Goal: Information Seeking & Learning: Learn about a topic

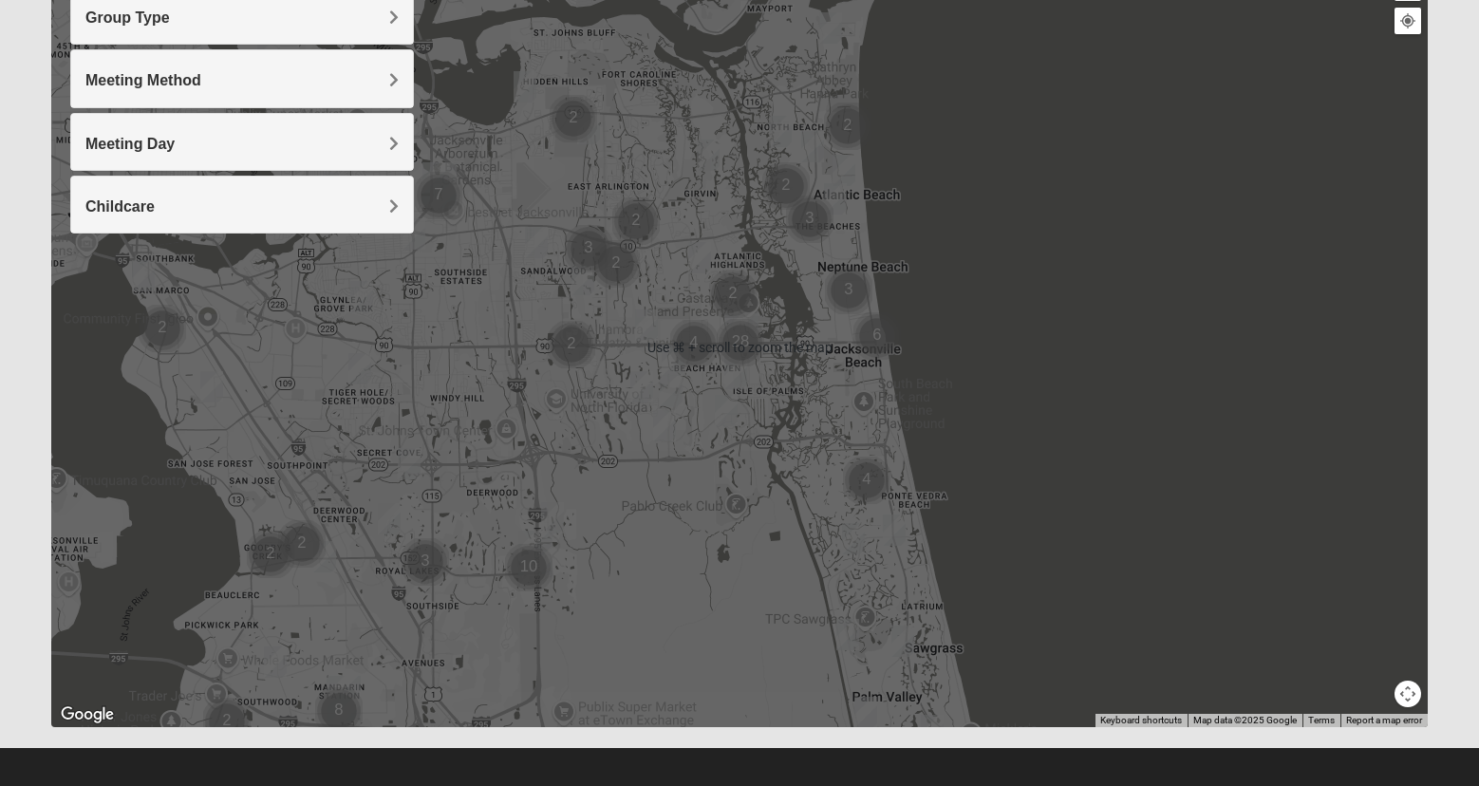
scroll to position [259, 0]
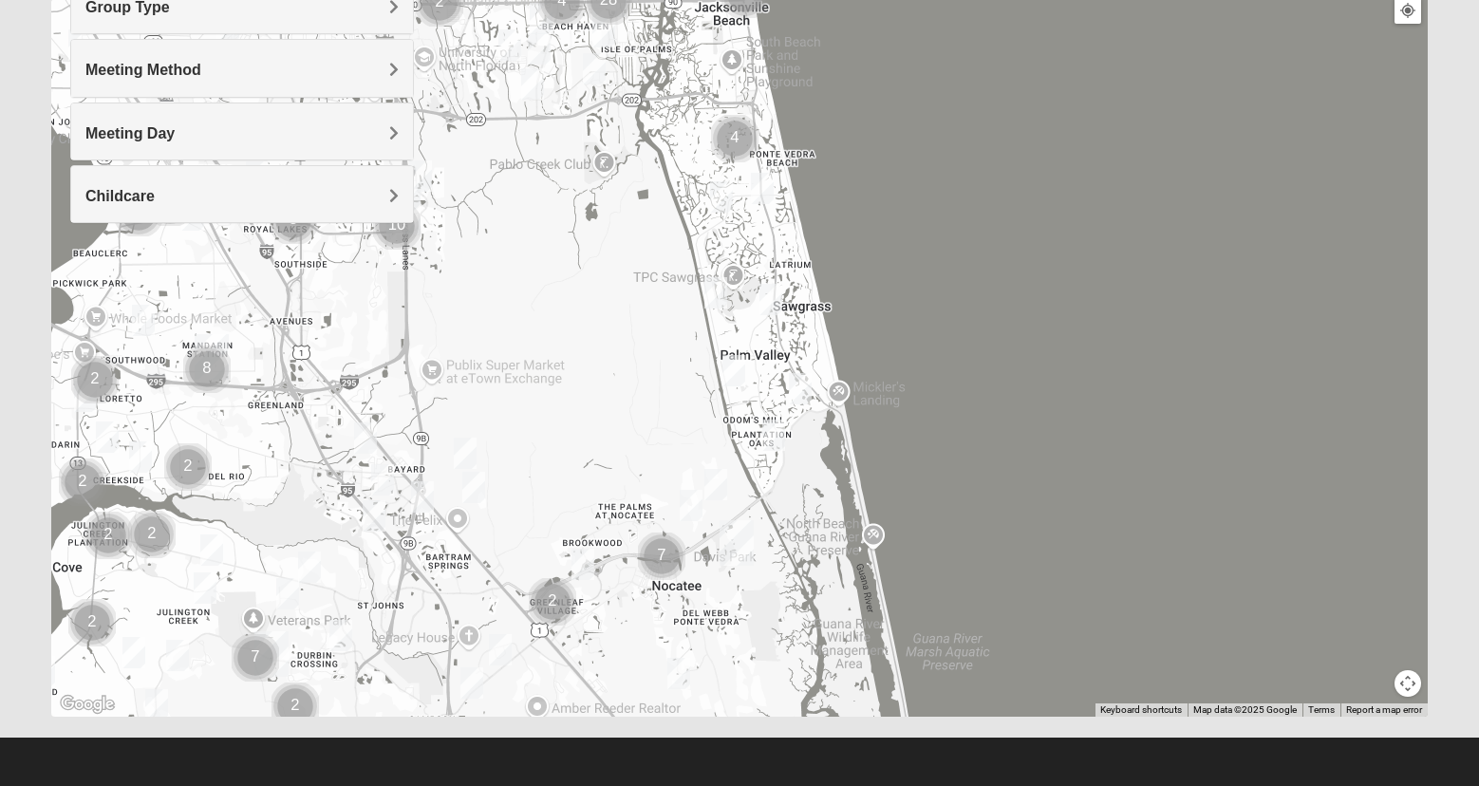
drag, startPoint x: 887, startPoint y: 623, endPoint x: 755, endPoint y: 290, distance: 358.5
click at [755, 290] on div at bounding box center [739, 337] width 1377 height 760
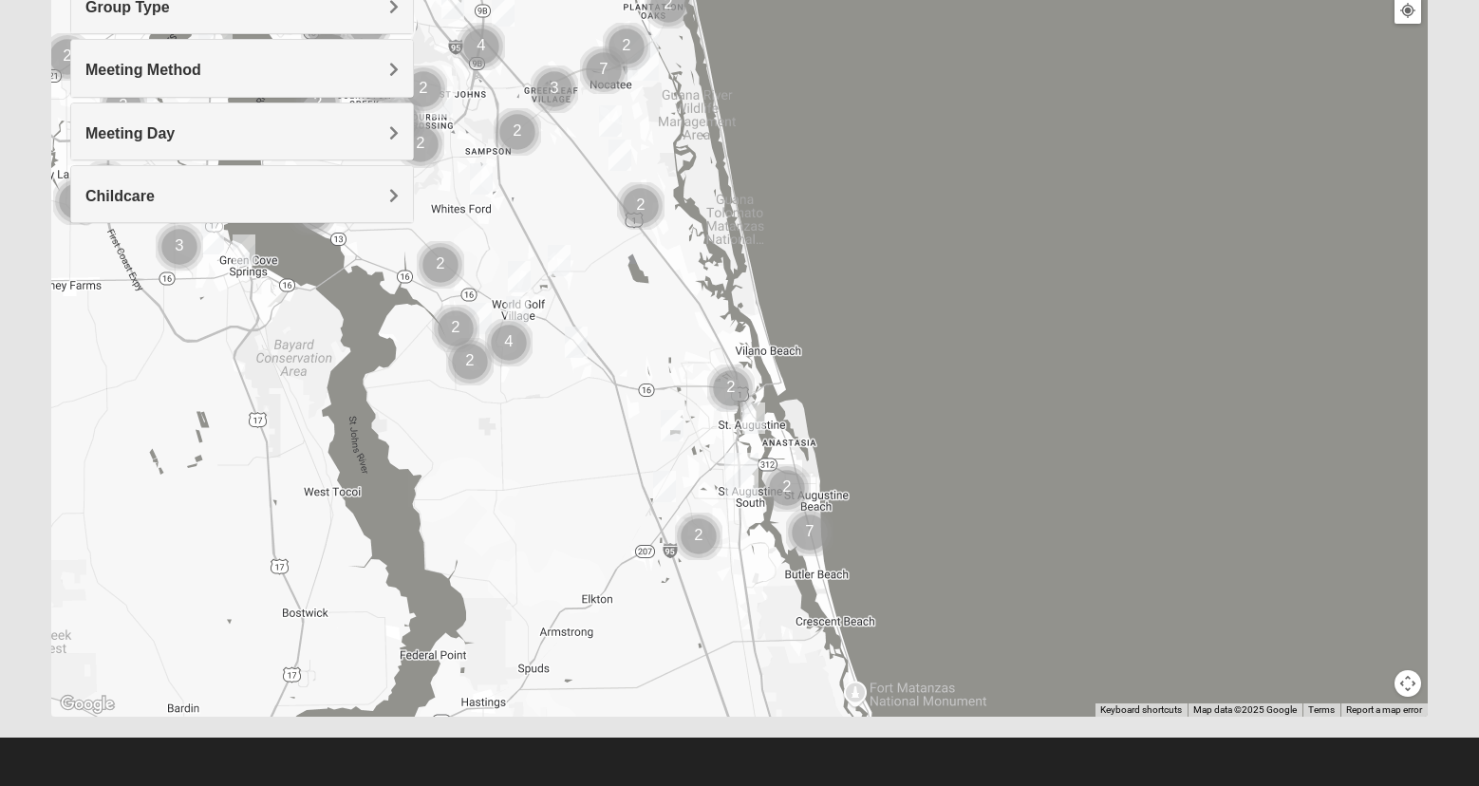
drag, startPoint x: 627, startPoint y: 637, endPoint x: 576, endPoint y: 194, distance: 446.3
click at [576, 194] on div at bounding box center [739, 337] width 1377 height 760
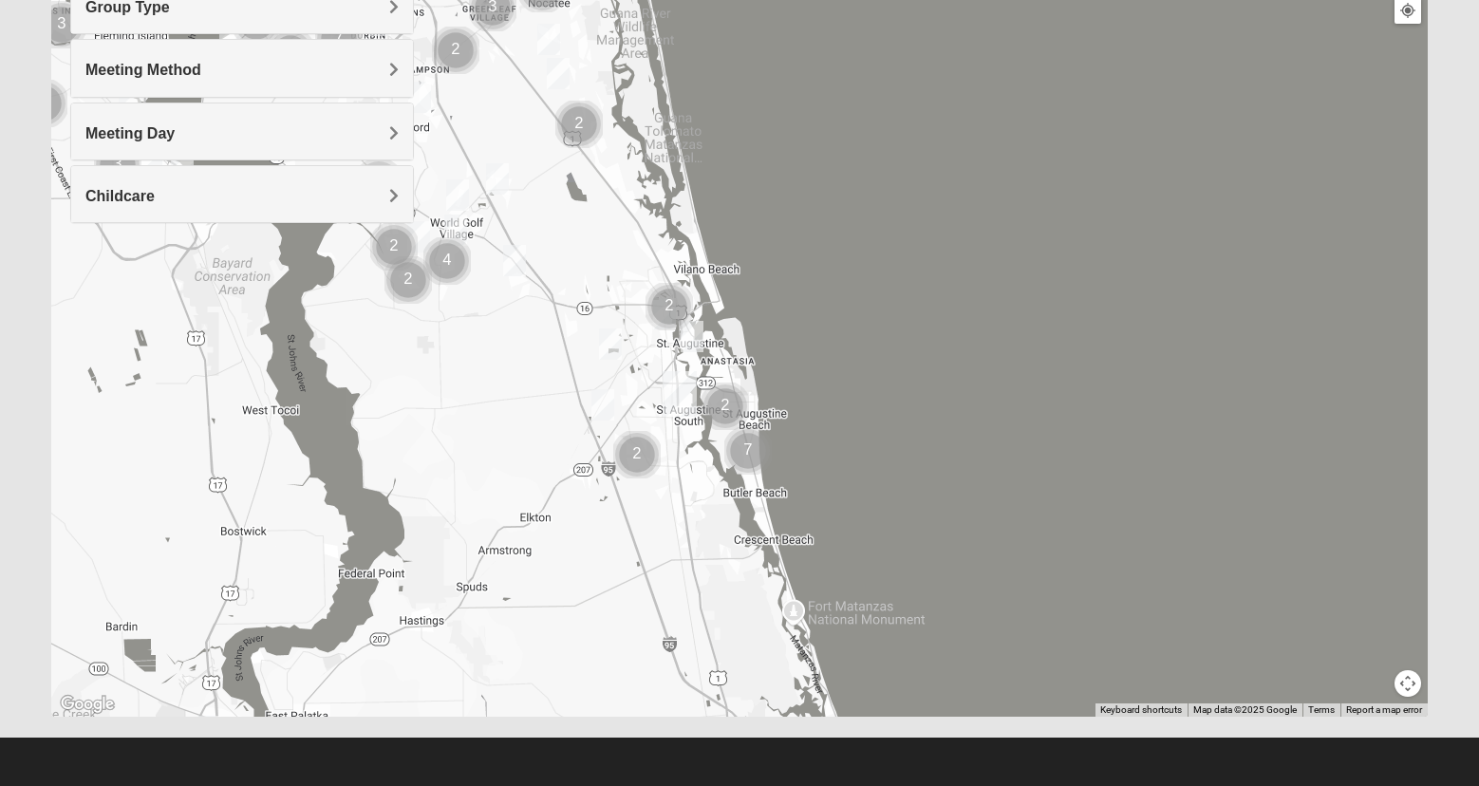
drag, startPoint x: 752, startPoint y: 593, endPoint x: 689, endPoint y: 508, distance: 105.2
click at [689, 508] on div at bounding box center [739, 337] width 1377 height 760
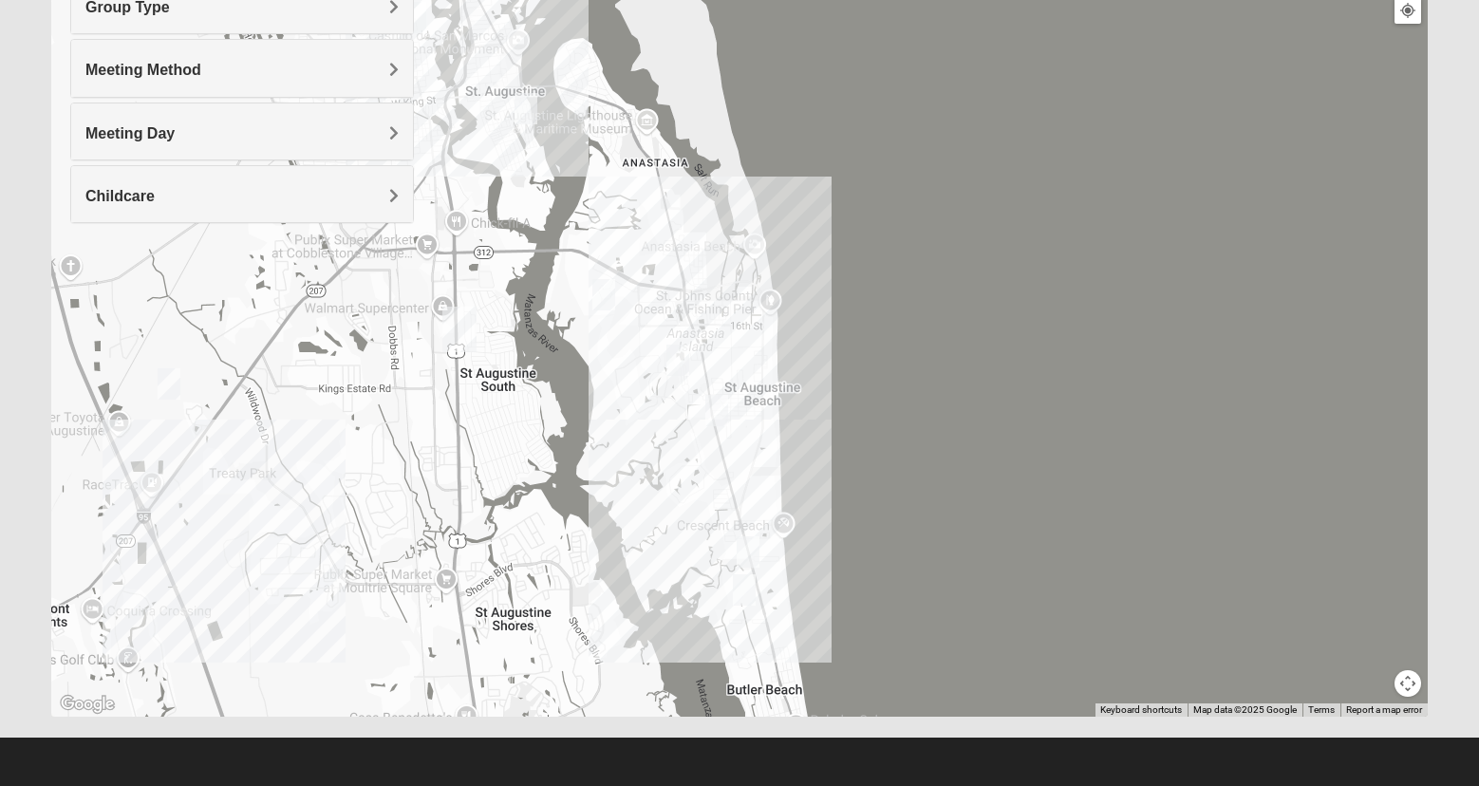
drag, startPoint x: 672, startPoint y: 520, endPoint x: 659, endPoint y: 508, distance: 18.1
click at [659, 508] on div at bounding box center [739, 337] width 1377 height 760
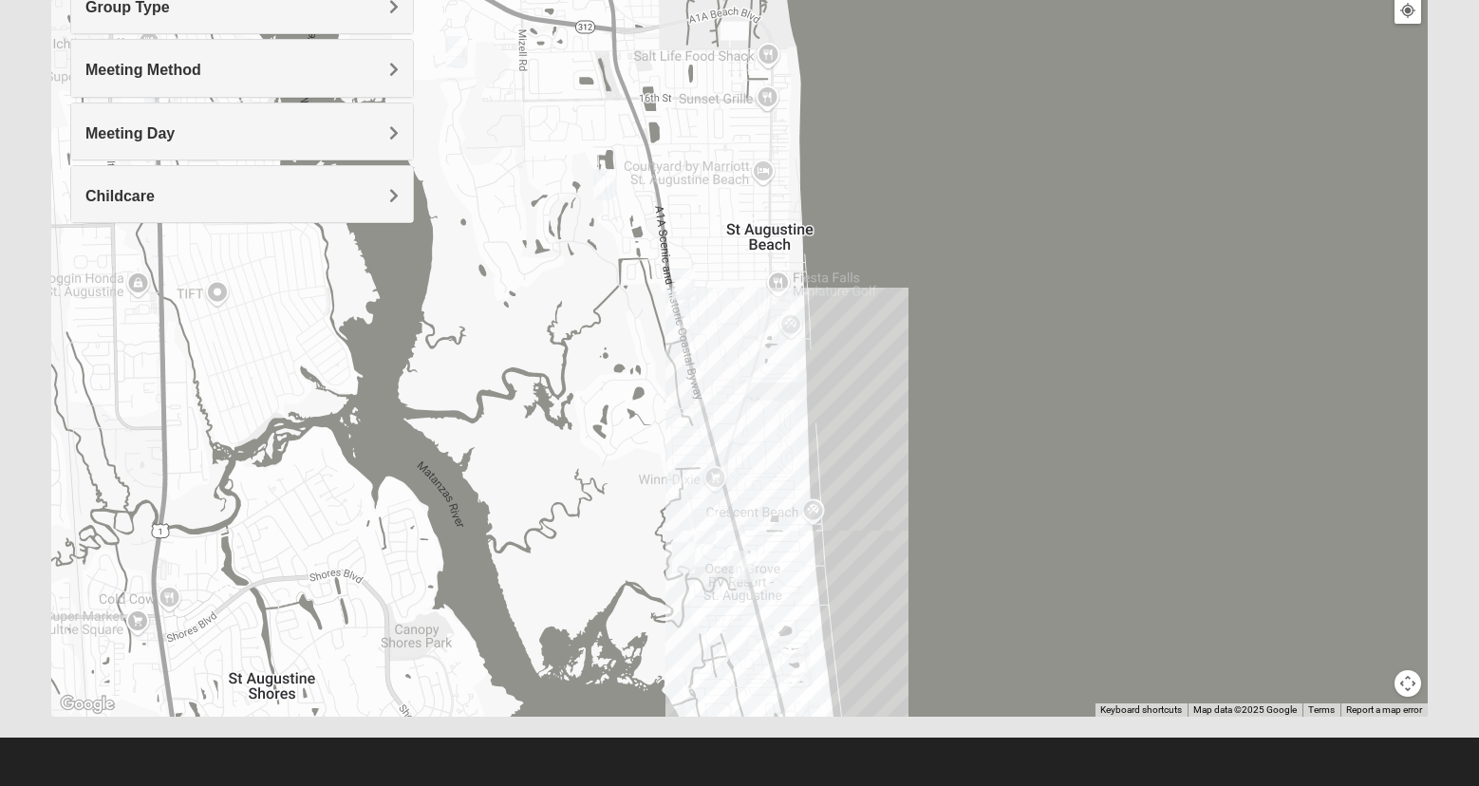
drag, startPoint x: 765, startPoint y: 640, endPoint x: 763, endPoint y: 491, distance: 149.1
click at [763, 491] on div at bounding box center [739, 337] width 1377 height 760
click at [744, 566] on img "Mens Day/West 32080" at bounding box center [744, 566] width 23 height 31
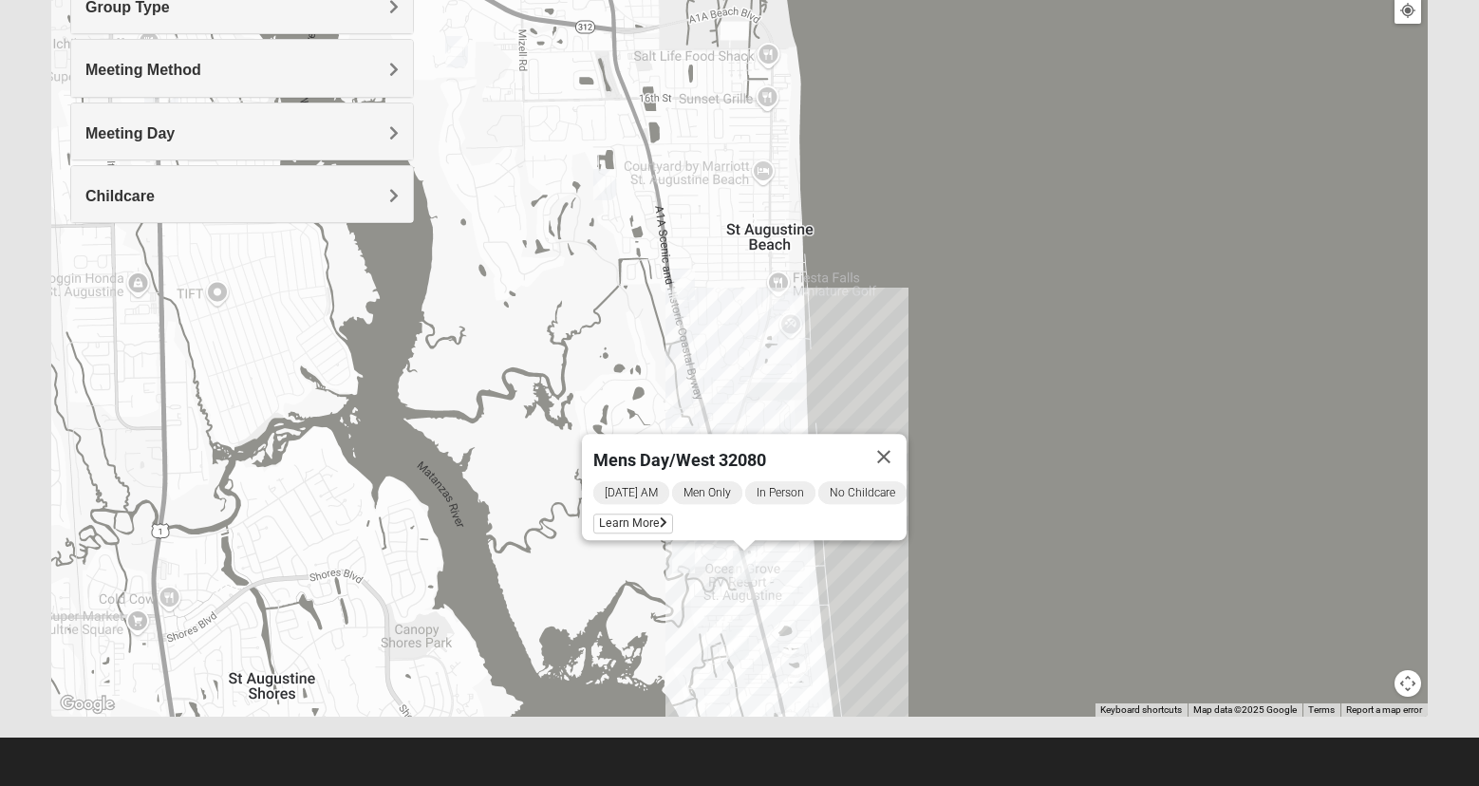
click at [680, 555] on img "Mens Day/Nettles 32080" at bounding box center [683, 557] width 23 height 31
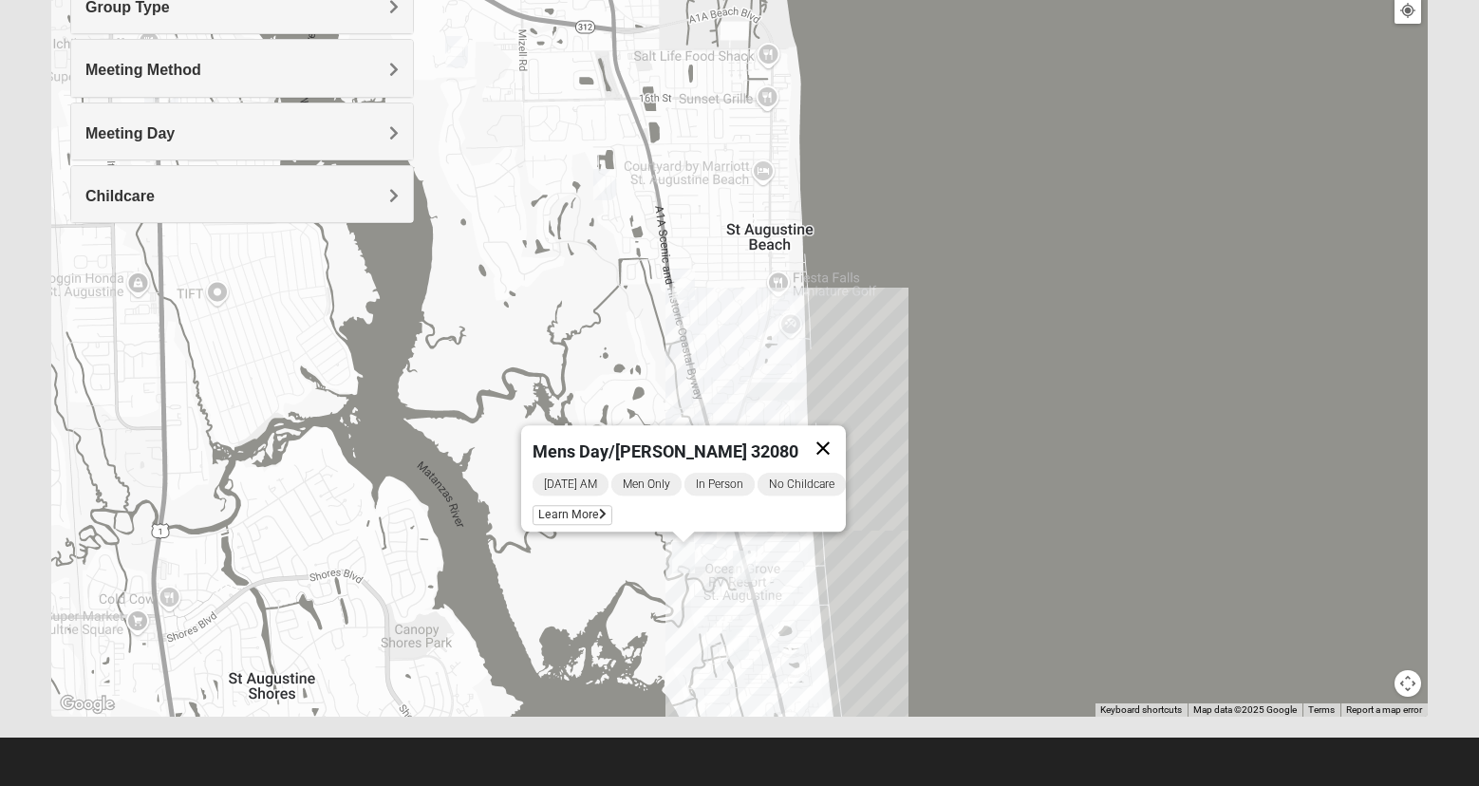
click at [835, 430] on button "Close" at bounding box center [824, 448] width 46 height 46
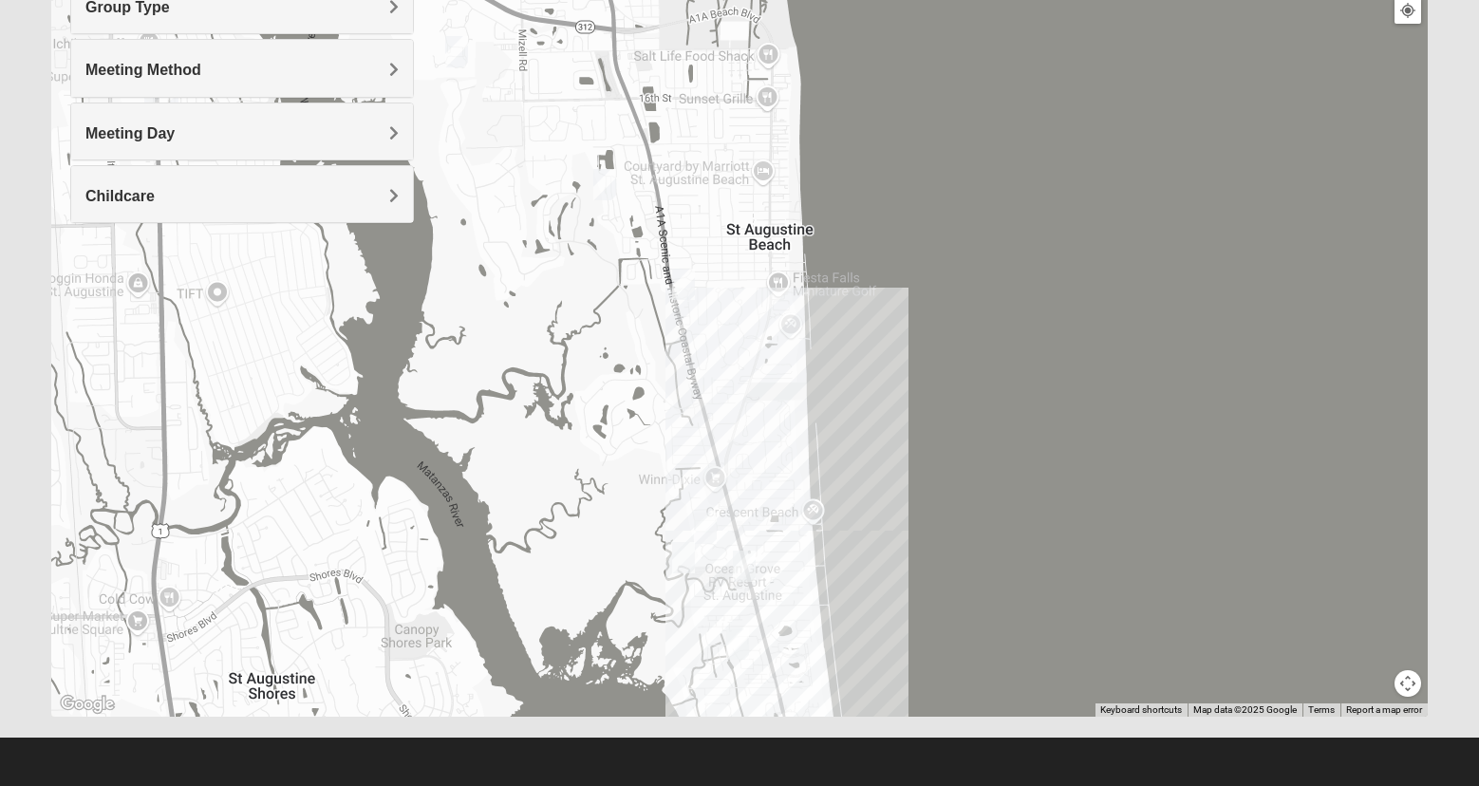
click at [705, 529] on img "WILDASIN/GUNDERSON MIXED" at bounding box center [705, 528] width 23 height 31
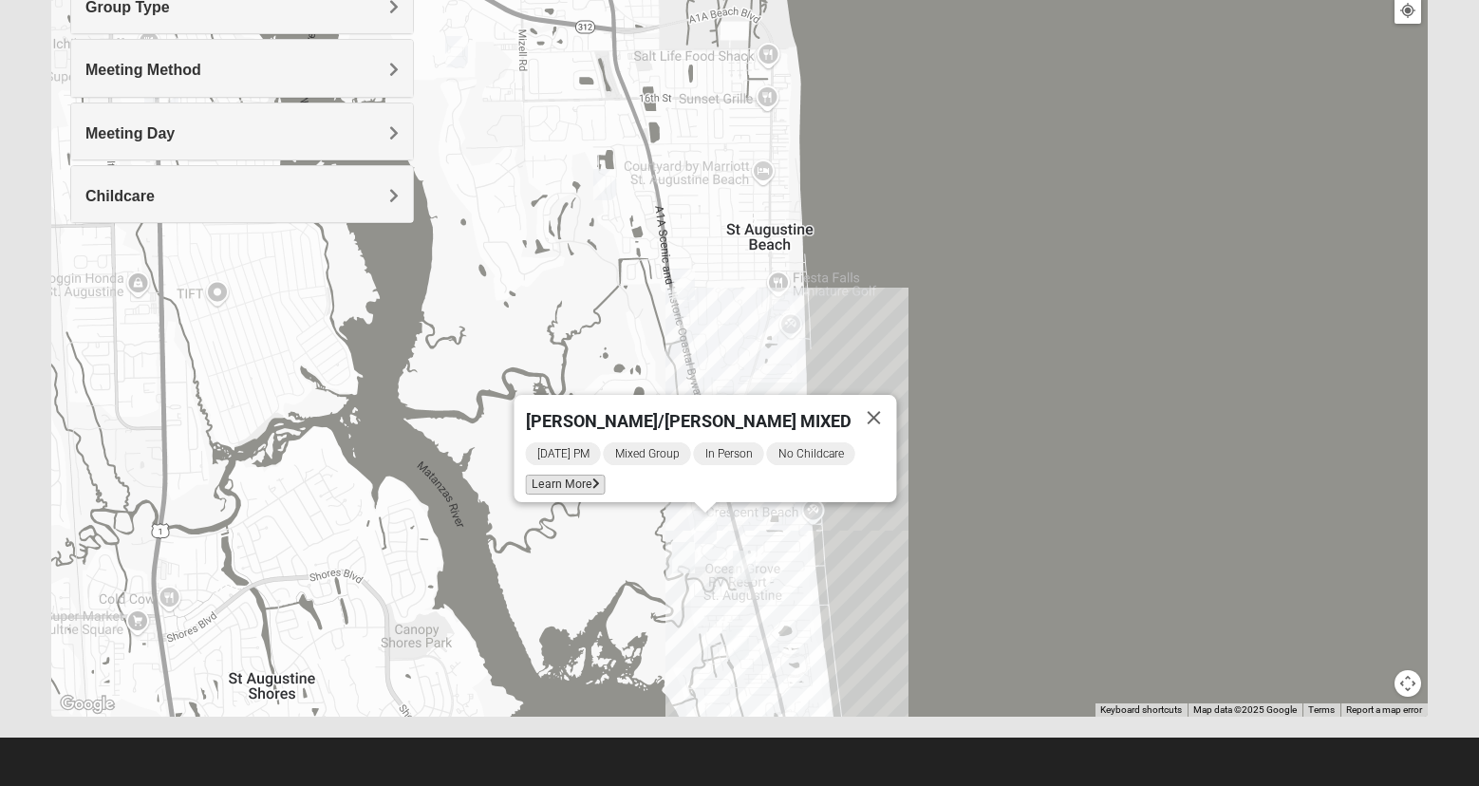
click at [576, 475] on span "Learn More" at bounding box center [566, 485] width 80 height 20
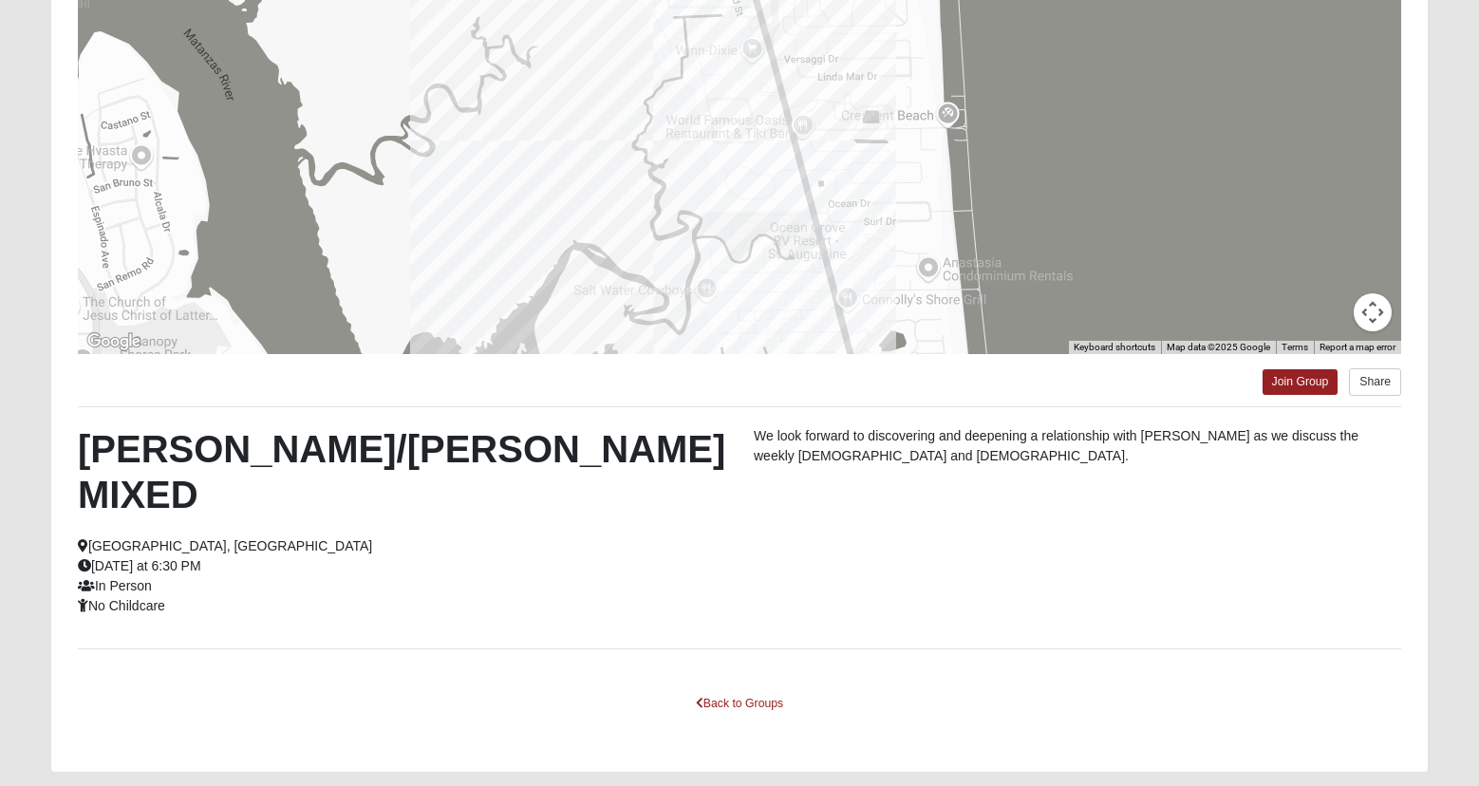
scroll to position [243, 0]
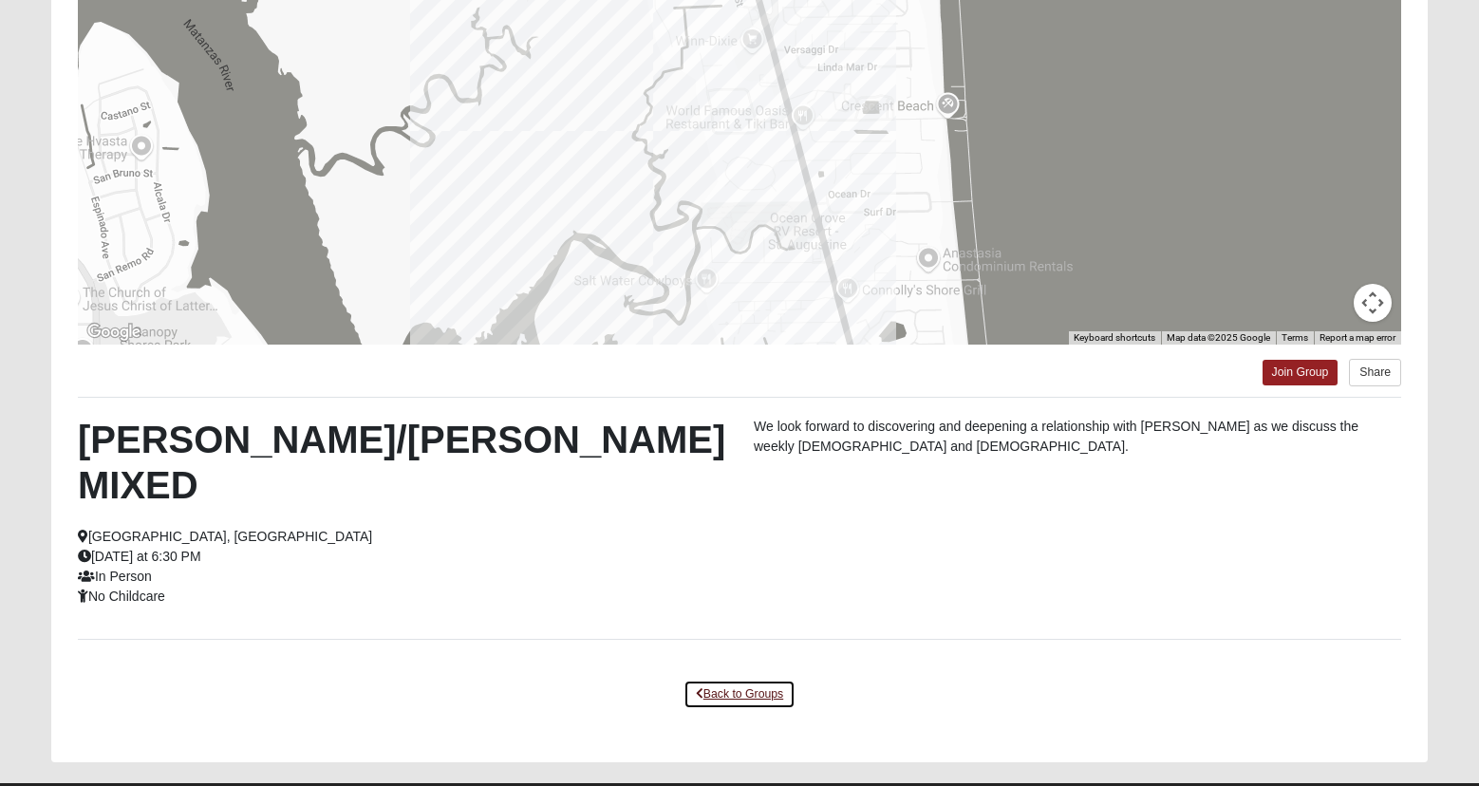
click at [714, 680] on link "Back to Groups" at bounding box center [740, 694] width 112 height 29
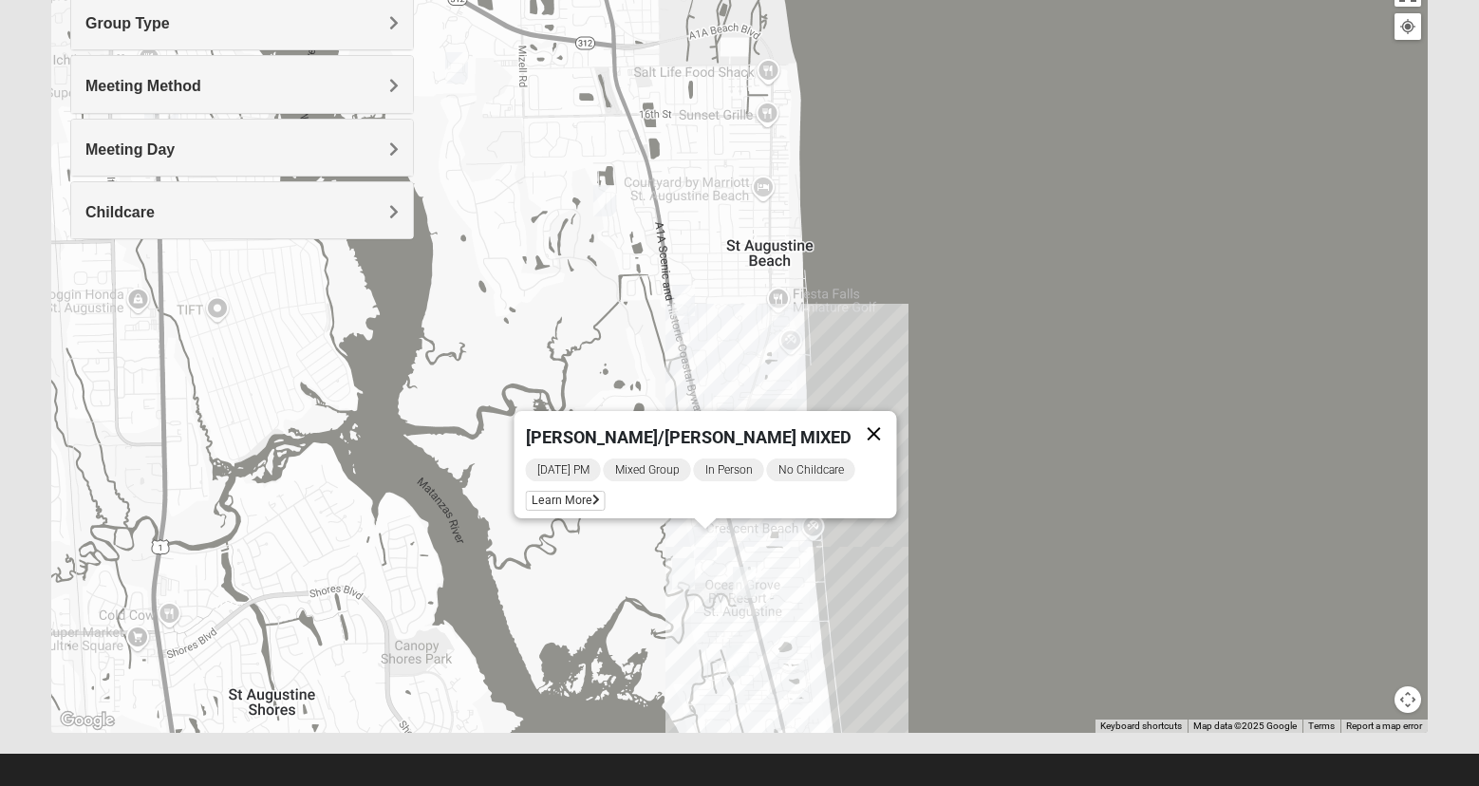
click at [873, 423] on button "Close" at bounding box center [875, 434] width 46 height 46
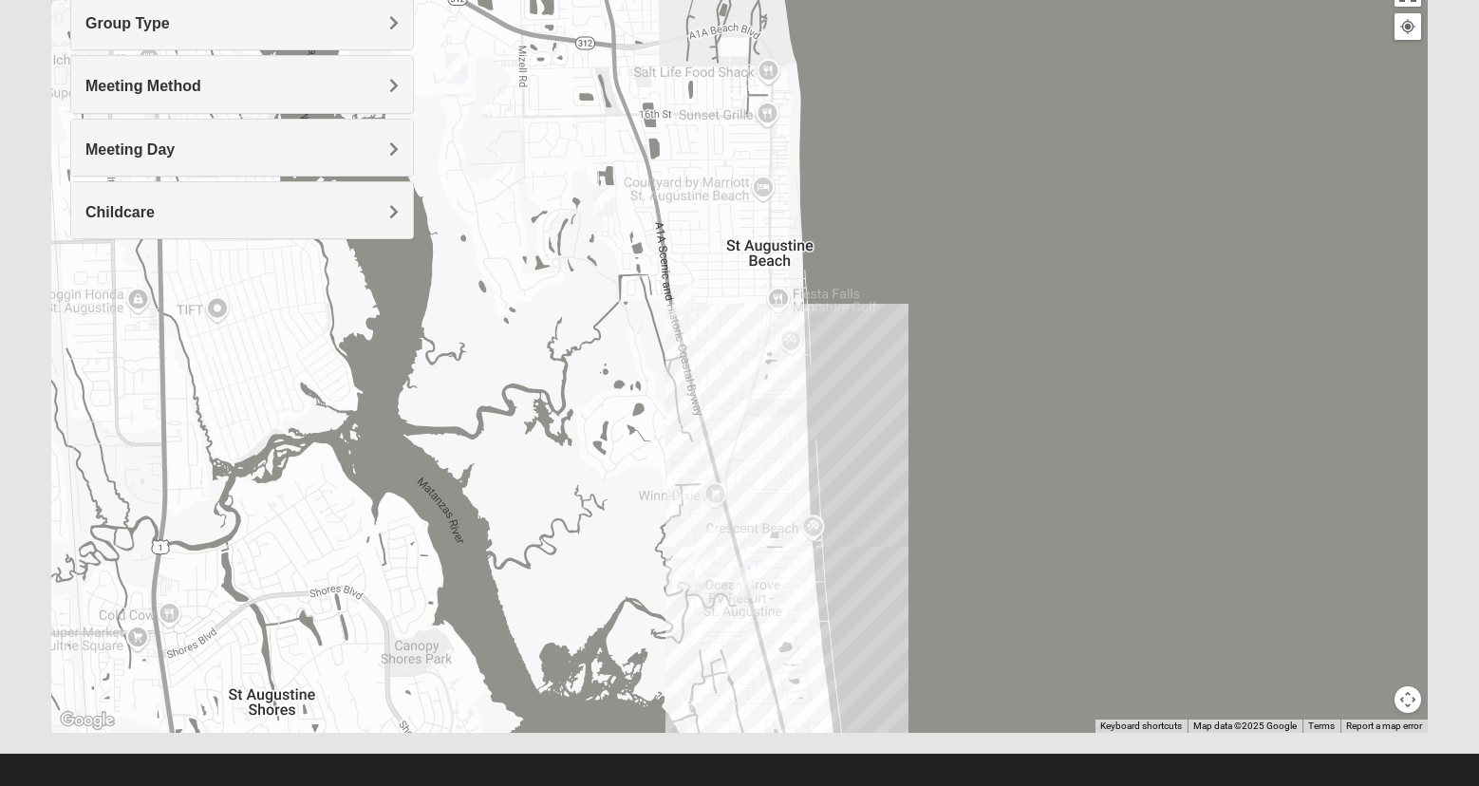
click at [686, 298] on img "Womens Cannata 32080" at bounding box center [683, 300] width 23 height 31
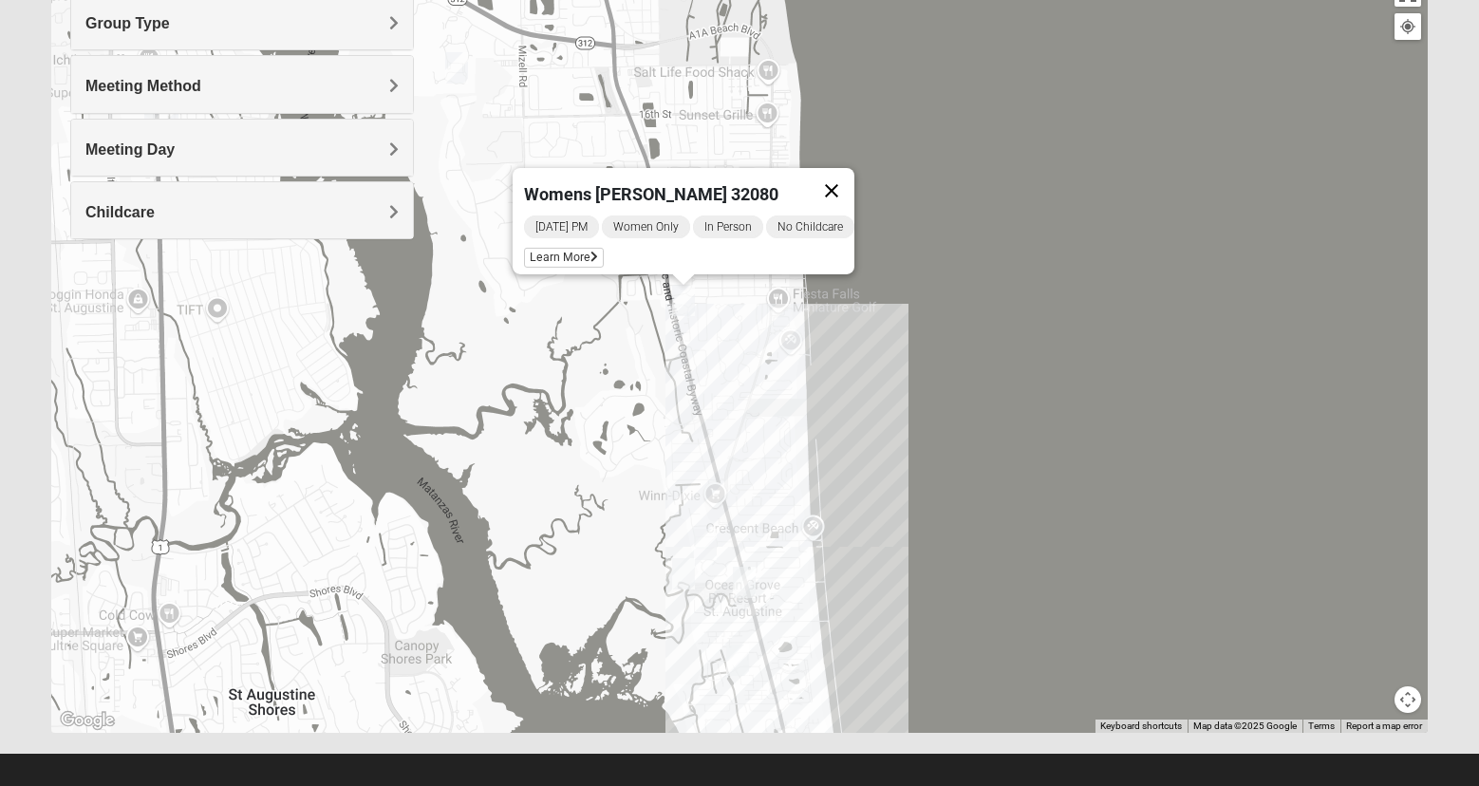
click at [847, 175] on button "Close" at bounding box center [832, 191] width 46 height 46
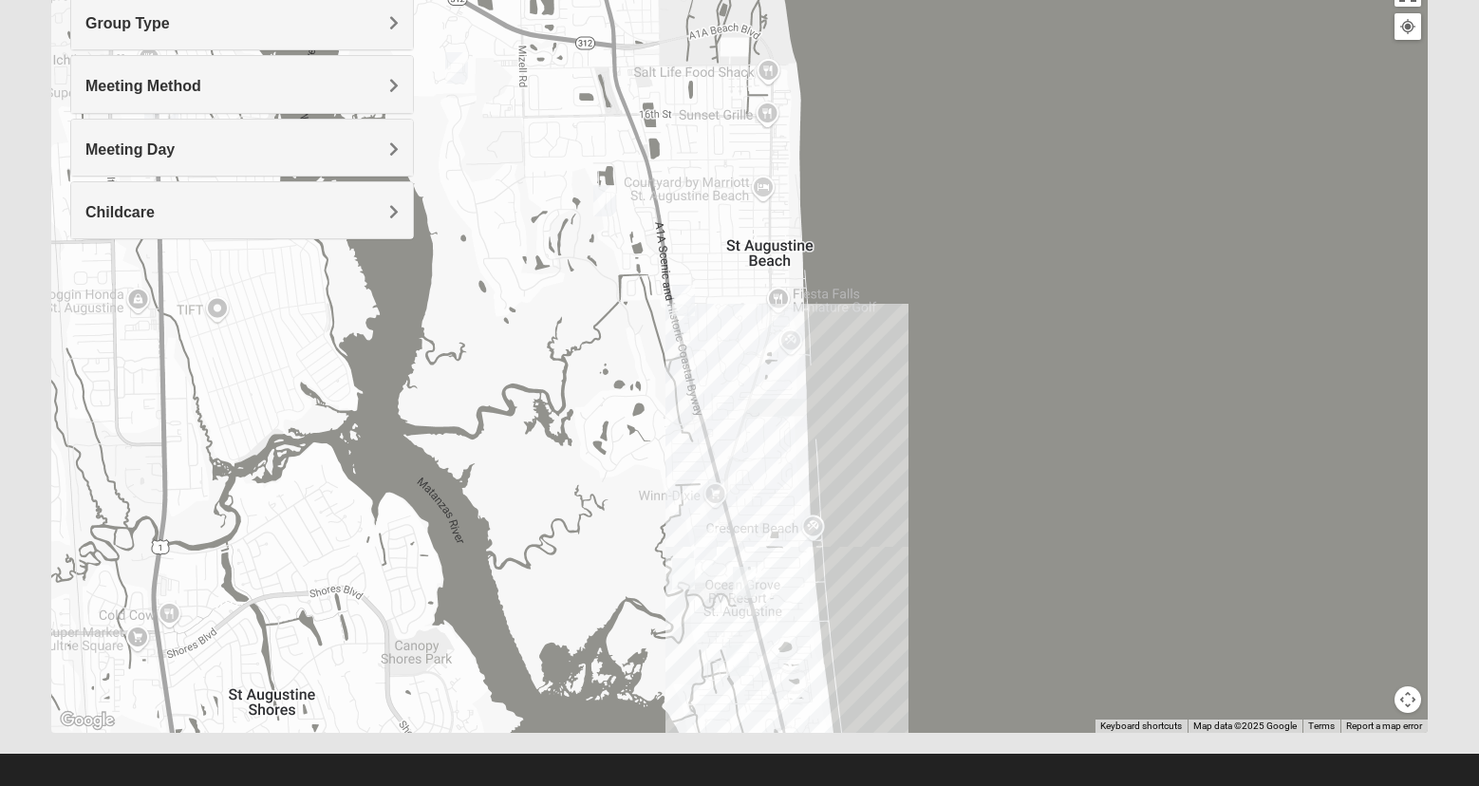
click at [715, 418] on div "To navigate, press the arrow keys." at bounding box center [739, 353] width 1377 height 760
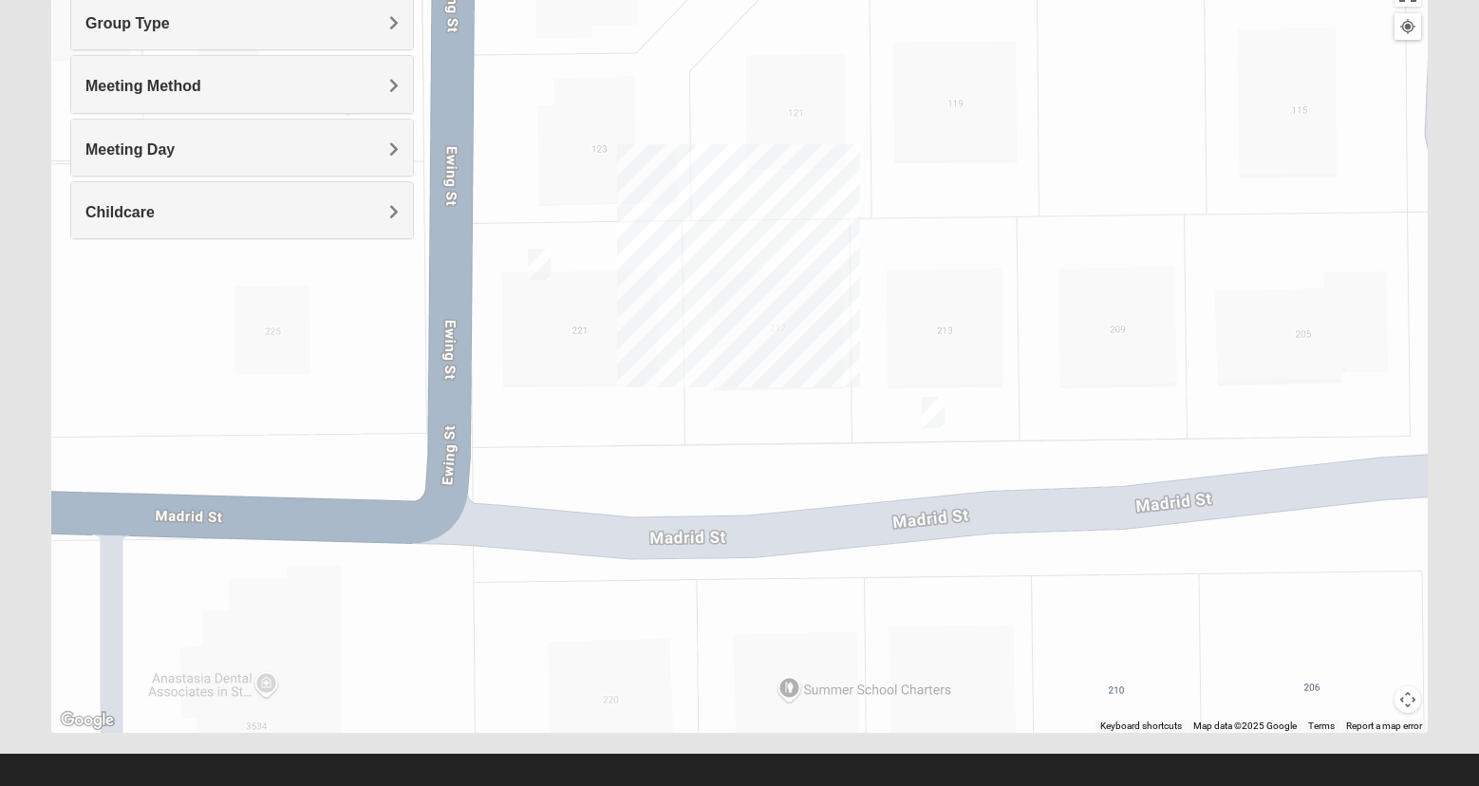
click at [538, 259] on img "Mixed West Wednesday 32080" at bounding box center [539, 264] width 23 height 31
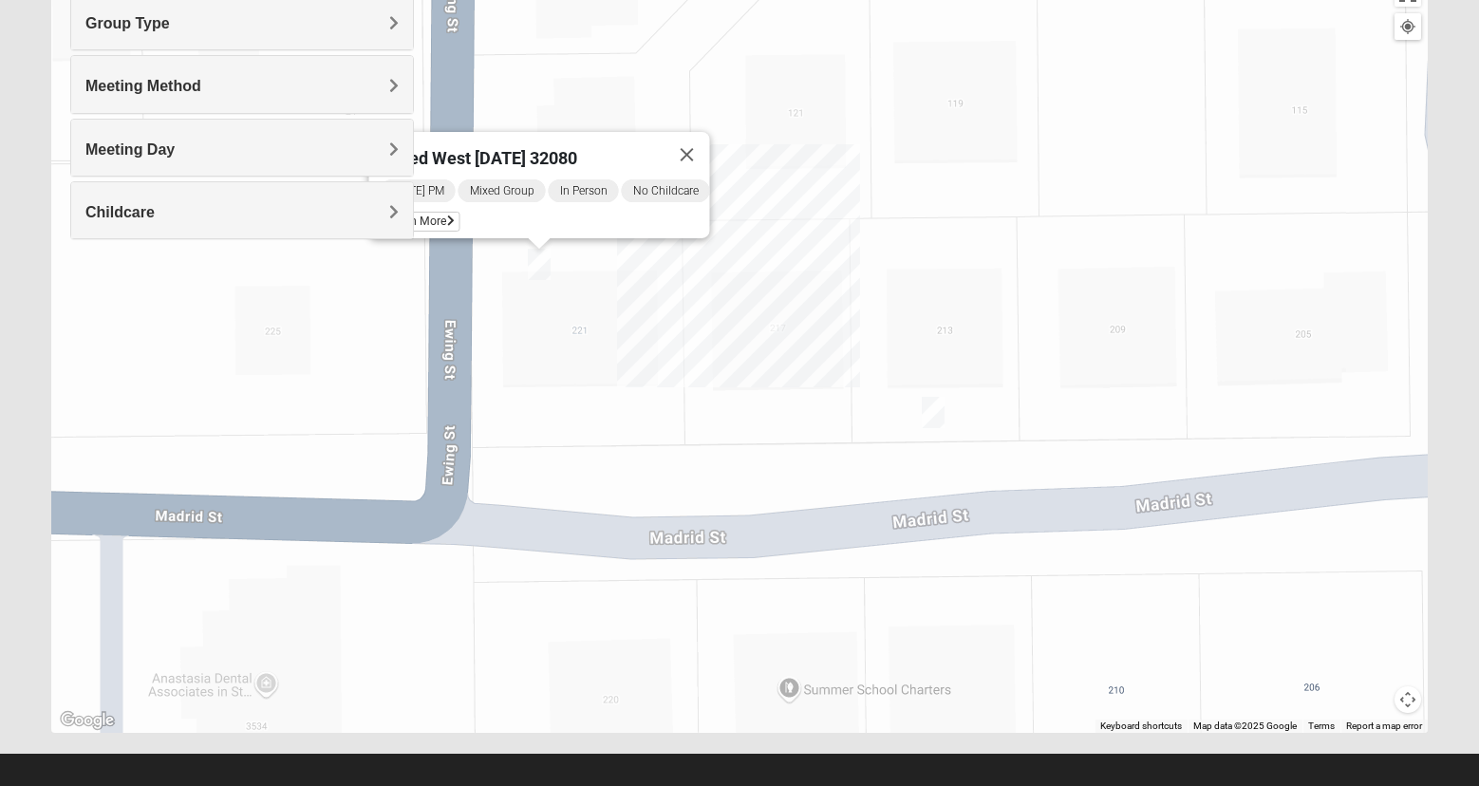
click at [931, 407] on img "Mixed West Tuesday 32080" at bounding box center [933, 412] width 23 height 31
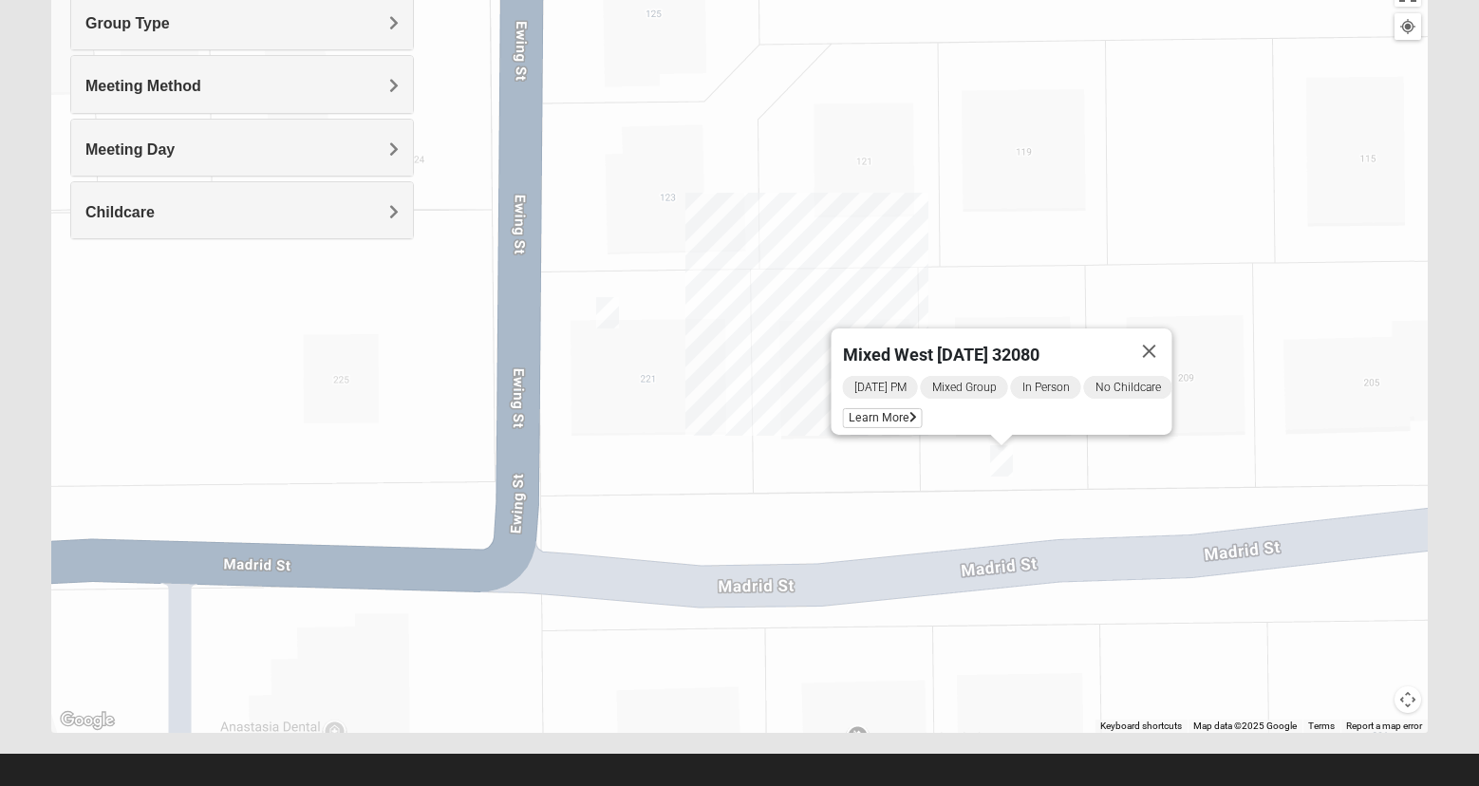
drag, startPoint x: 672, startPoint y: 369, endPoint x: 743, endPoint y: 431, distance: 93.5
click at [743, 431] on div "Mixed West [DATE] 32080 [DATE] PM Mixed Group In Person No Childcare Learn More" at bounding box center [739, 353] width 1377 height 760
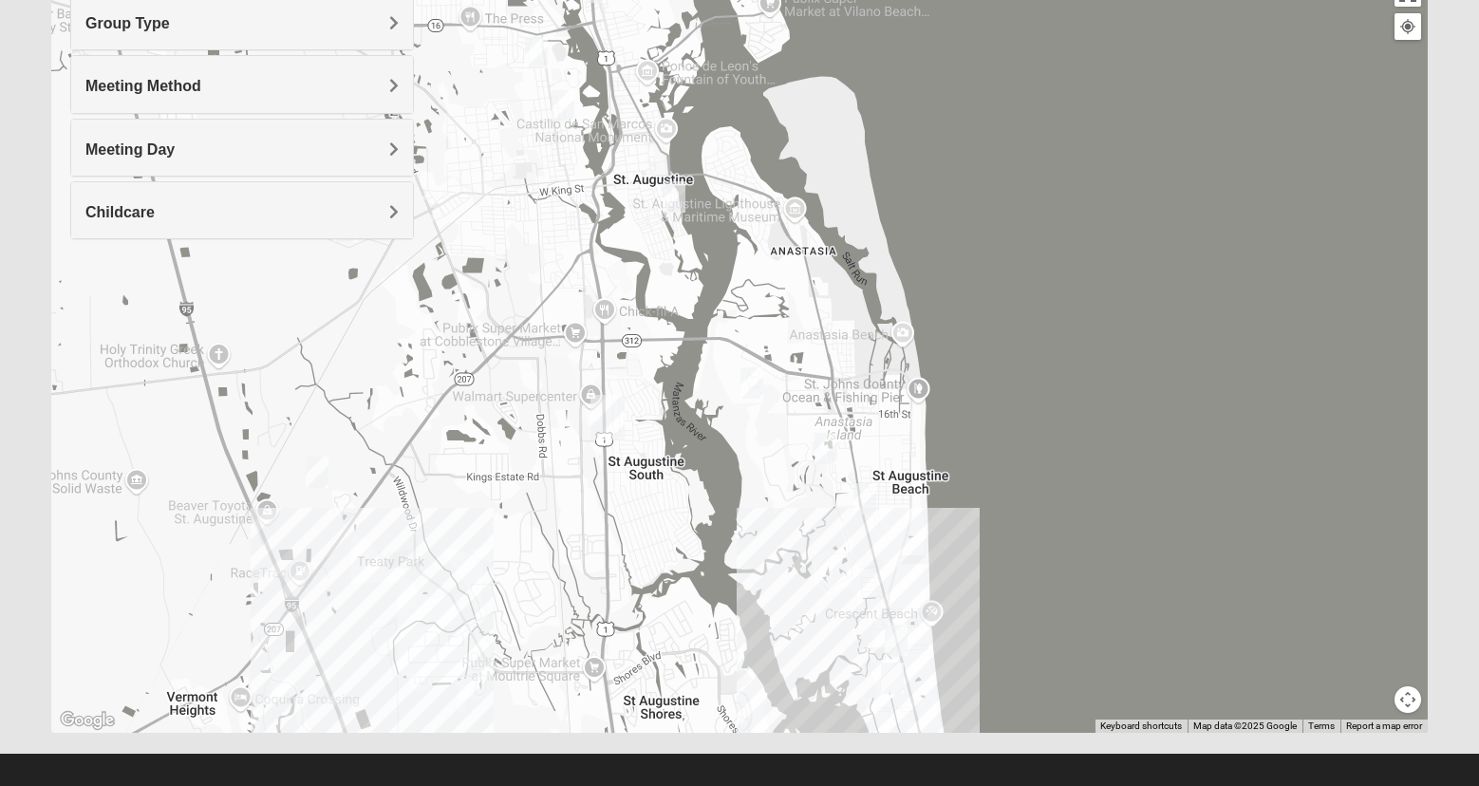
drag, startPoint x: 591, startPoint y: 234, endPoint x: 767, endPoint y: 495, distance: 315.3
click at [767, 495] on div at bounding box center [739, 353] width 1377 height 760
click at [443, 619] on div at bounding box center [739, 353] width 1377 height 760
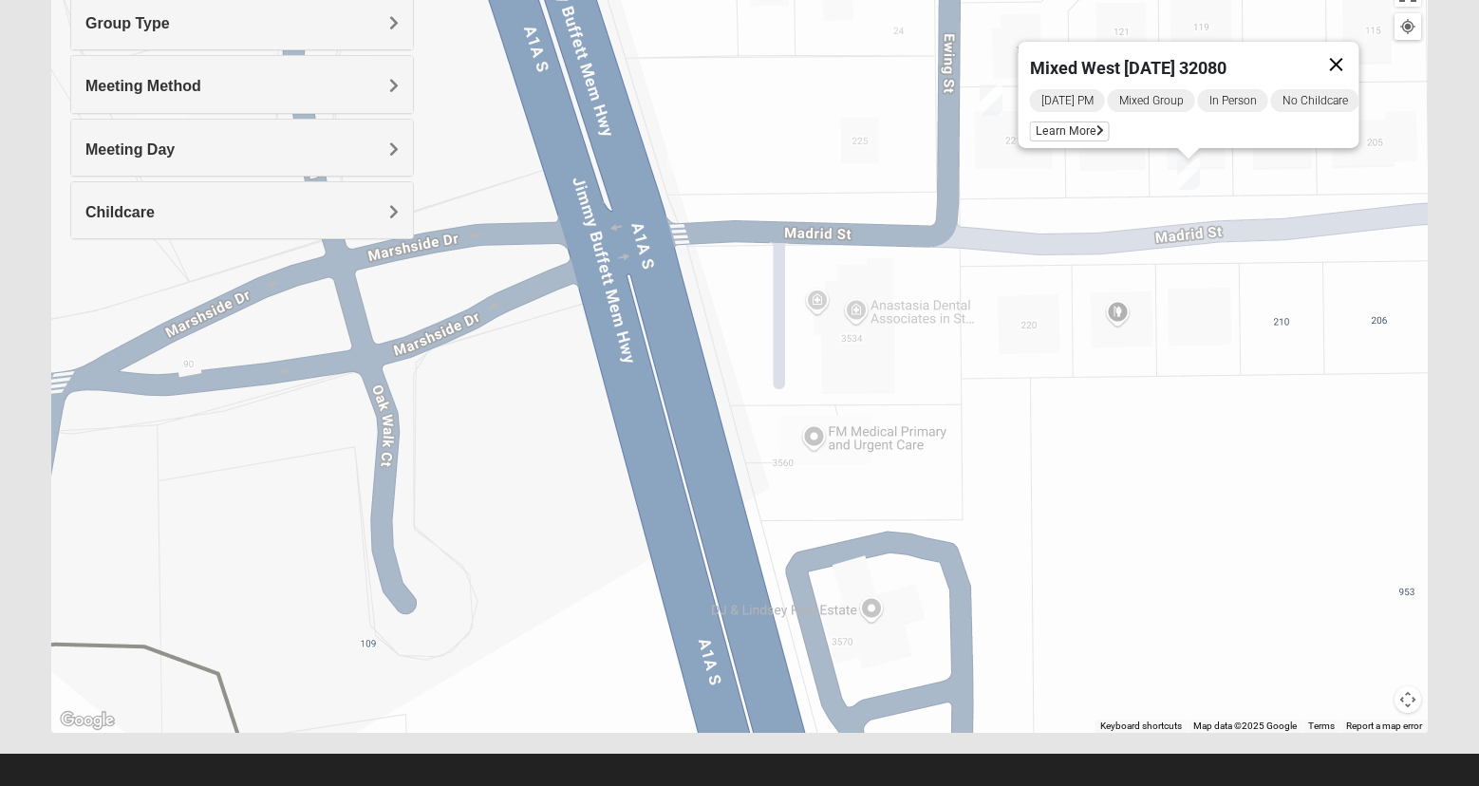
click at [1347, 49] on button "Close" at bounding box center [1337, 65] width 46 height 46
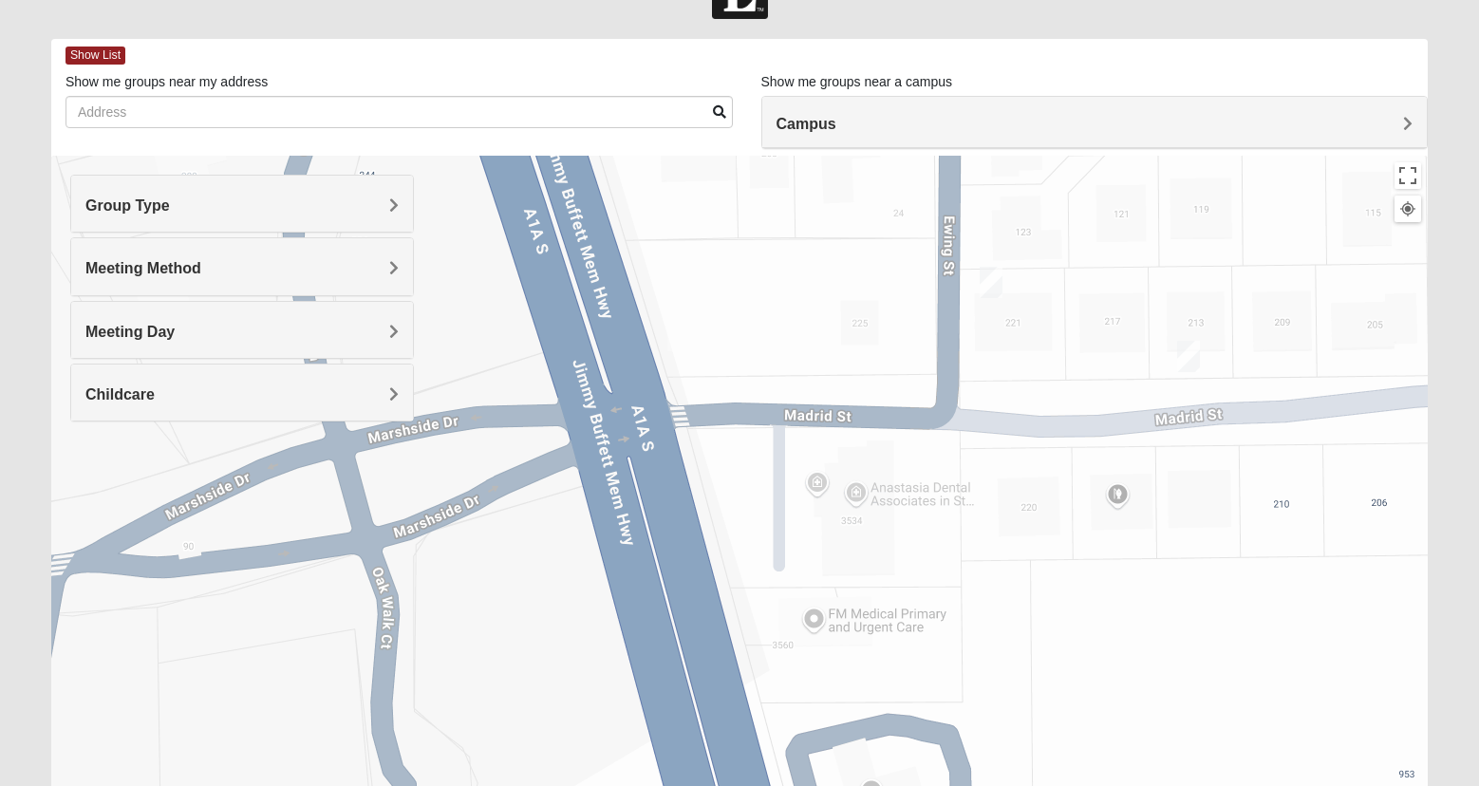
scroll to position [0, 0]
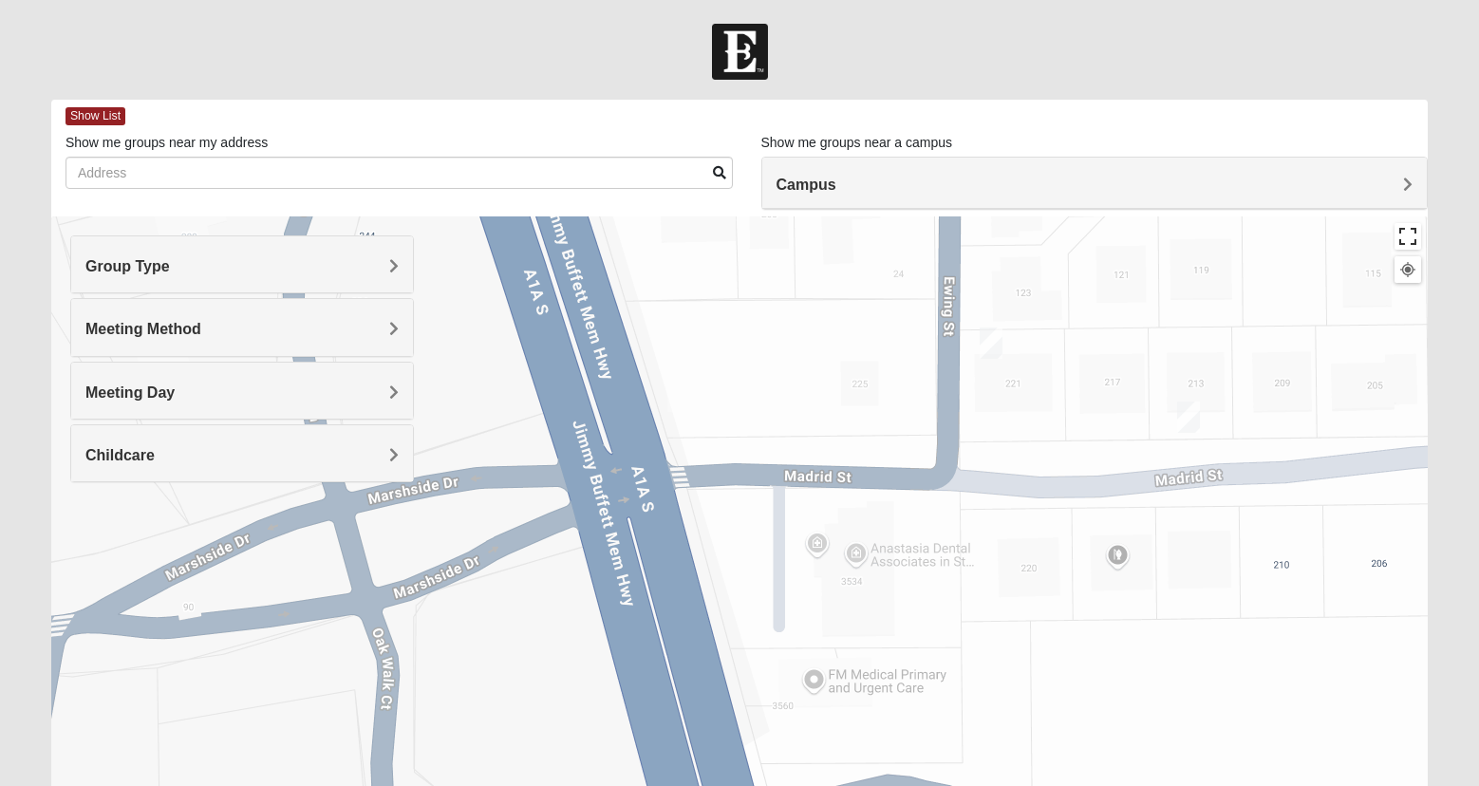
click at [1417, 231] on button "Toggle fullscreen view" at bounding box center [1408, 236] width 27 height 27
click at [220, 274] on h4 "Group Type" at bounding box center [242, 266] width 314 height 18
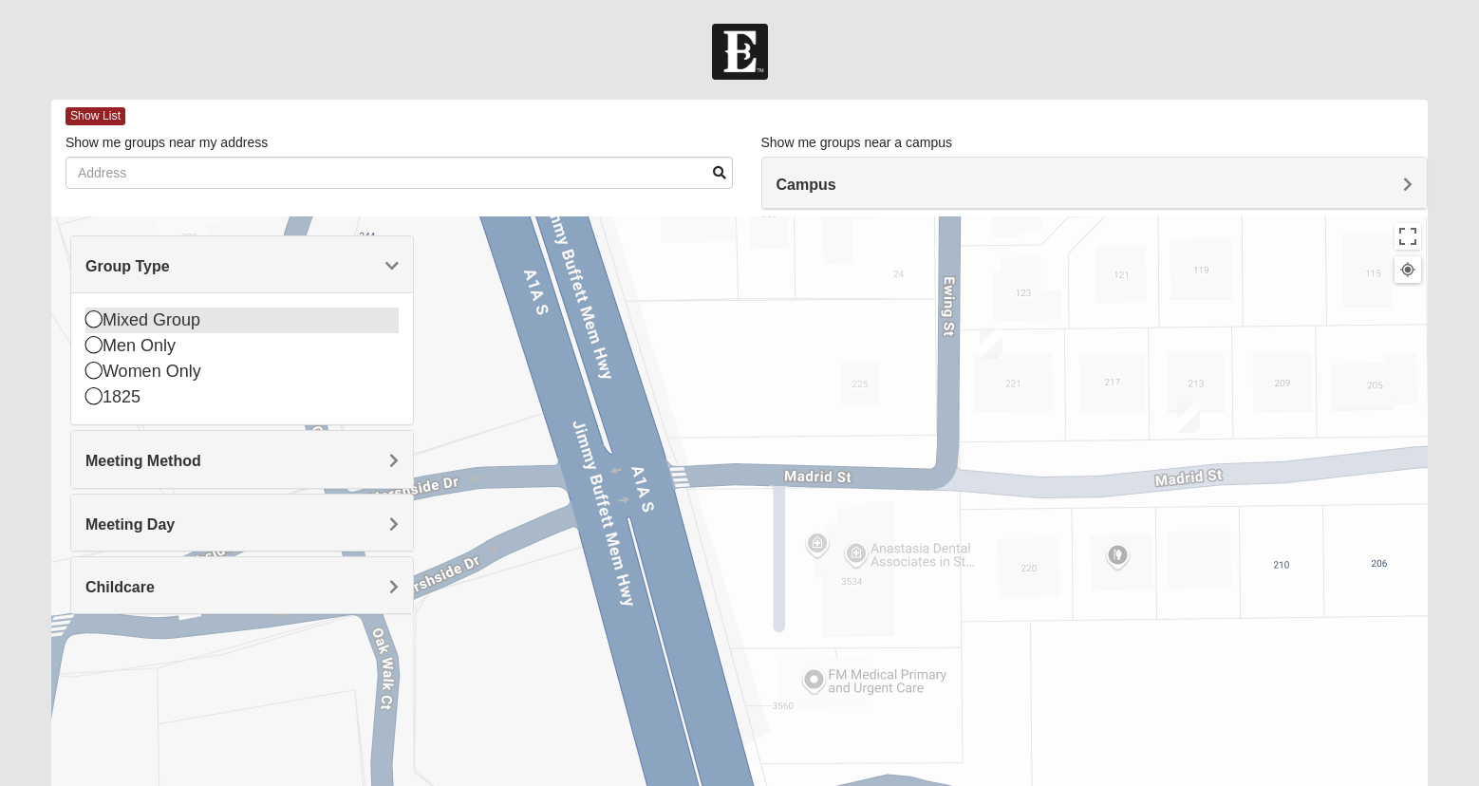
click at [193, 317] on div "Mixed Group" at bounding box center [242, 321] width 314 height 26
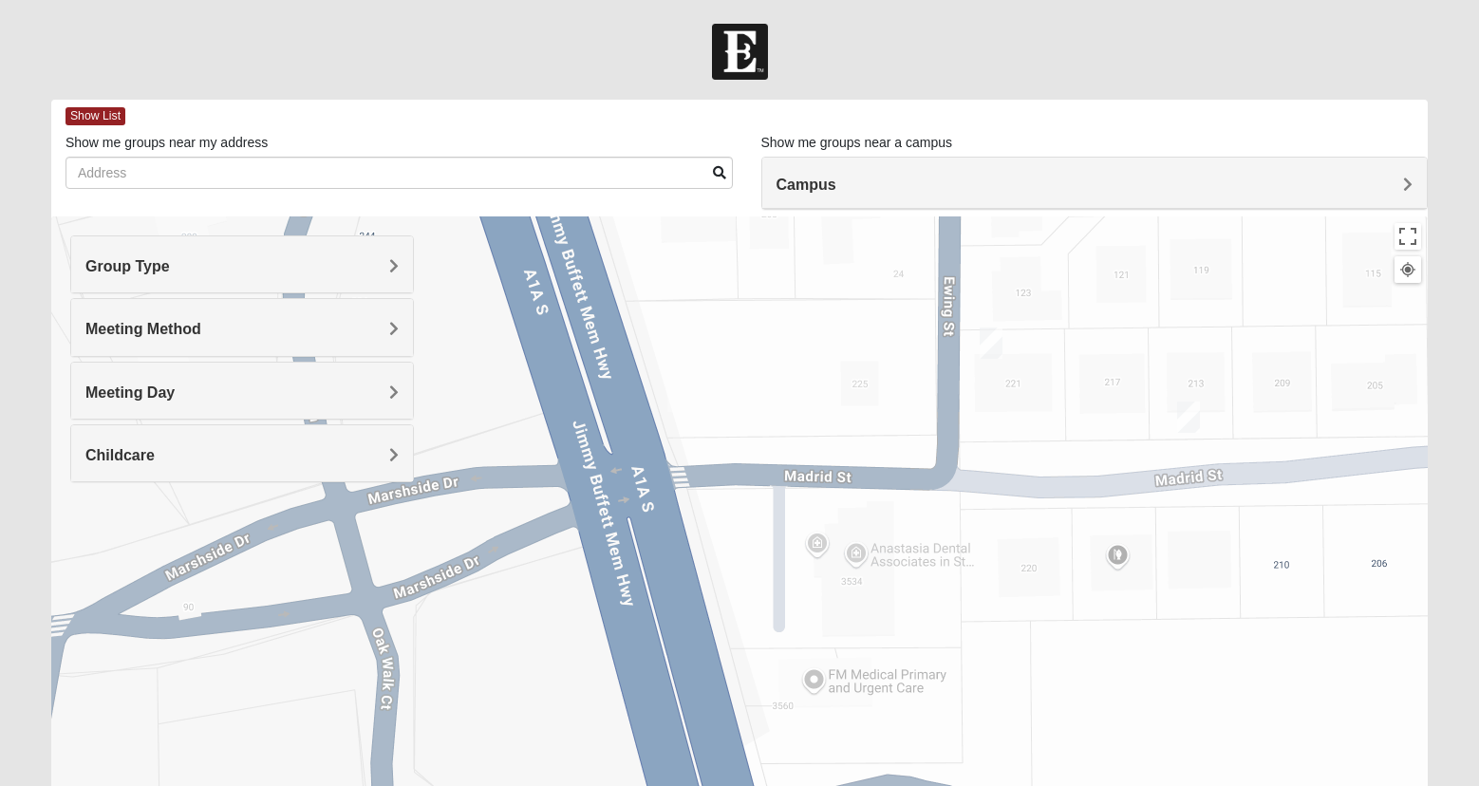
click at [185, 331] on span "Meeting Method" at bounding box center [143, 329] width 116 height 16
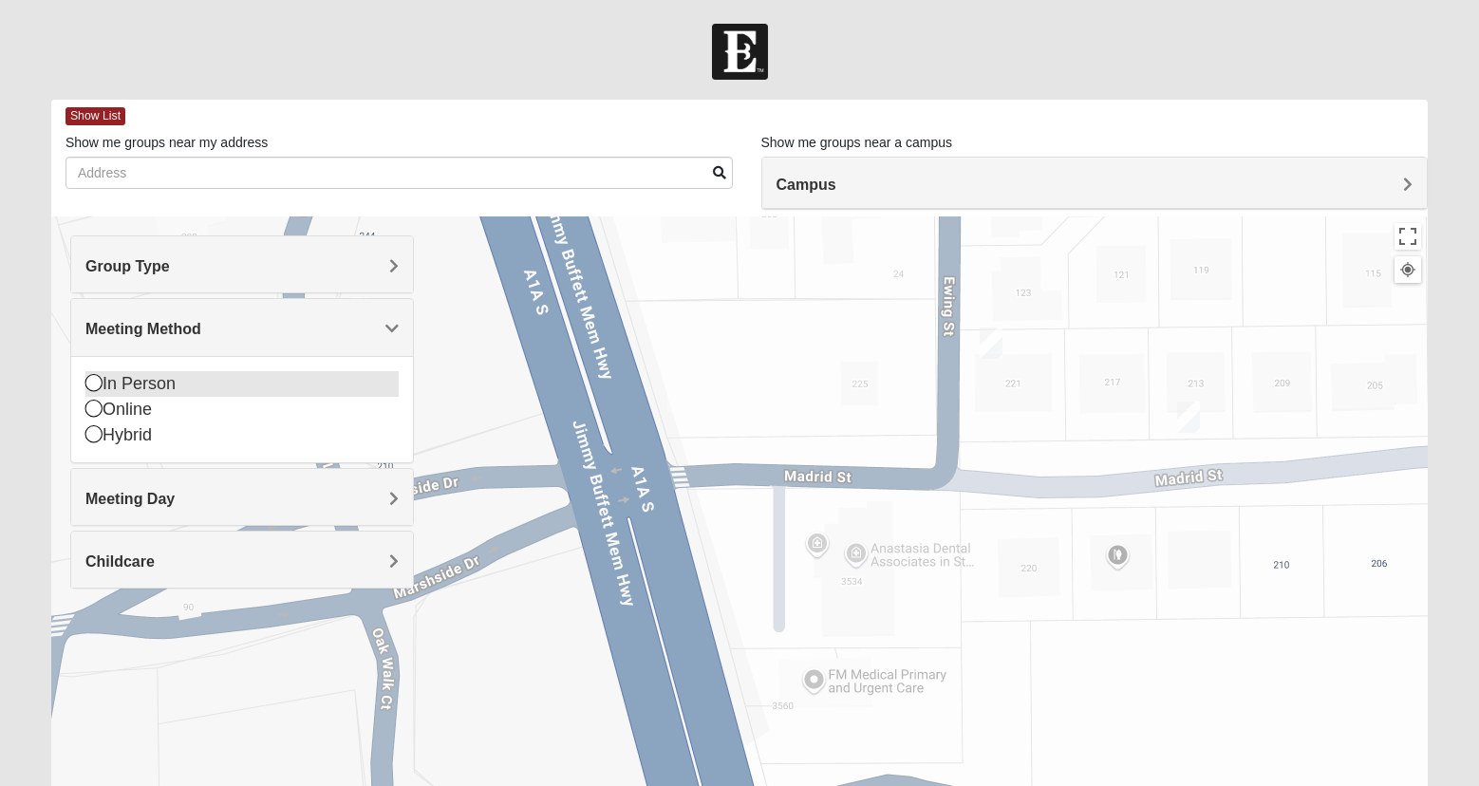
click at [149, 385] on div "In Person" at bounding box center [242, 384] width 314 height 26
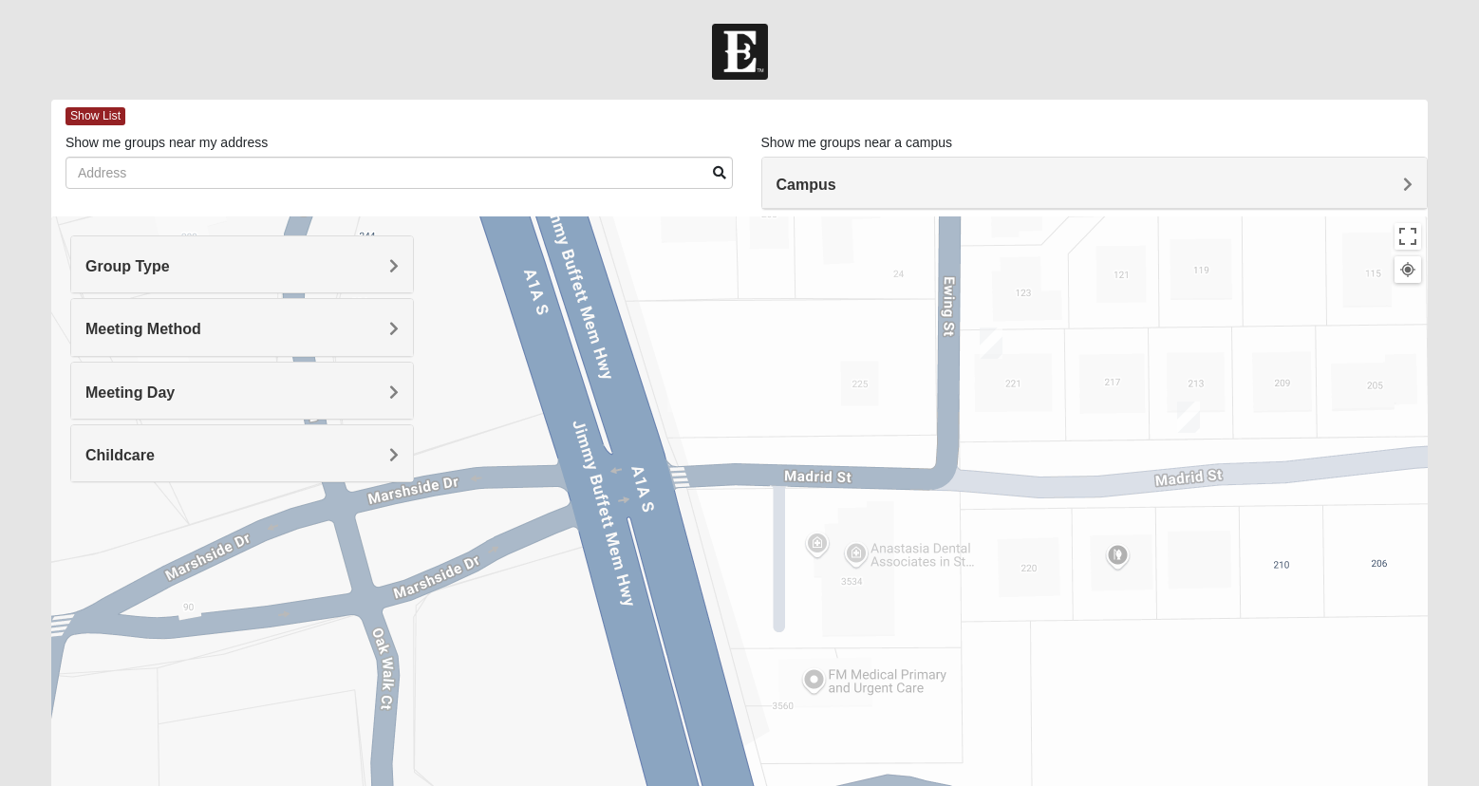
click at [146, 395] on span "Meeting Day" at bounding box center [129, 393] width 89 height 16
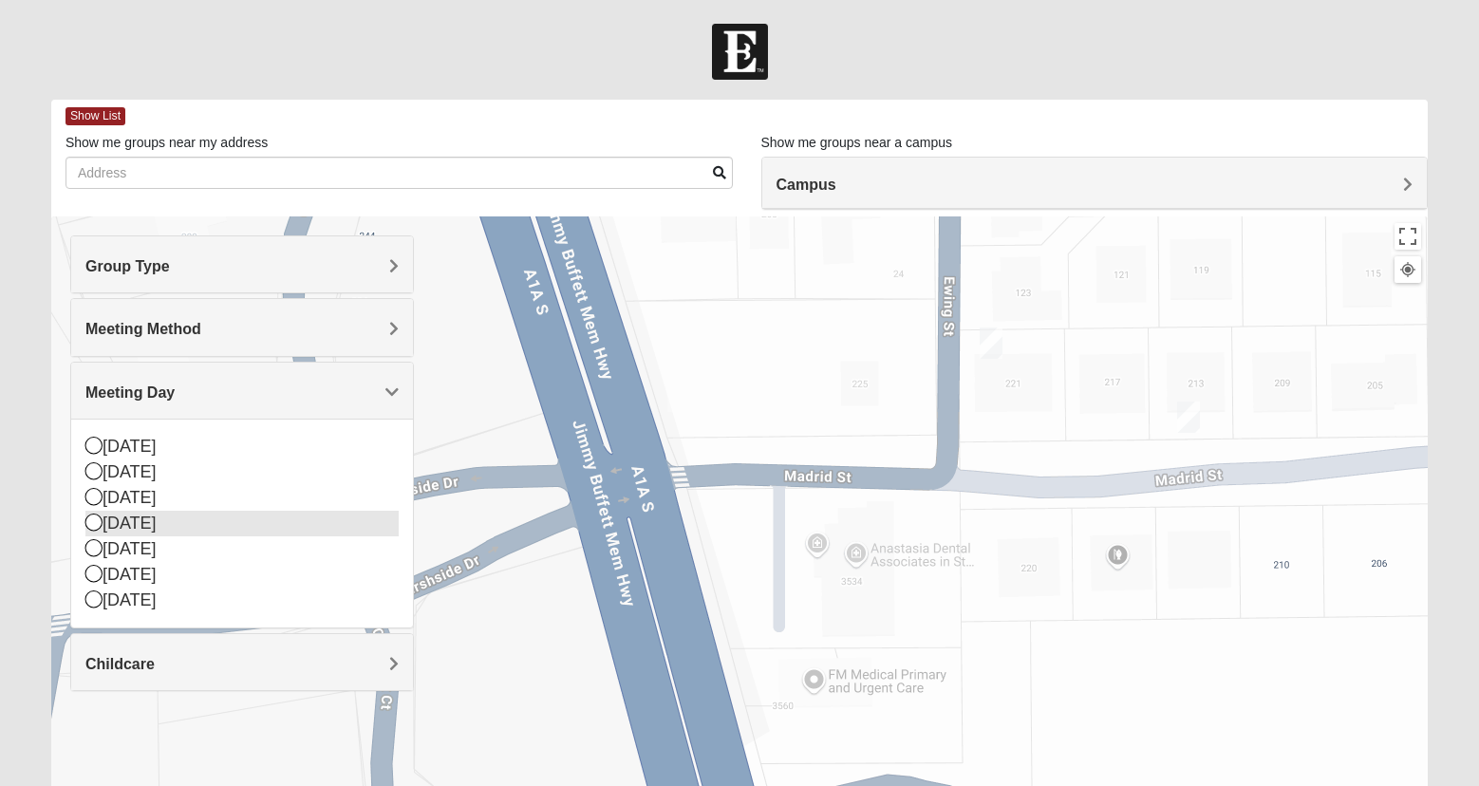
click at [171, 524] on div "[DATE]" at bounding box center [242, 524] width 314 height 26
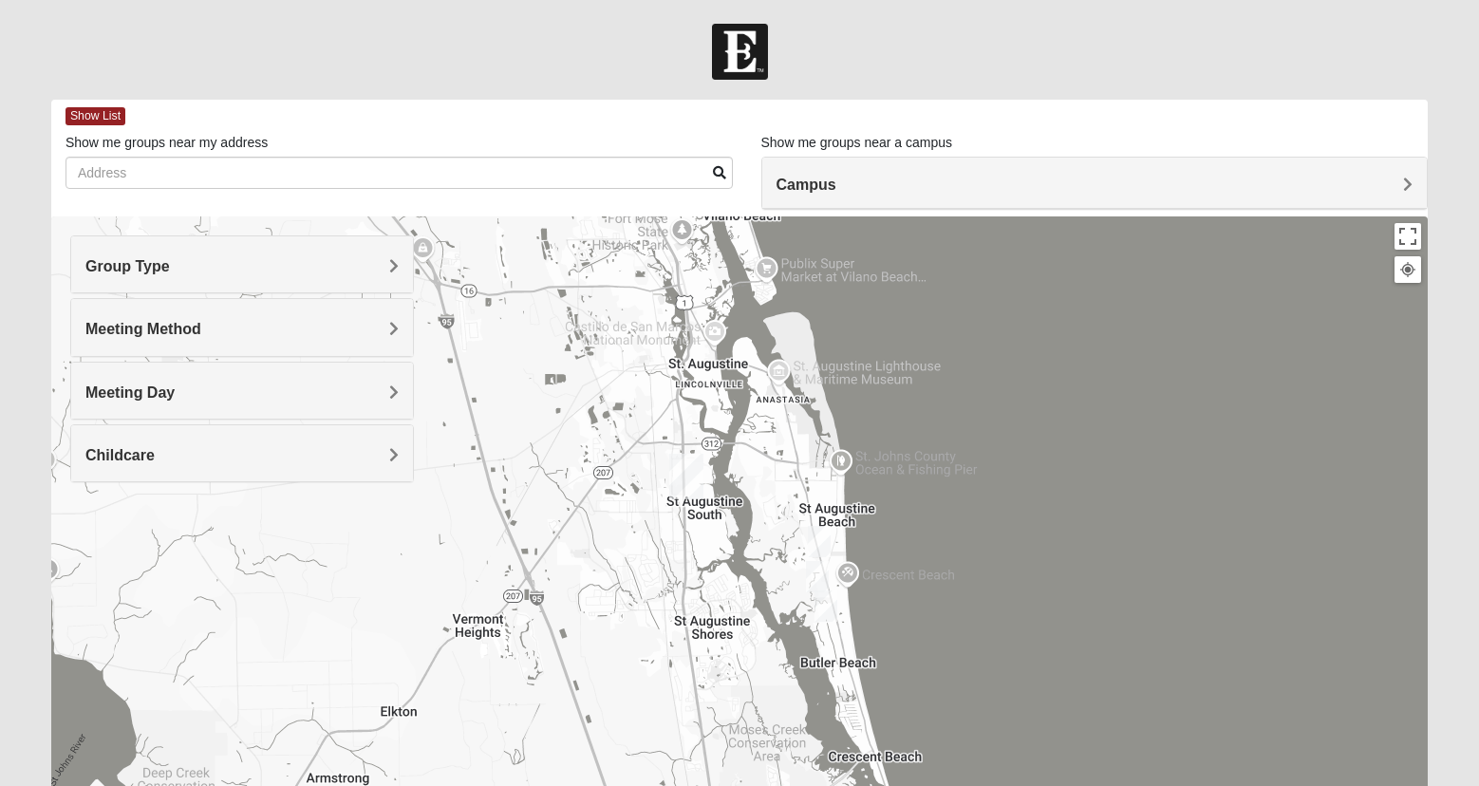
drag, startPoint x: 1140, startPoint y: 329, endPoint x: 903, endPoint y: 320, distance: 237.6
click at [903, 320] on div at bounding box center [739, 597] width 1377 height 760
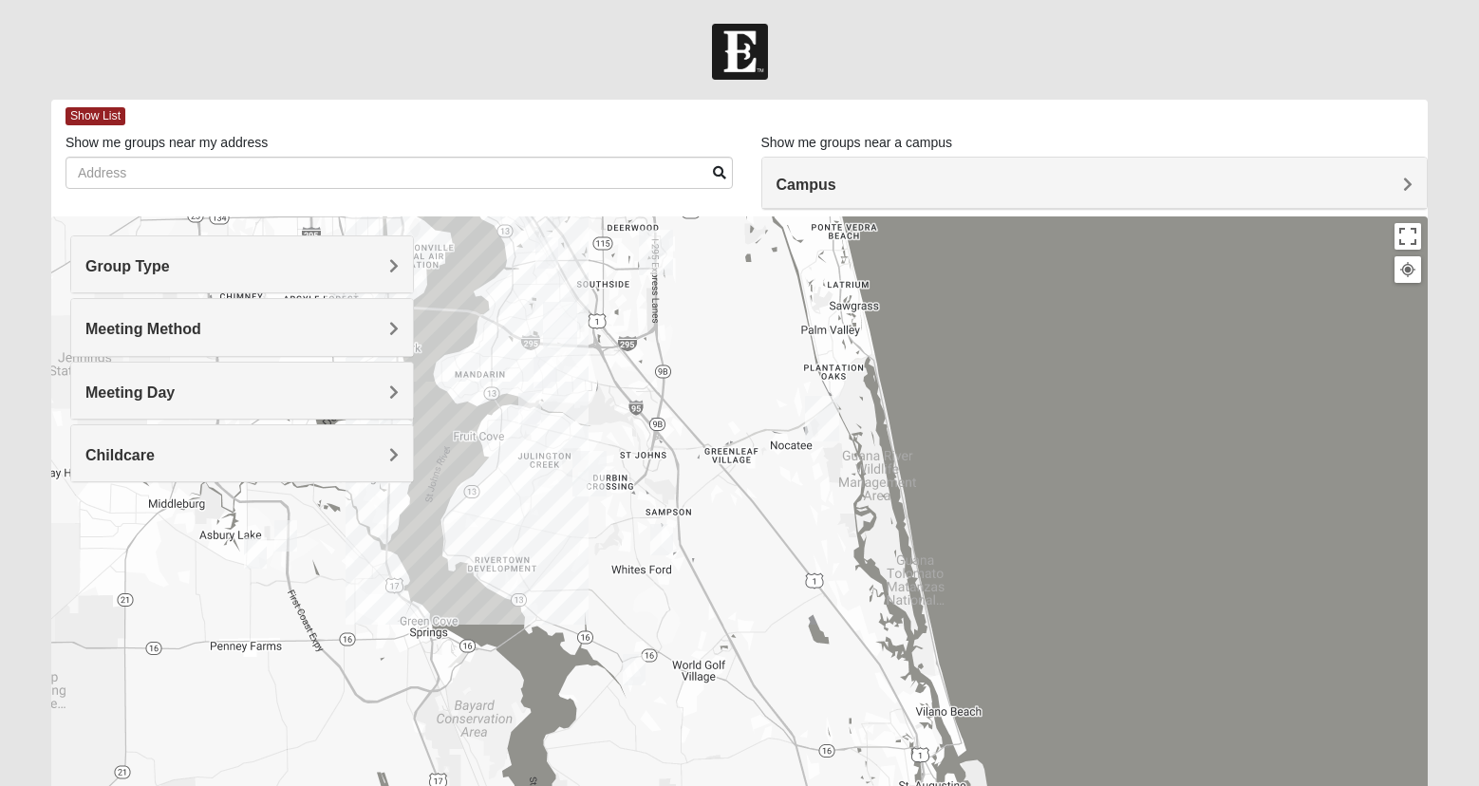
drag, startPoint x: 623, startPoint y: 302, endPoint x: 917, endPoint y: 676, distance: 476.1
click at [917, 676] on div at bounding box center [739, 597] width 1377 height 760
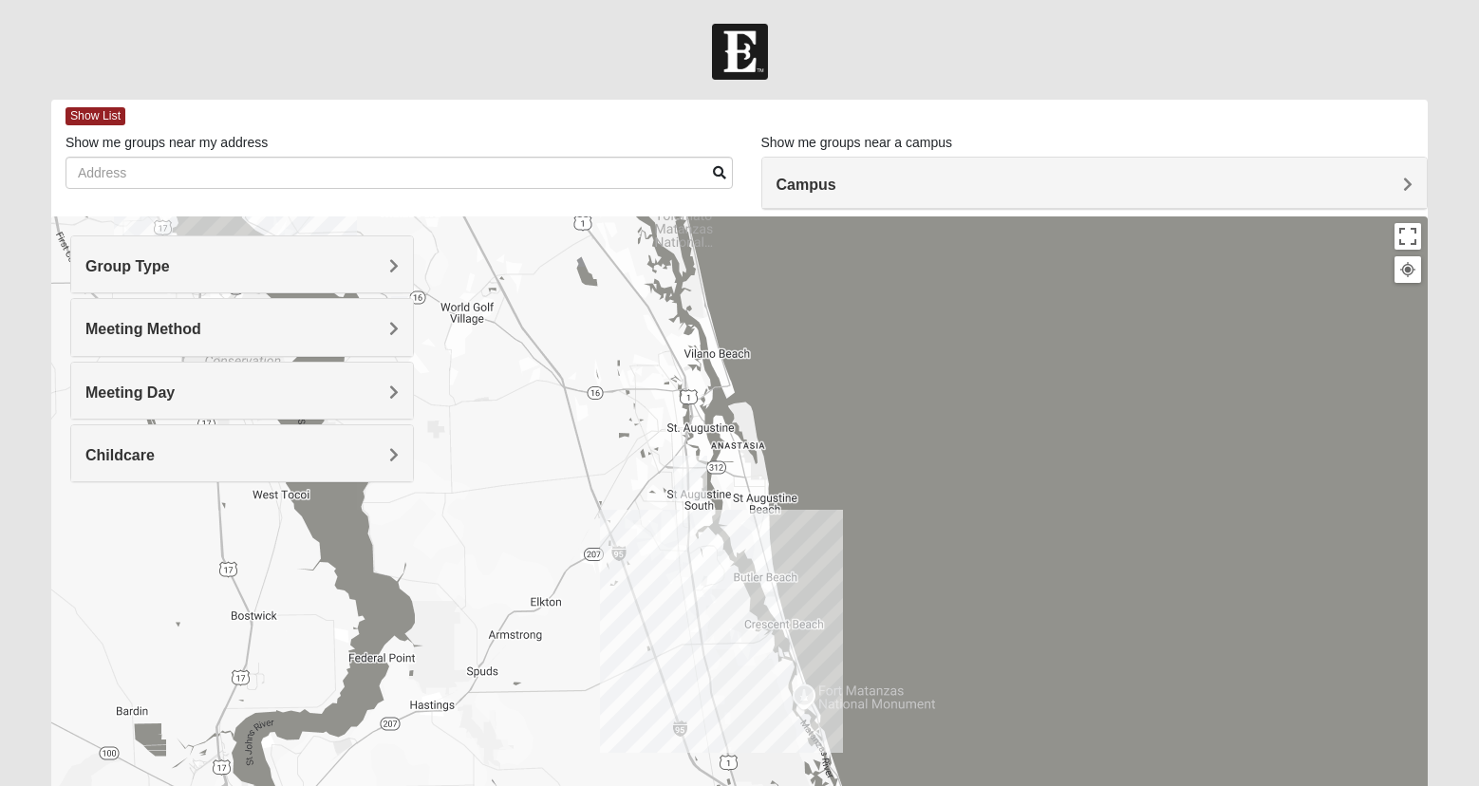
drag, startPoint x: 824, startPoint y: 681, endPoint x: 590, endPoint y: 320, distance: 430.4
click at [590, 320] on div at bounding box center [739, 597] width 1377 height 760
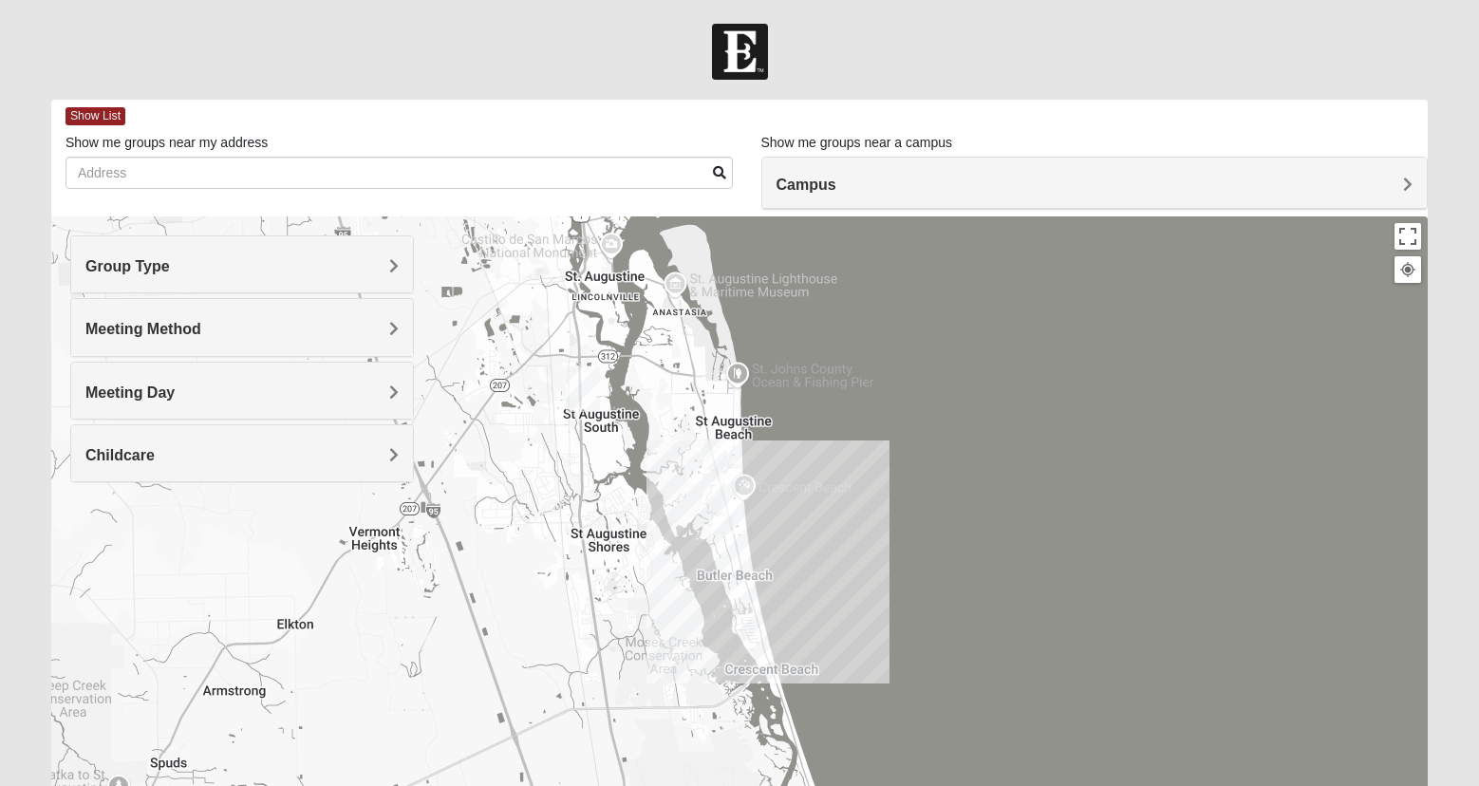
drag, startPoint x: 716, startPoint y: 513, endPoint x: 665, endPoint y: 474, distance: 64.4
click at [665, 474] on div at bounding box center [739, 597] width 1377 height 760
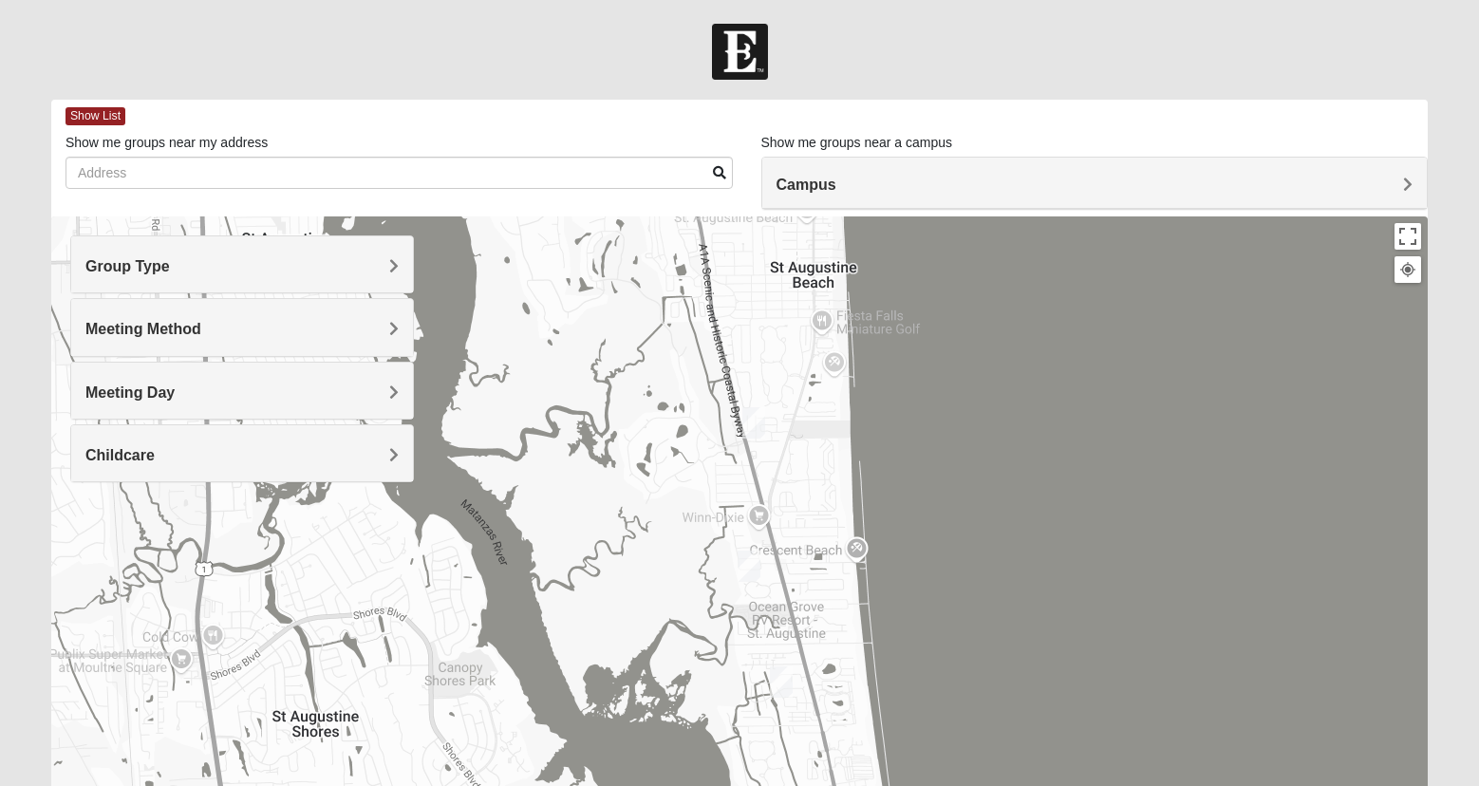
click at [207, 384] on h4 "Meeting Day" at bounding box center [242, 393] width 314 height 18
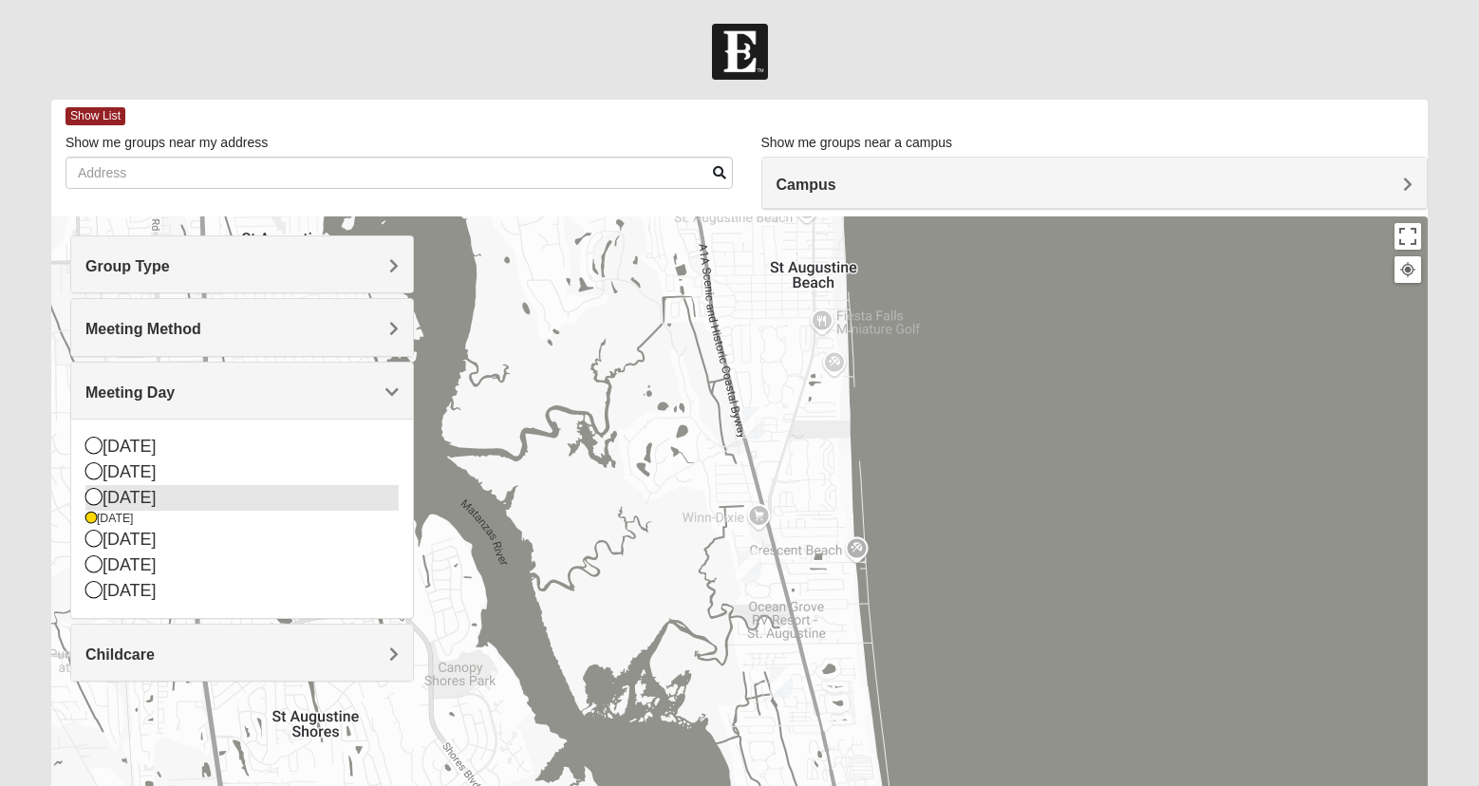
click at [136, 488] on div "[DATE]" at bounding box center [242, 498] width 314 height 26
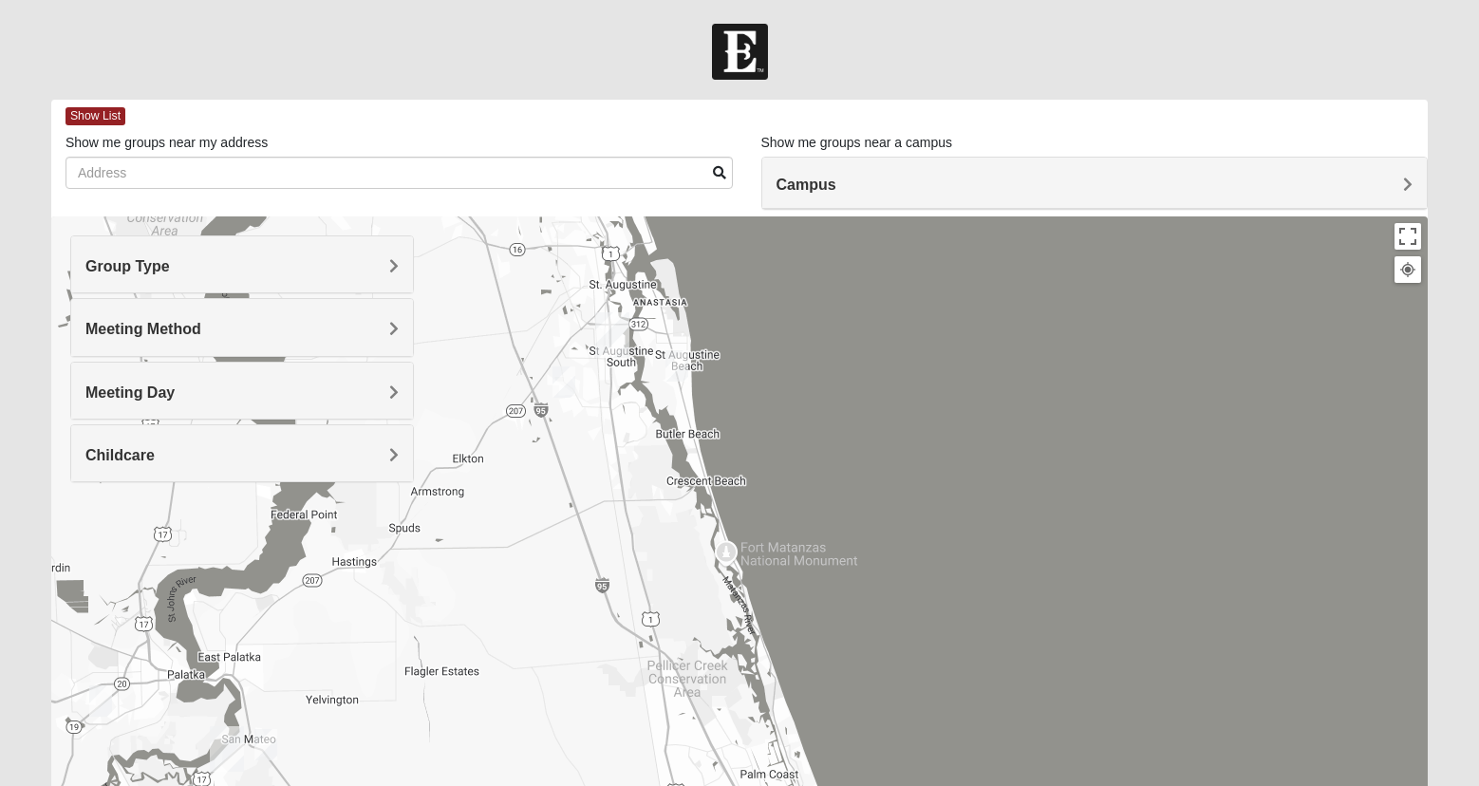
click at [562, 379] on img "Mixed McClellan 32086" at bounding box center [564, 382] width 23 height 31
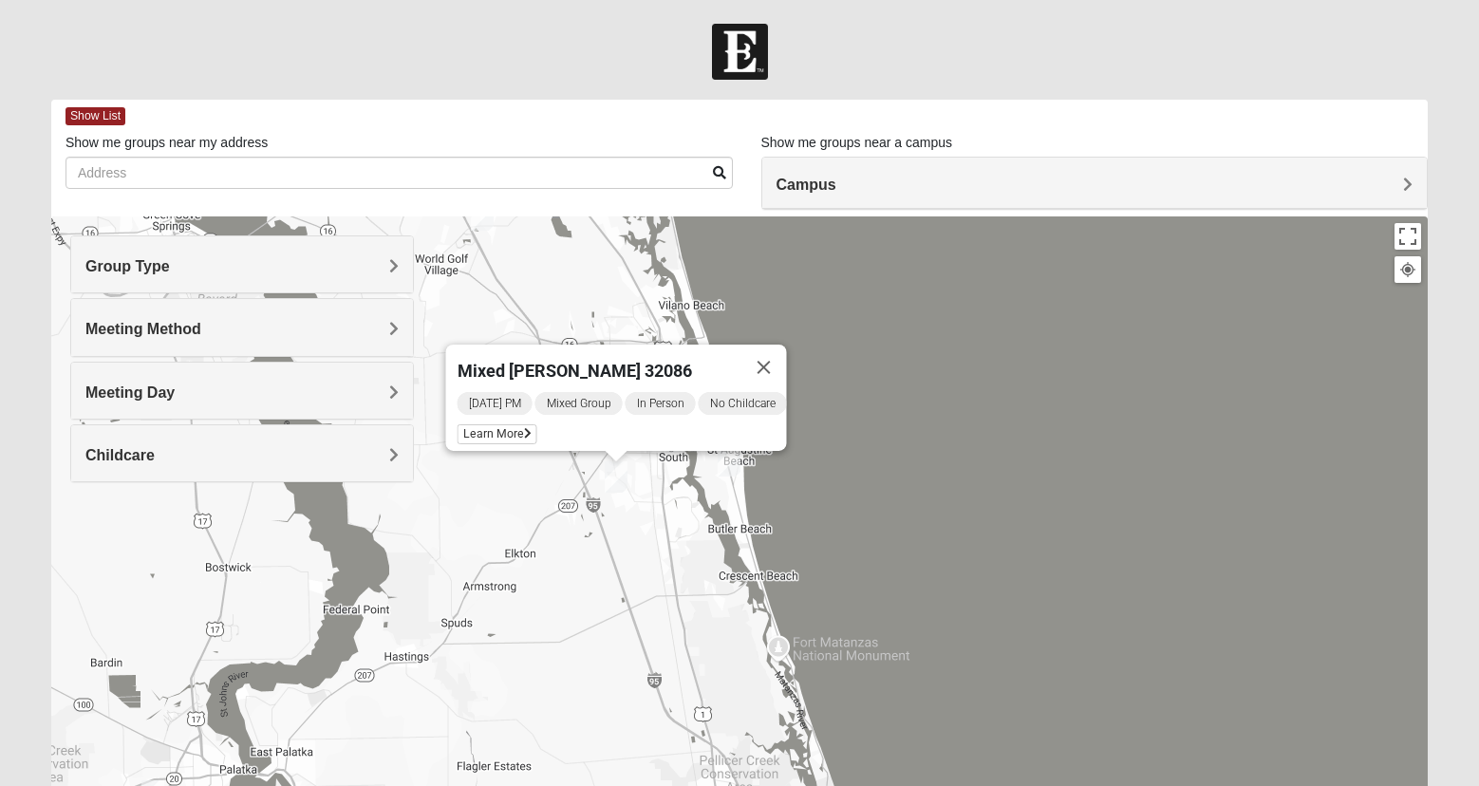
drag, startPoint x: 552, startPoint y: 518, endPoint x: 608, endPoint y: 583, distance: 86.2
click at [608, 583] on div "Mixed [PERSON_NAME] 32086 [DATE] PM Mixed Group In Person No Childcare Learn Mo…" at bounding box center [739, 597] width 1377 height 760
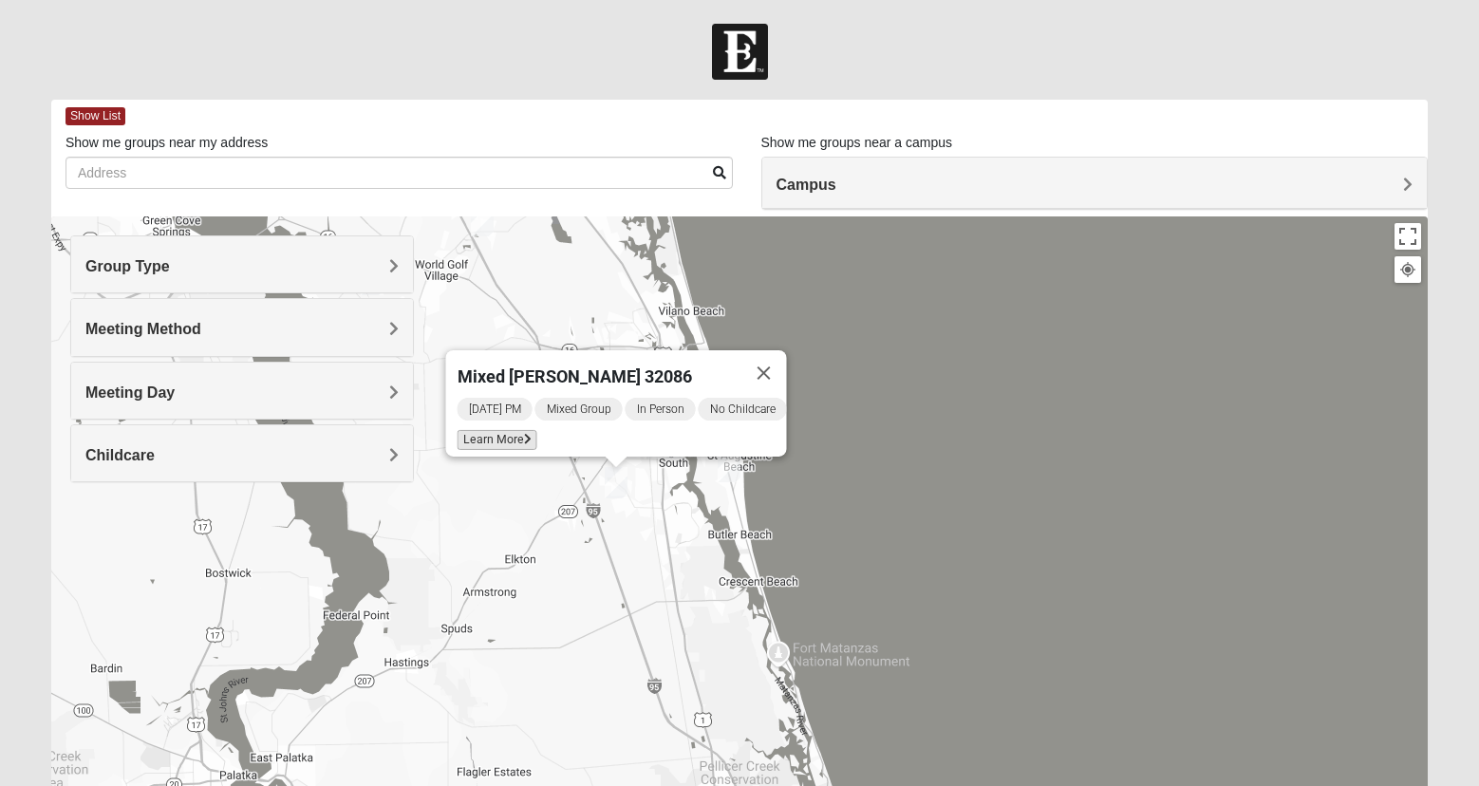
click at [511, 430] on span "Learn More" at bounding box center [498, 440] width 80 height 20
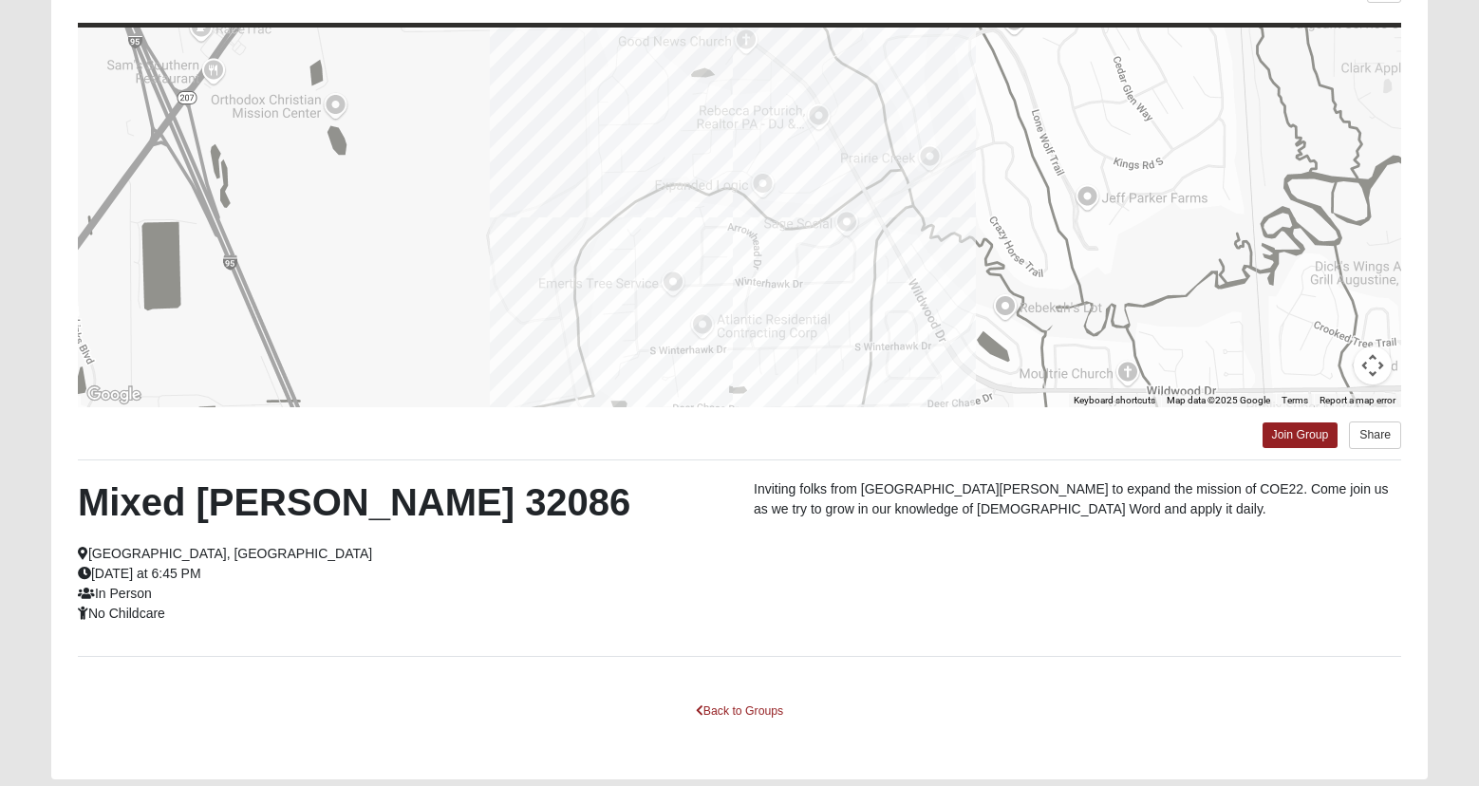
scroll to position [243, 0]
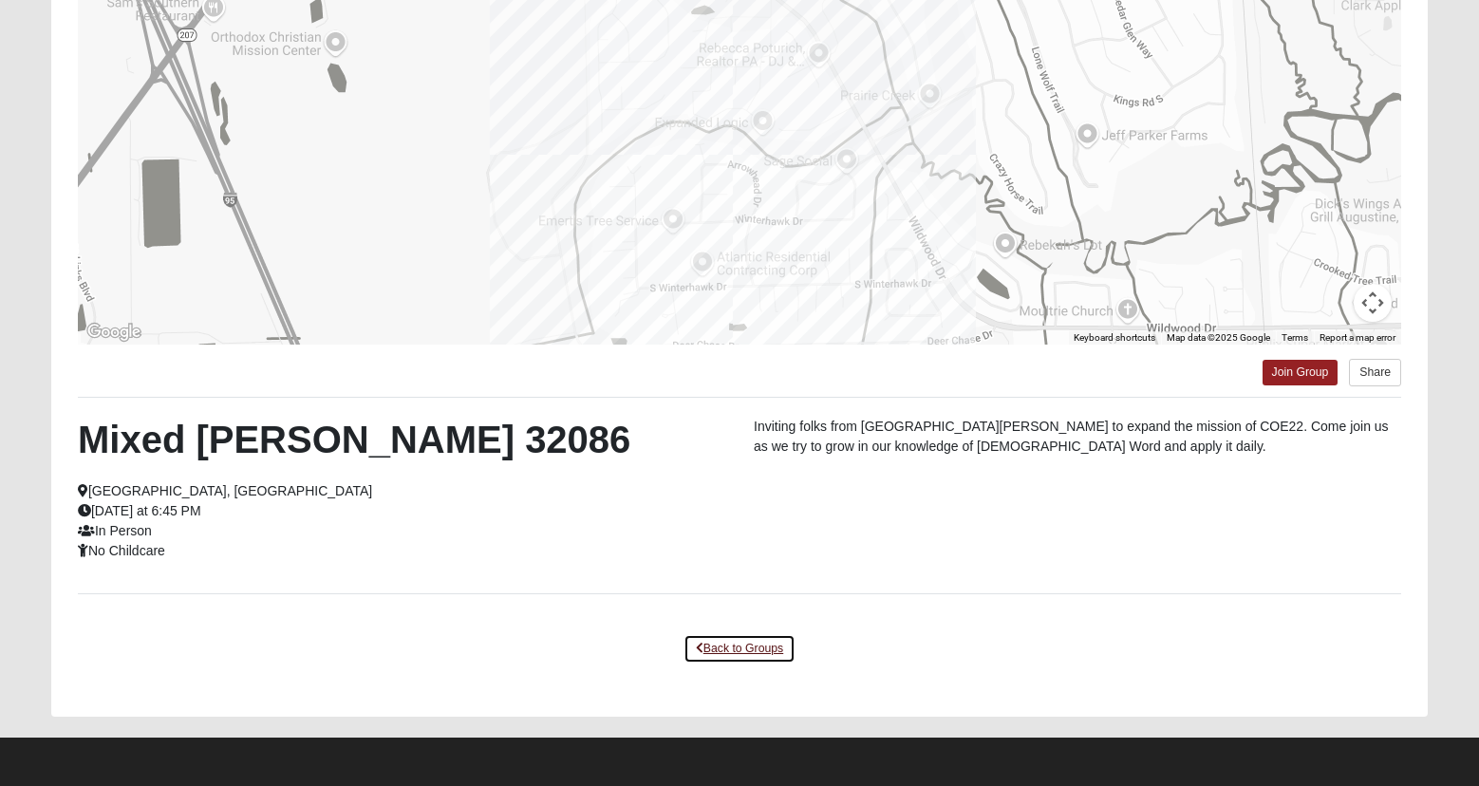
click at [740, 641] on link "Back to Groups" at bounding box center [740, 648] width 112 height 29
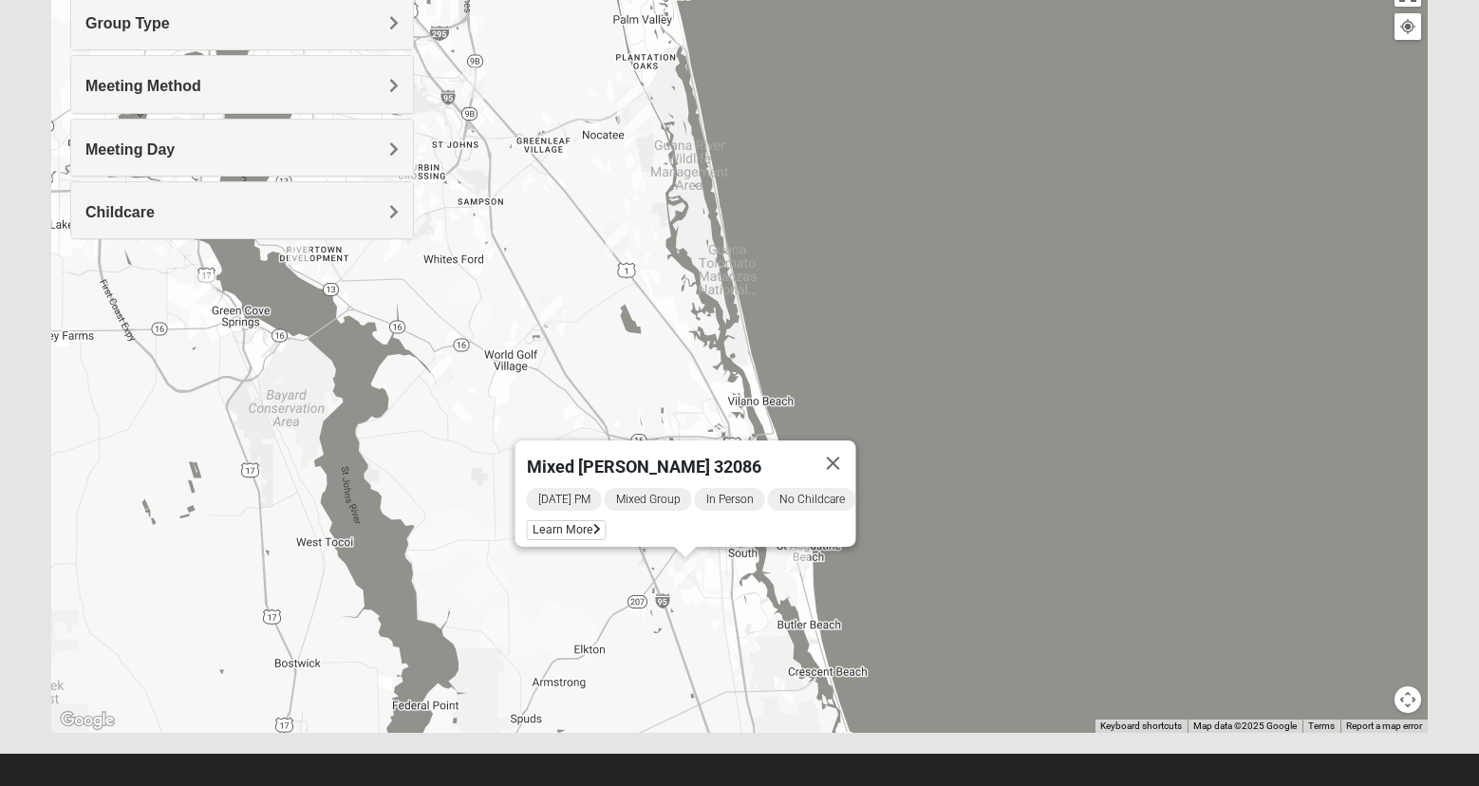
drag, startPoint x: 682, startPoint y: 335, endPoint x: 751, endPoint y: 670, distance: 342.3
click at [751, 670] on div "Mixed [PERSON_NAME] 32086 [DATE] PM Mixed Group In Person No Childcare Learn Mo…" at bounding box center [739, 353] width 1377 height 760
click at [620, 238] on img "Mixed Gerville-Reache 32095" at bounding box center [617, 237] width 23 height 31
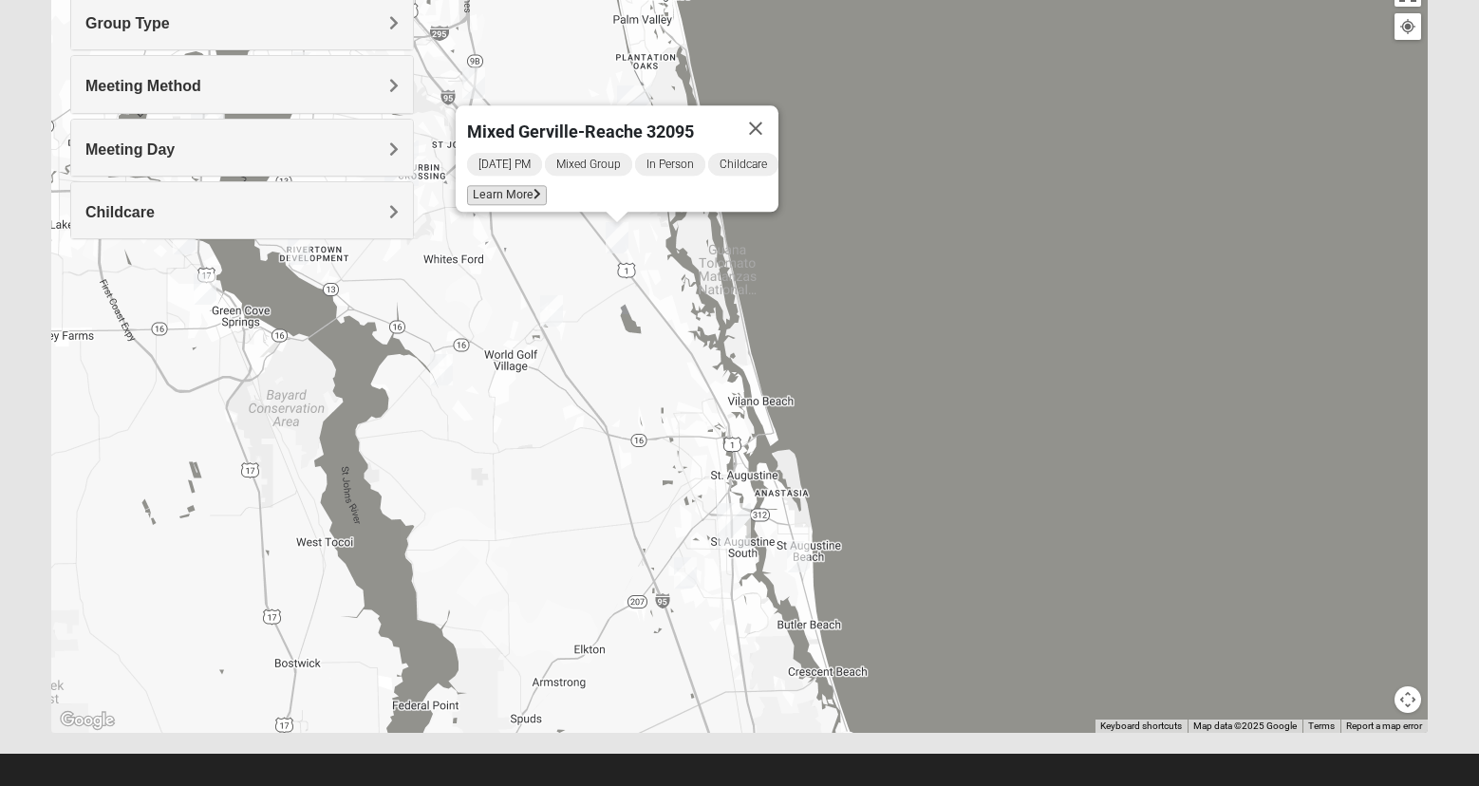
click at [518, 185] on span "Learn More" at bounding box center [507, 195] width 80 height 20
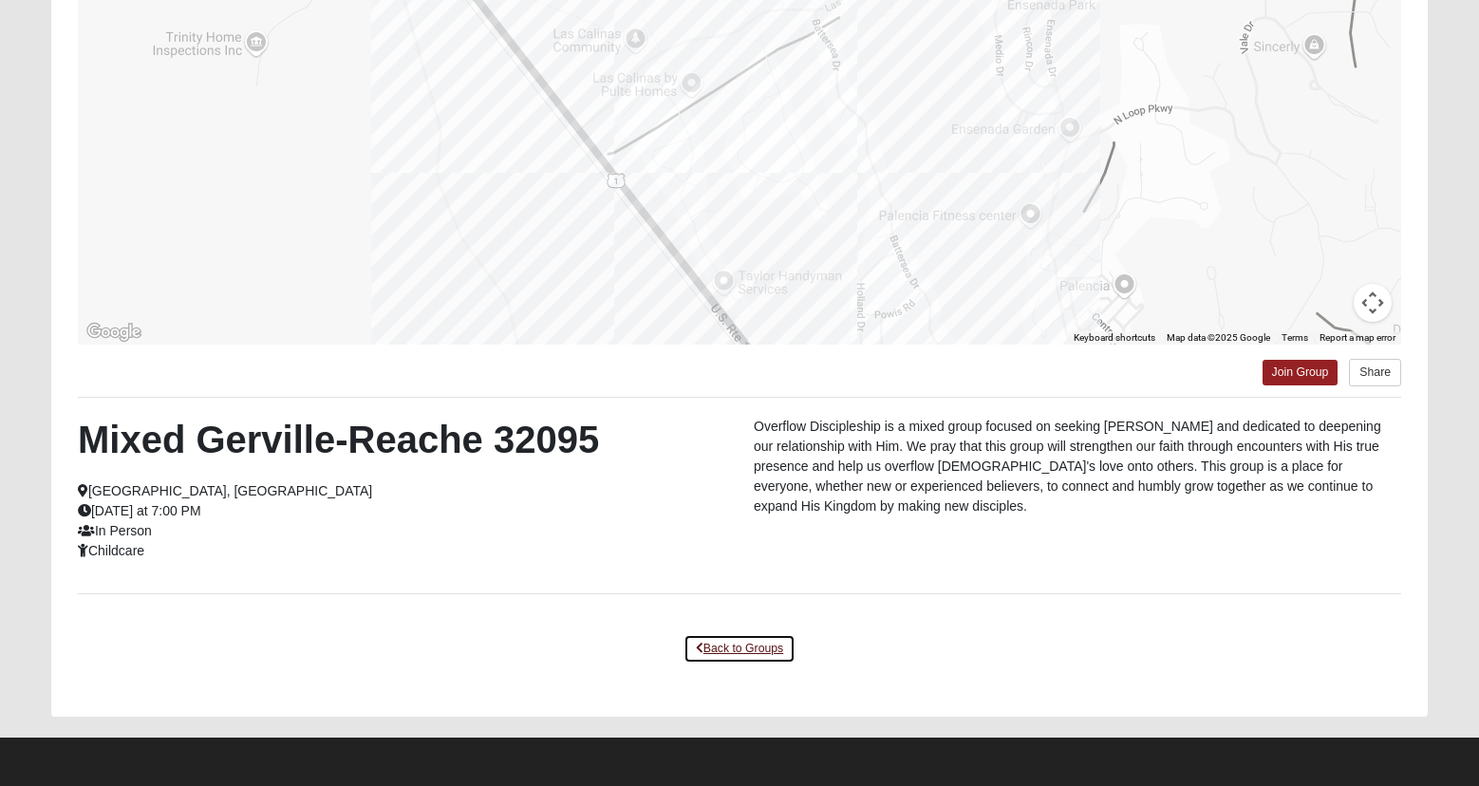
click at [725, 642] on link "Back to Groups" at bounding box center [740, 648] width 112 height 29
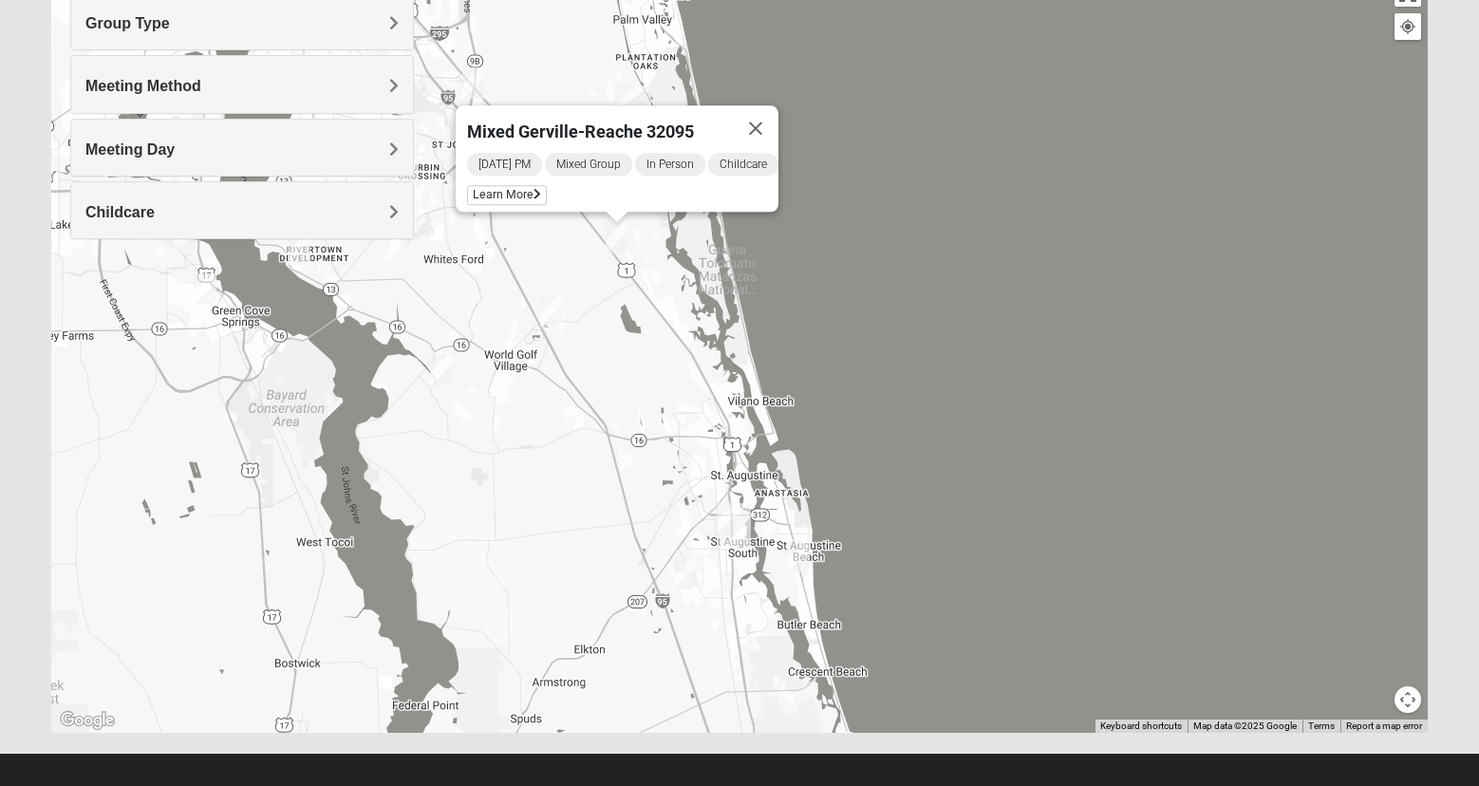
click at [552, 309] on img "Mixed Owen/Monk 32095" at bounding box center [551, 310] width 23 height 31
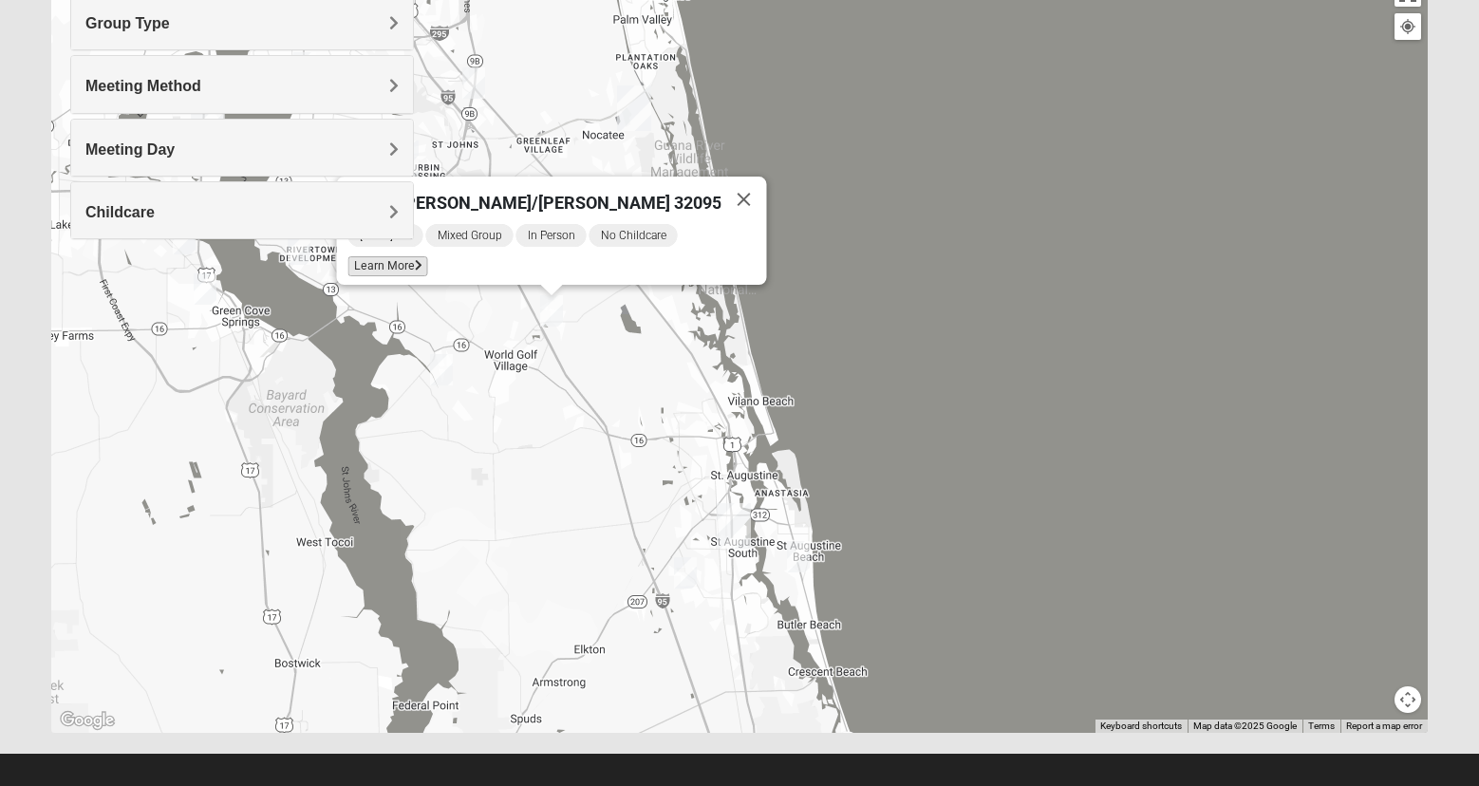
click at [428, 256] on span "Learn More" at bounding box center [389, 266] width 80 height 20
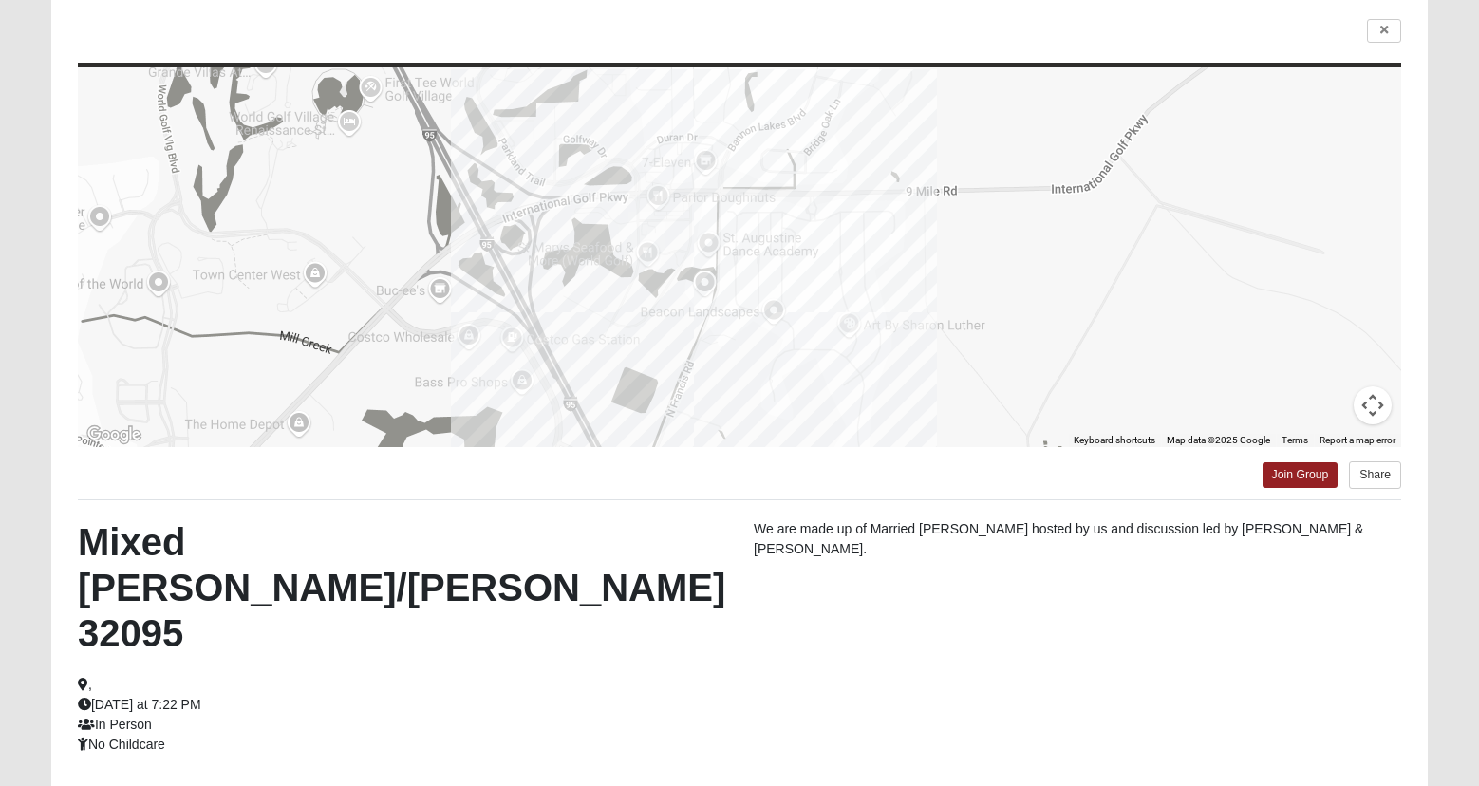
scroll to position [140, 0]
click at [1385, 27] on icon at bounding box center [1385, 31] width 8 height 11
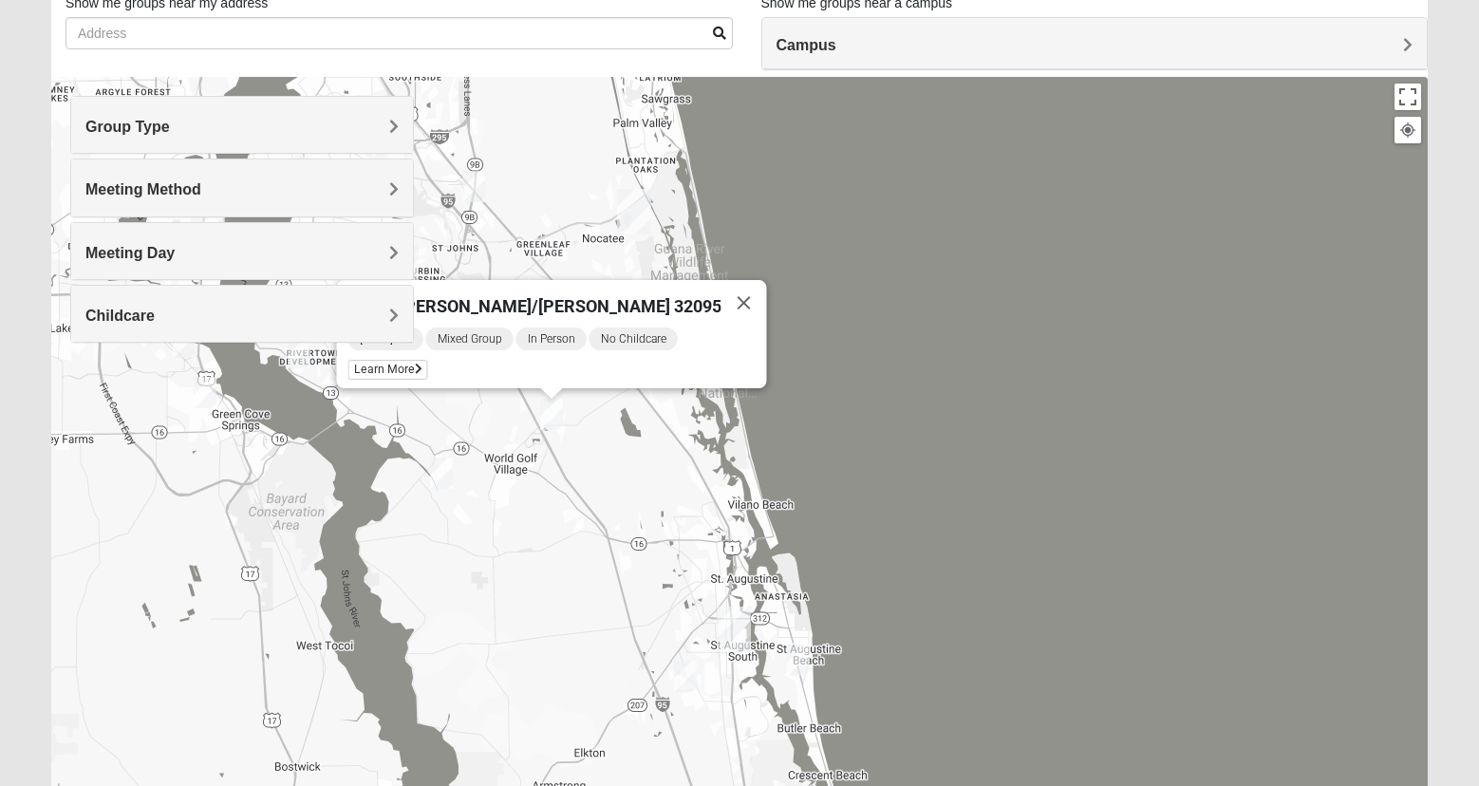
click at [686, 674] on img "Mixed McClellan 32086" at bounding box center [685, 676] width 23 height 31
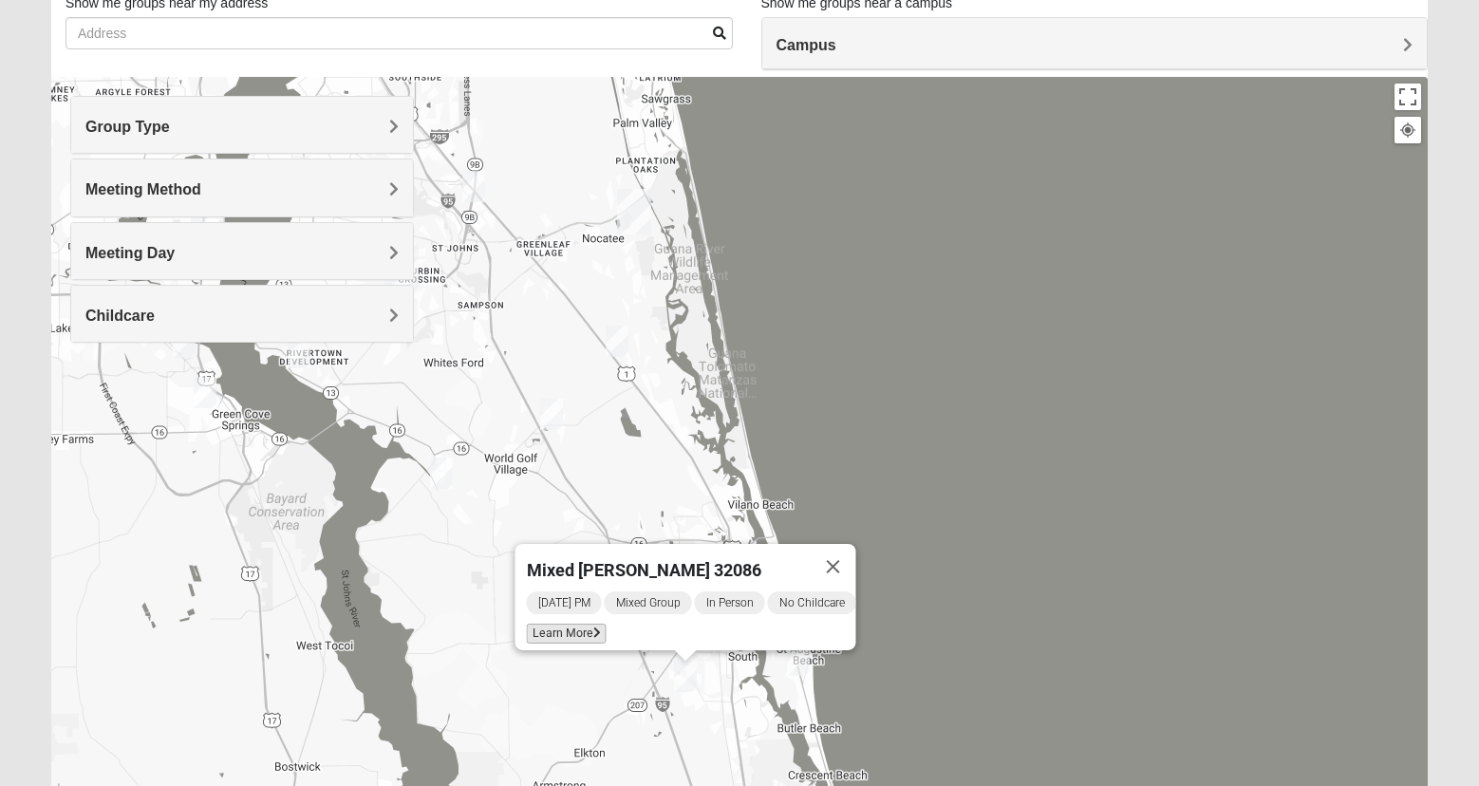
click at [572, 624] on span "Learn More" at bounding box center [567, 634] width 80 height 20
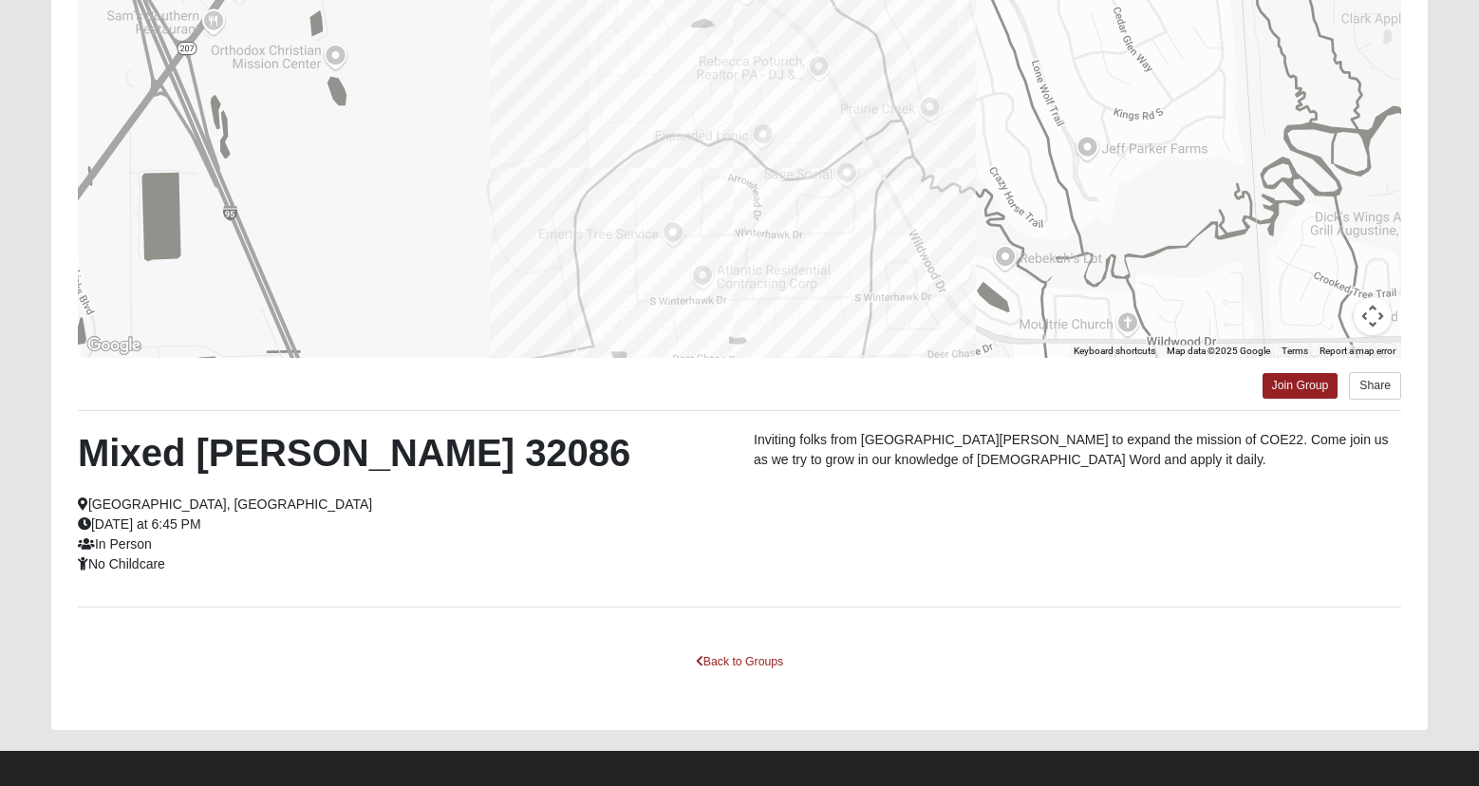
scroll to position [243, 0]
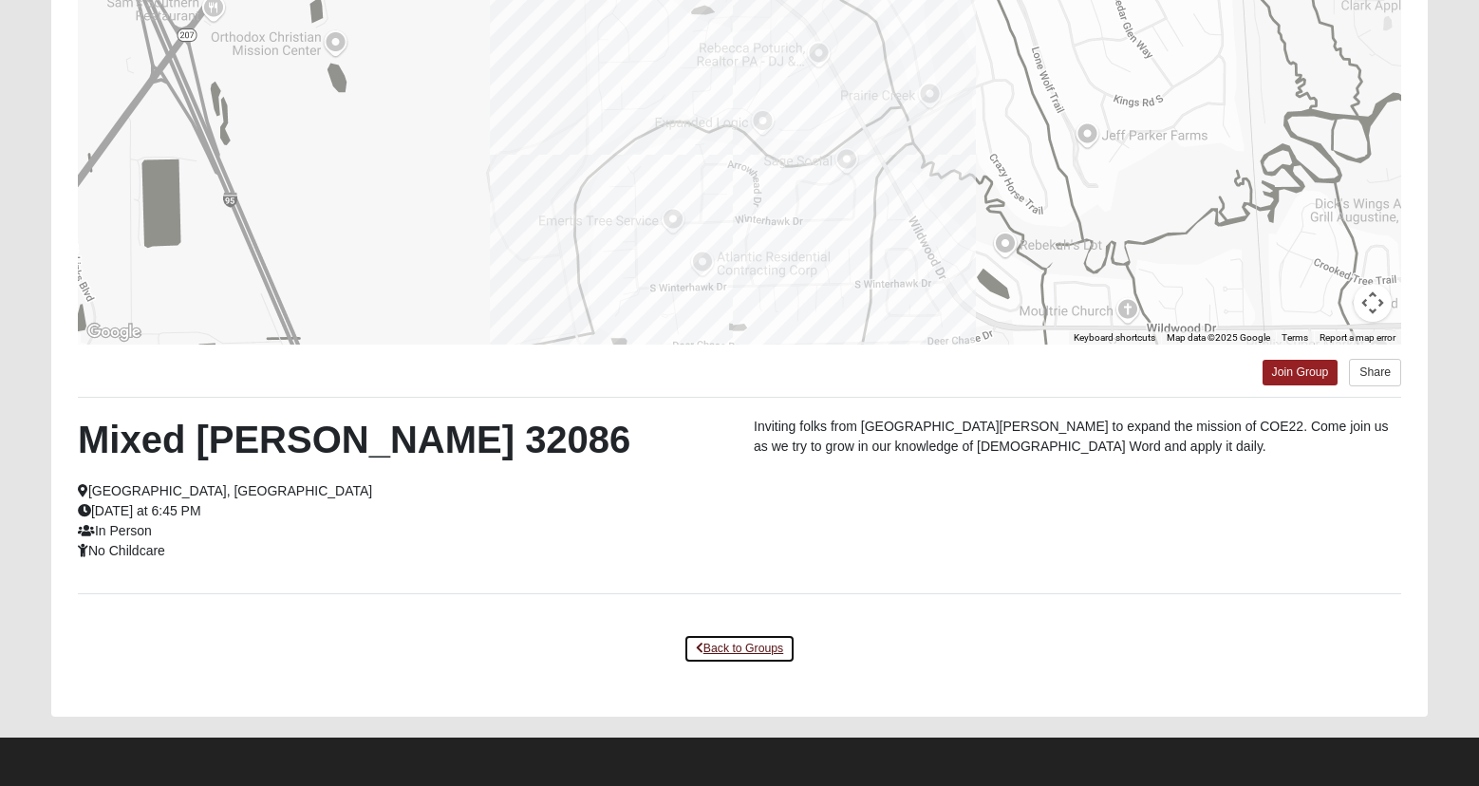
click at [775, 645] on link "Back to Groups" at bounding box center [740, 648] width 112 height 29
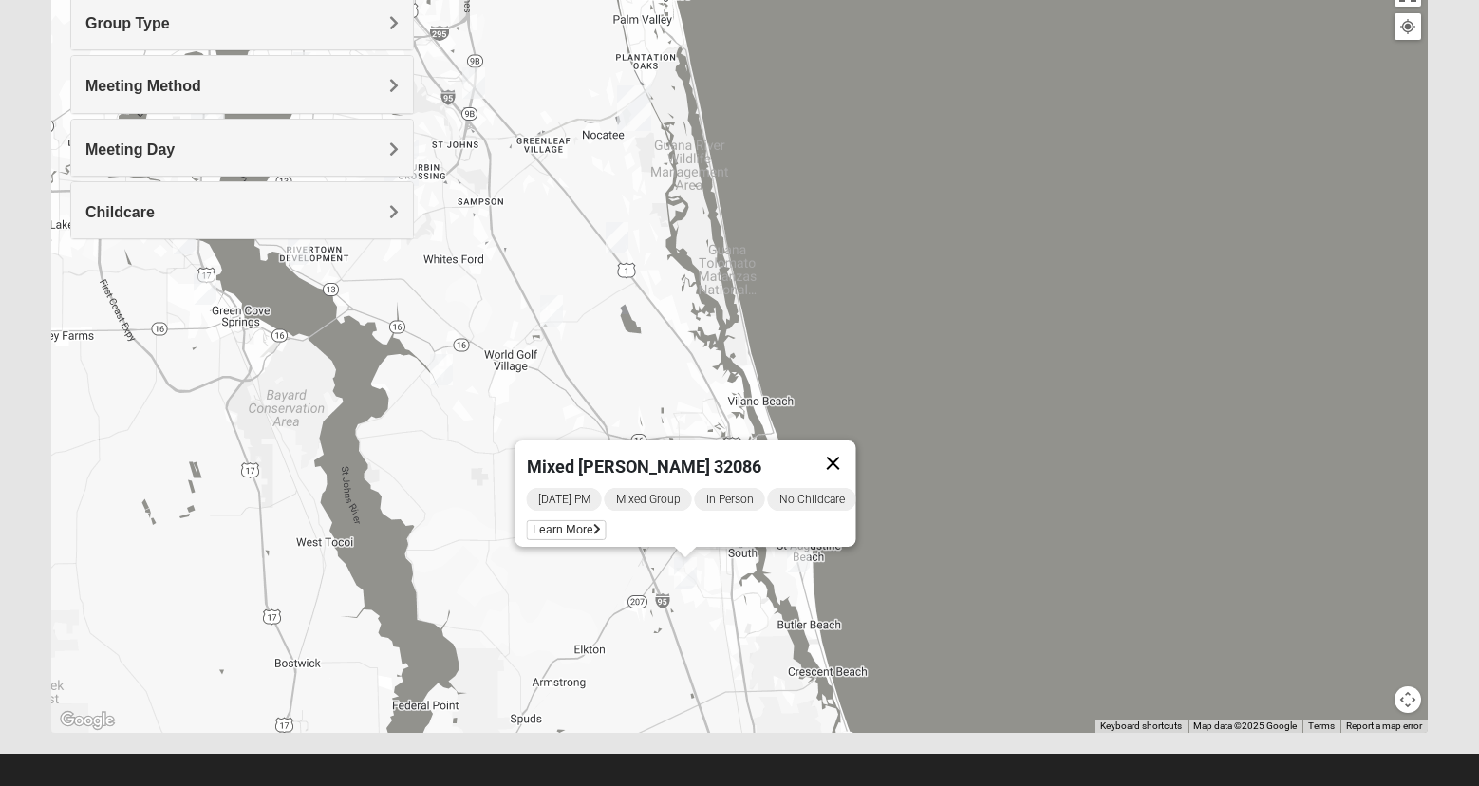
click at [846, 447] on button "Close" at bounding box center [834, 464] width 46 height 46
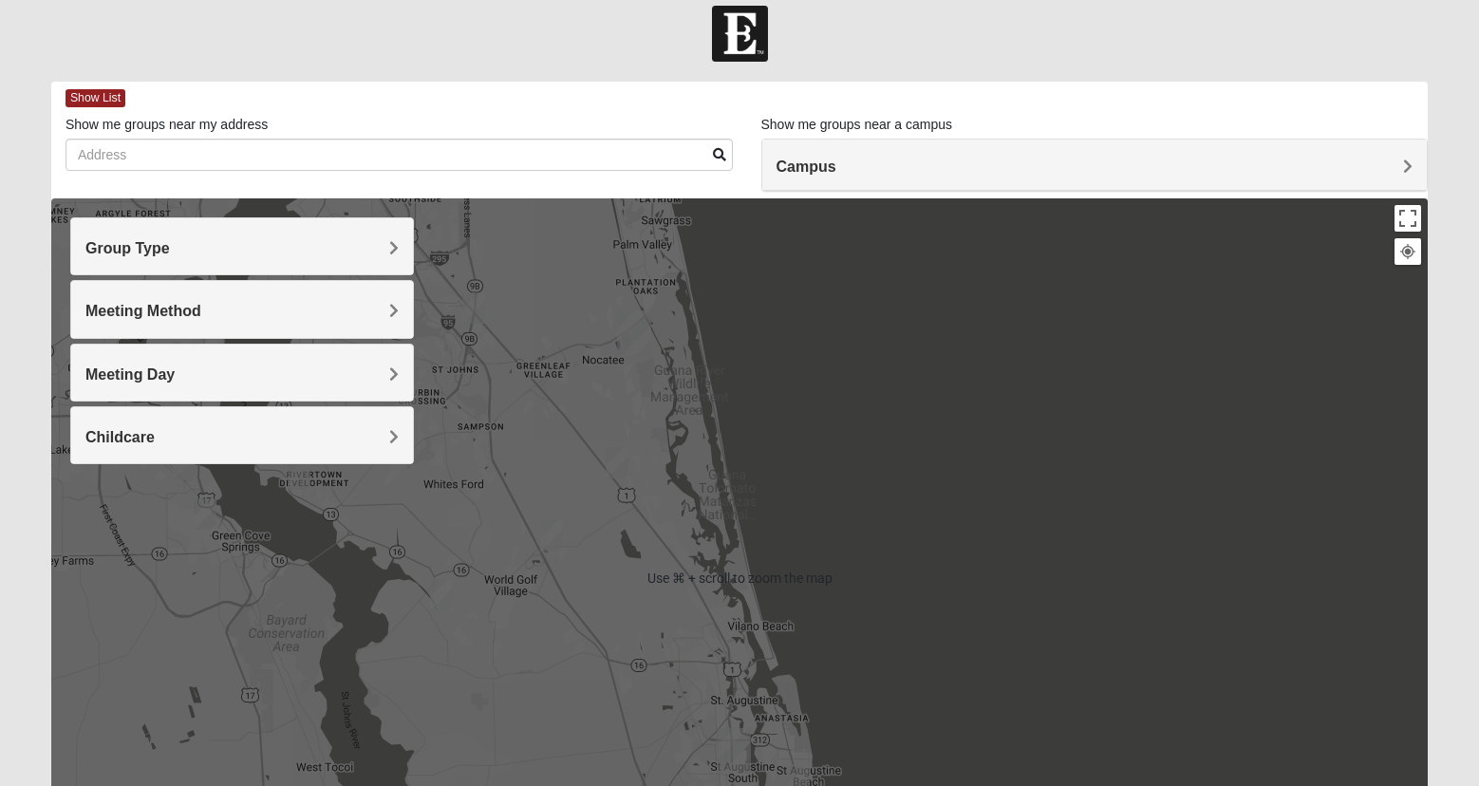
scroll to position [0, 0]
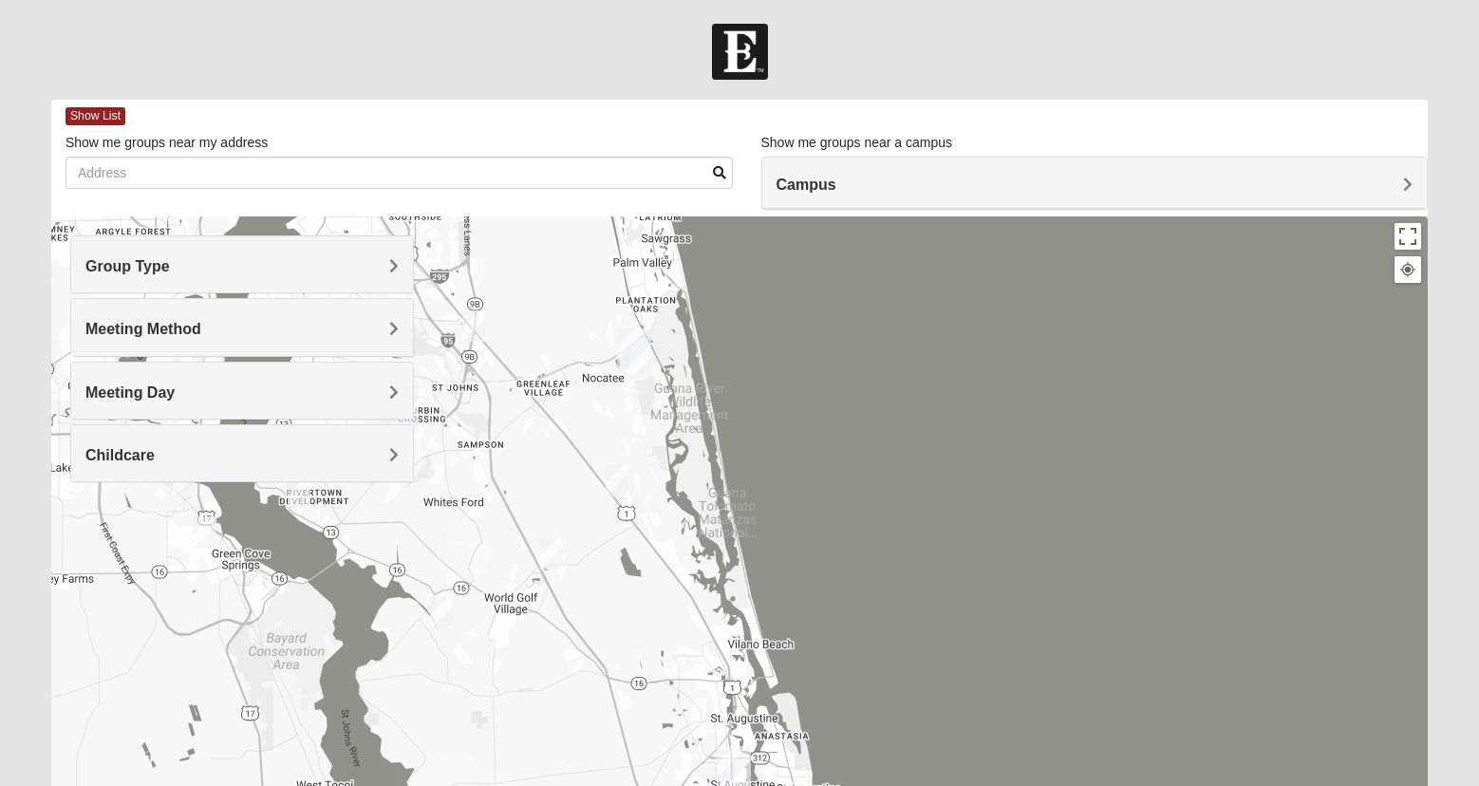
click at [116, 325] on span "Meeting Method" at bounding box center [143, 329] width 116 height 16
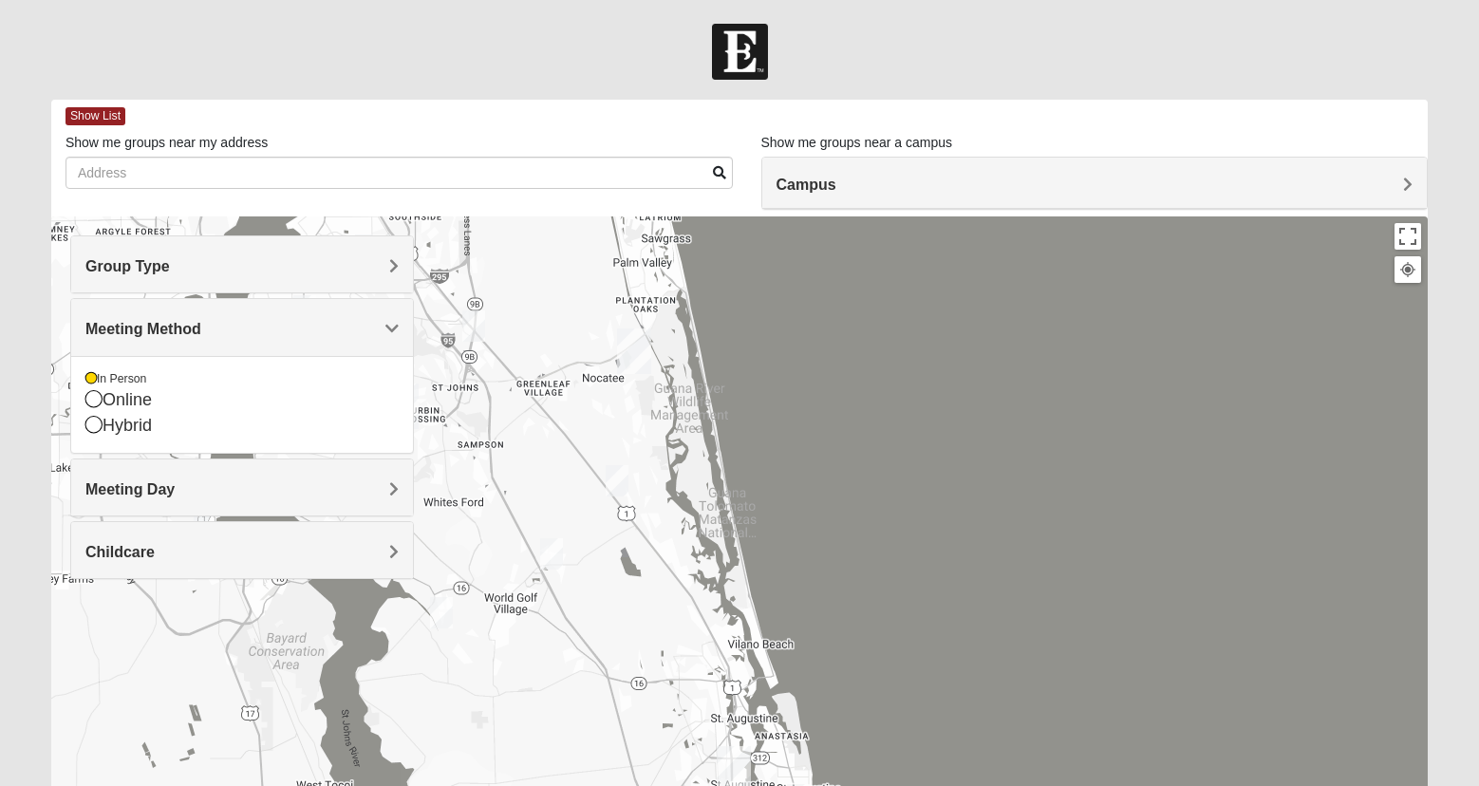
click at [116, 327] on span "Meeting Method" at bounding box center [143, 329] width 116 height 16
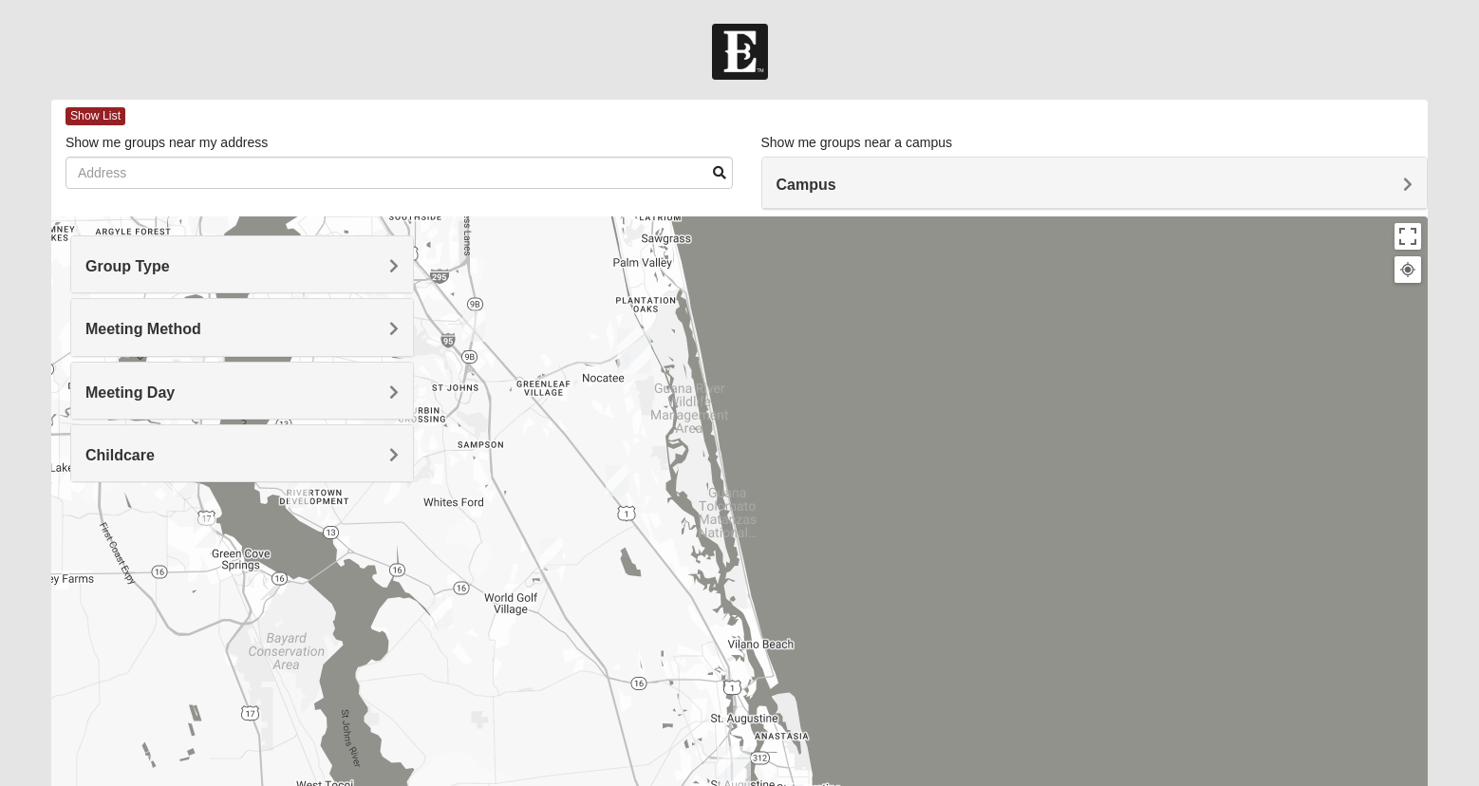
click at [132, 389] on span "Meeting Day" at bounding box center [129, 393] width 89 height 16
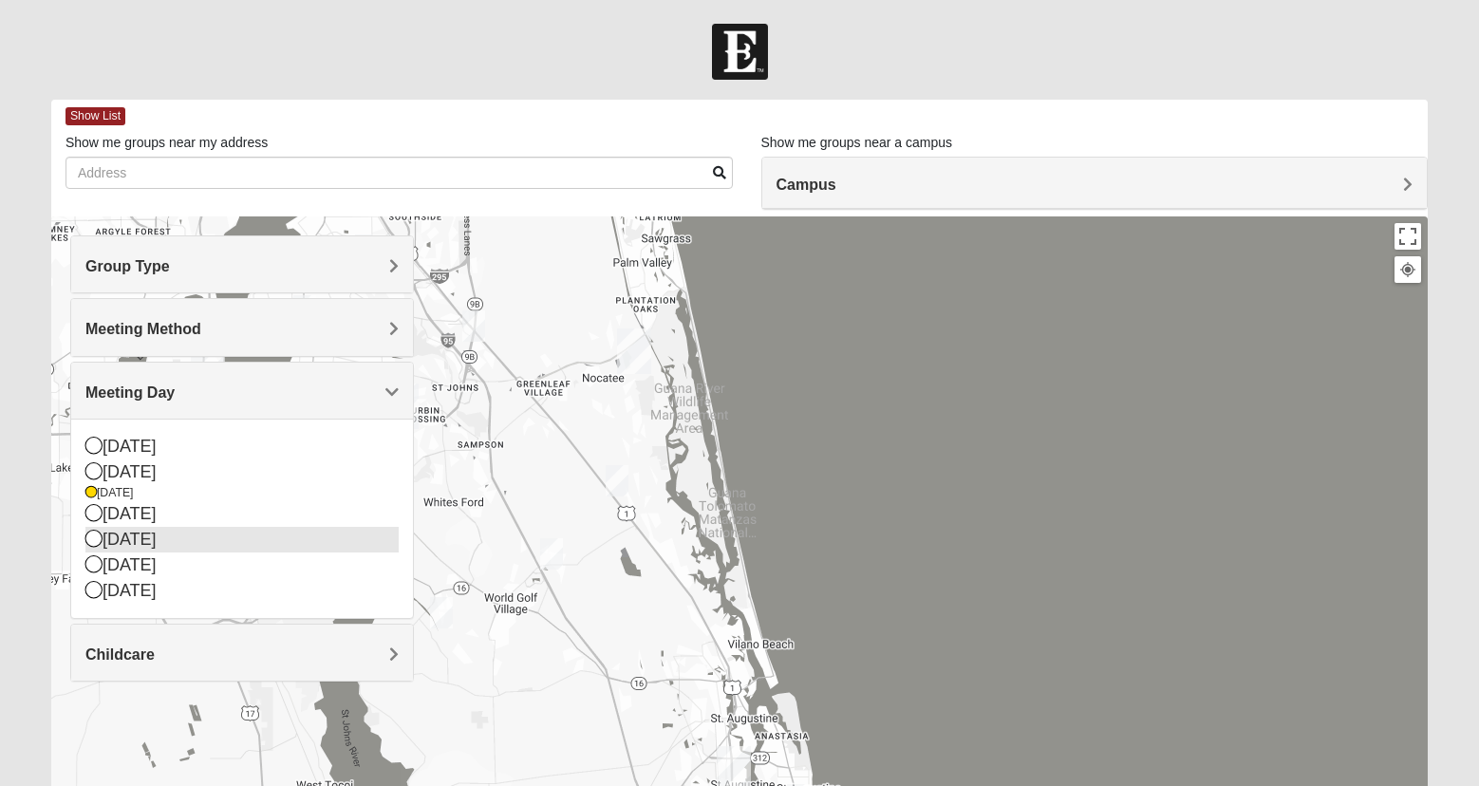
click at [149, 543] on div "[DATE]" at bounding box center [242, 540] width 314 height 26
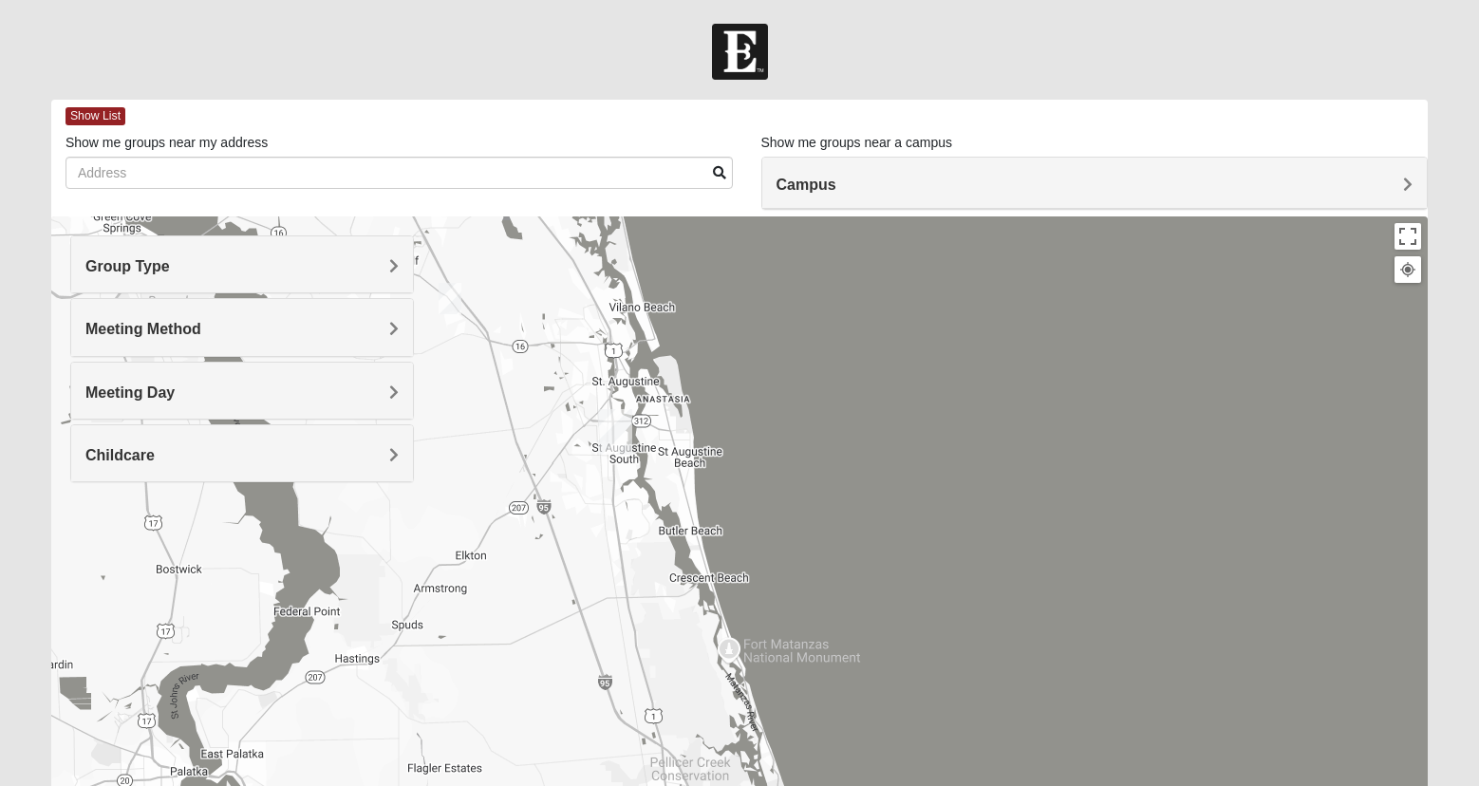
drag, startPoint x: 650, startPoint y: 666, endPoint x: 532, endPoint y: 327, distance: 359.2
click at [532, 327] on div at bounding box center [739, 597] width 1377 height 760
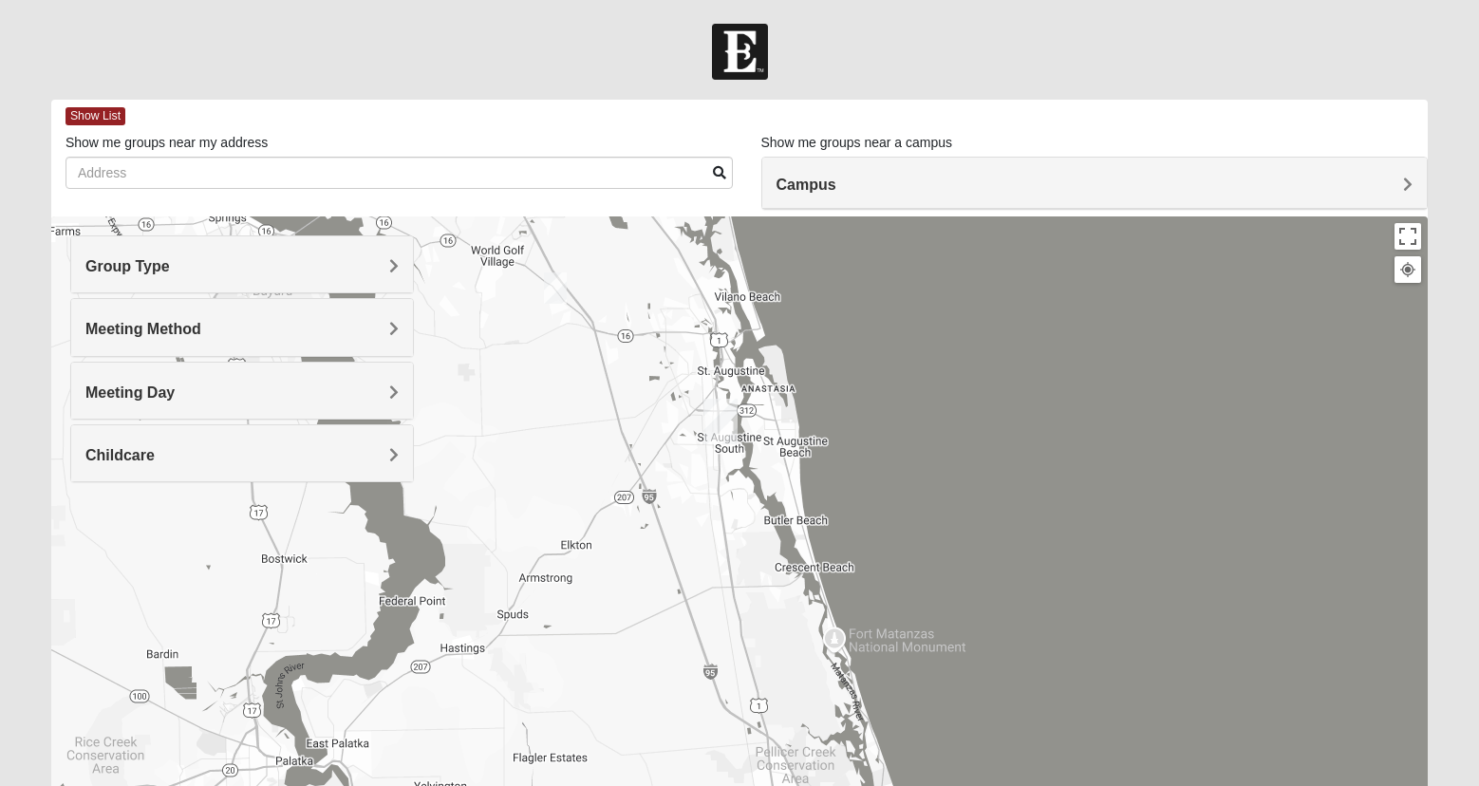
drag, startPoint x: 668, startPoint y: 650, endPoint x: 773, endPoint y: 645, distance: 105.5
click at [773, 645] on div at bounding box center [739, 597] width 1377 height 760
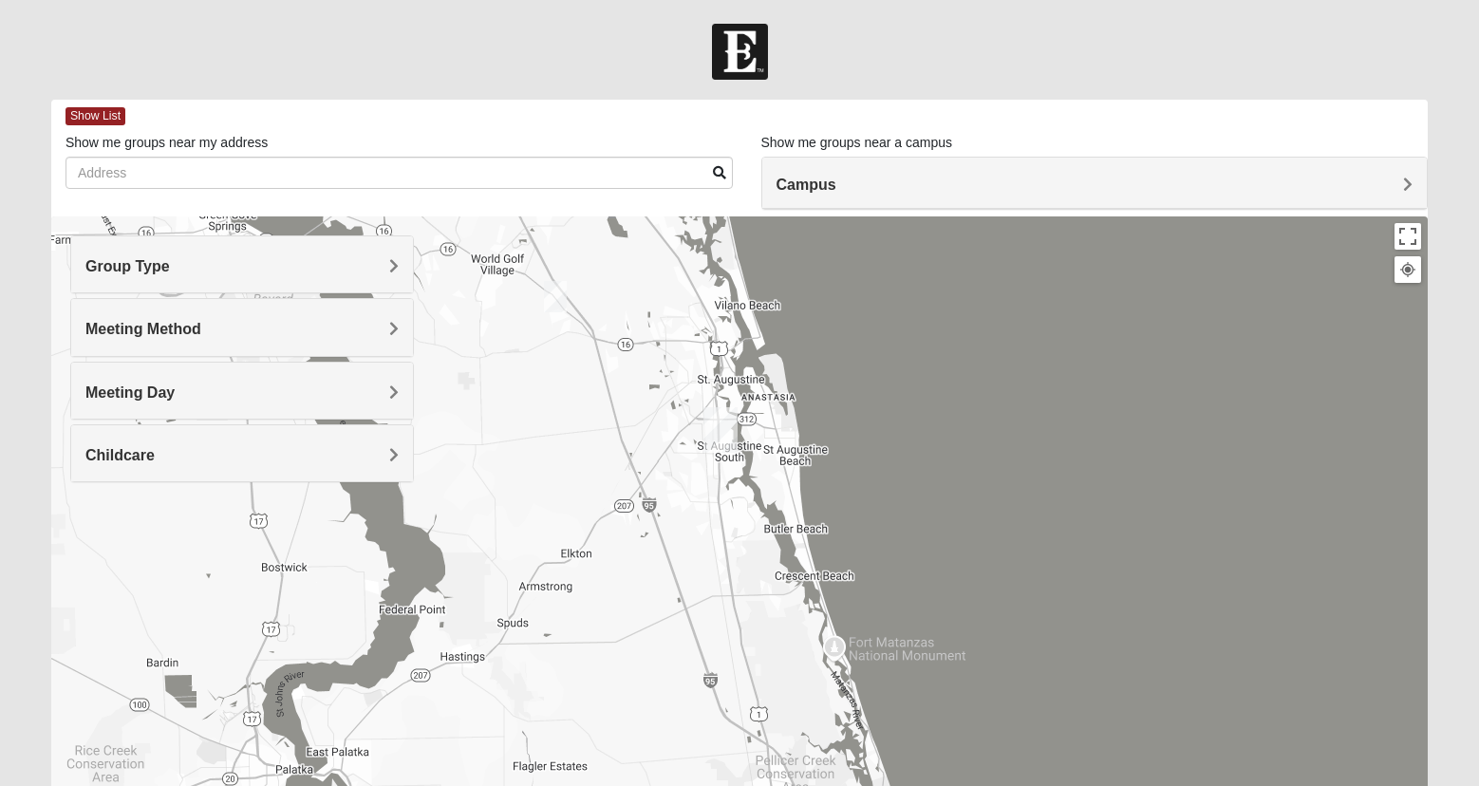
click at [235, 316] on div "Meeting Method" at bounding box center [242, 327] width 343 height 56
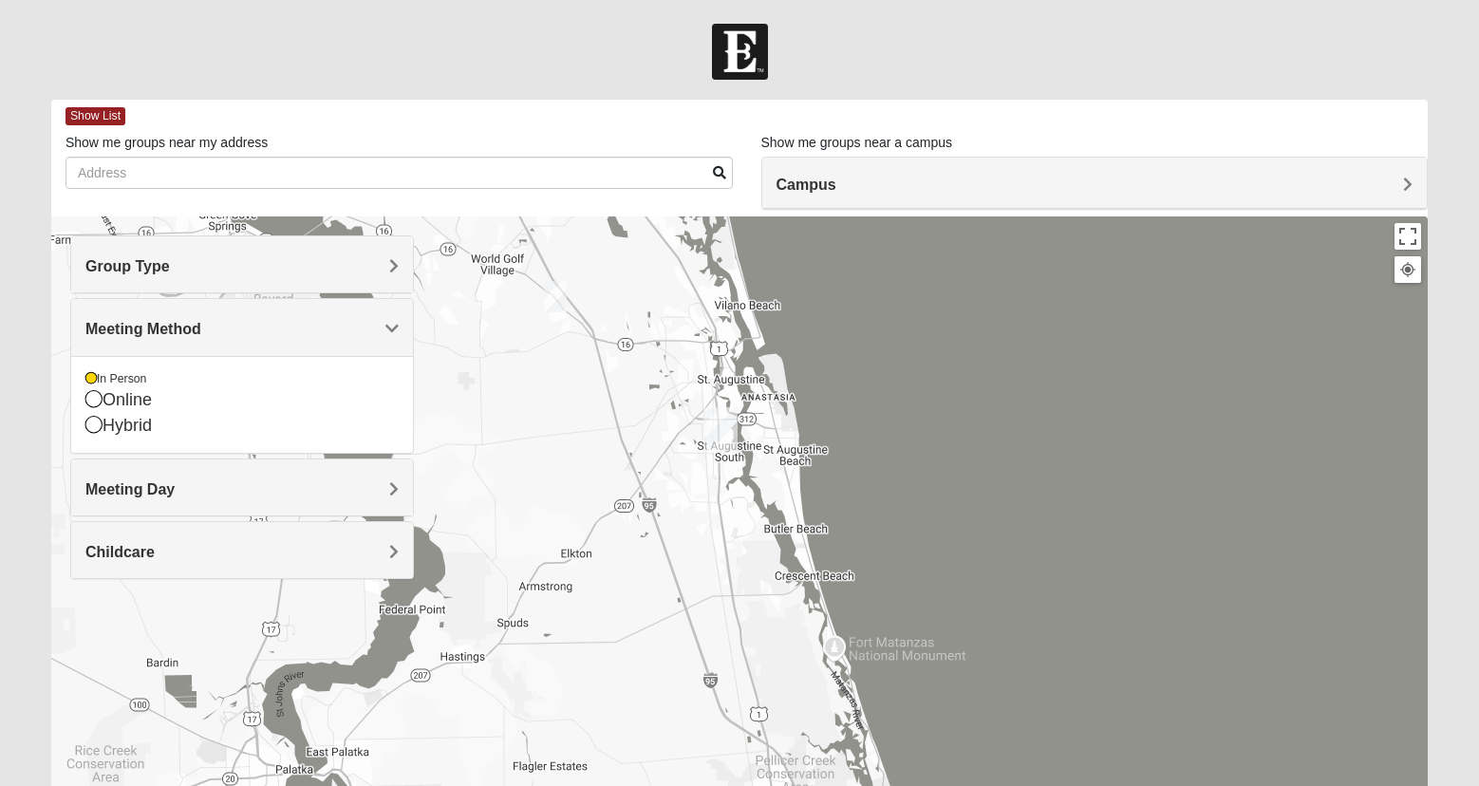
click at [235, 316] on div "Meeting Method" at bounding box center [242, 327] width 343 height 56
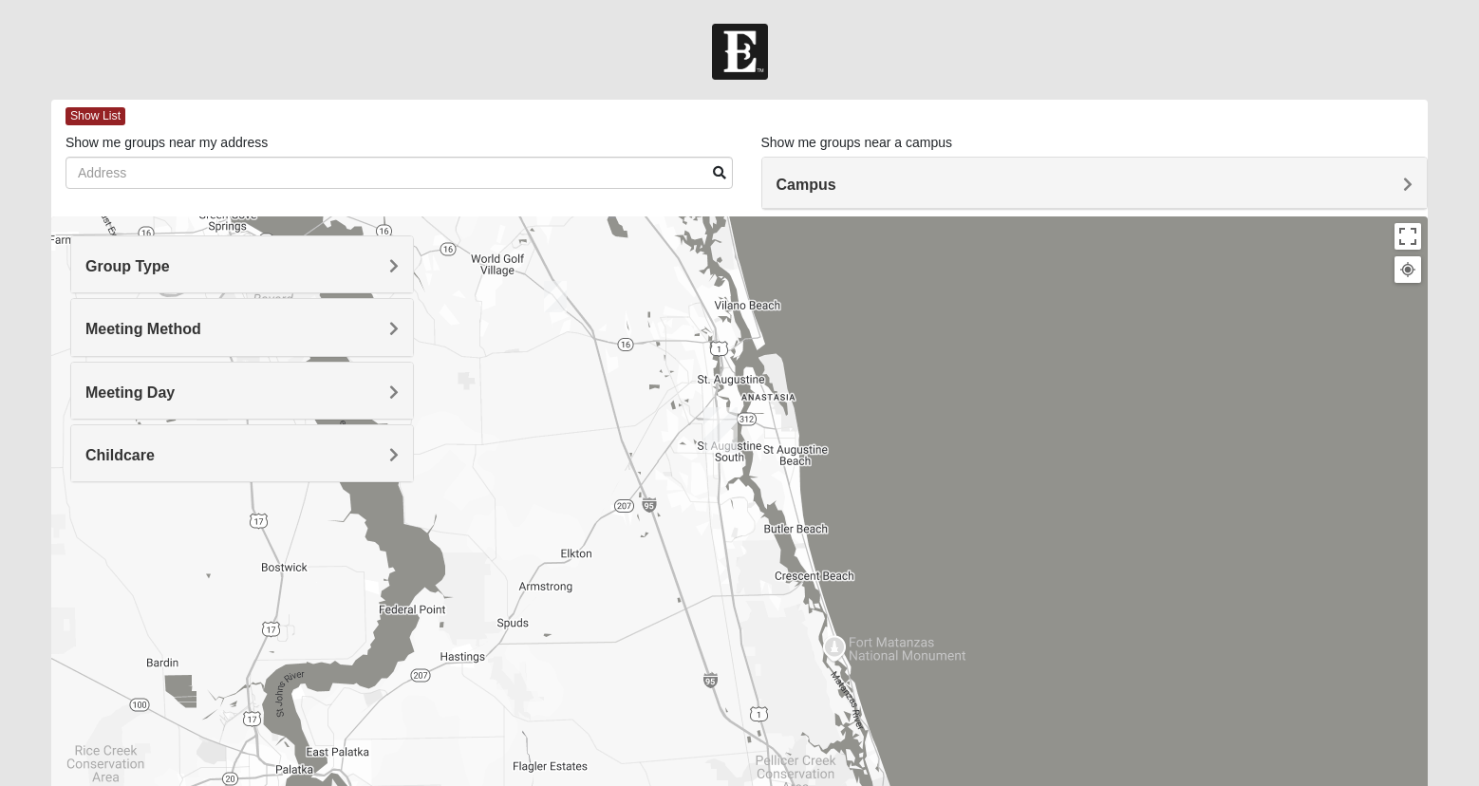
click at [180, 386] on h4 "Meeting Day" at bounding box center [242, 393] width 314 height 18
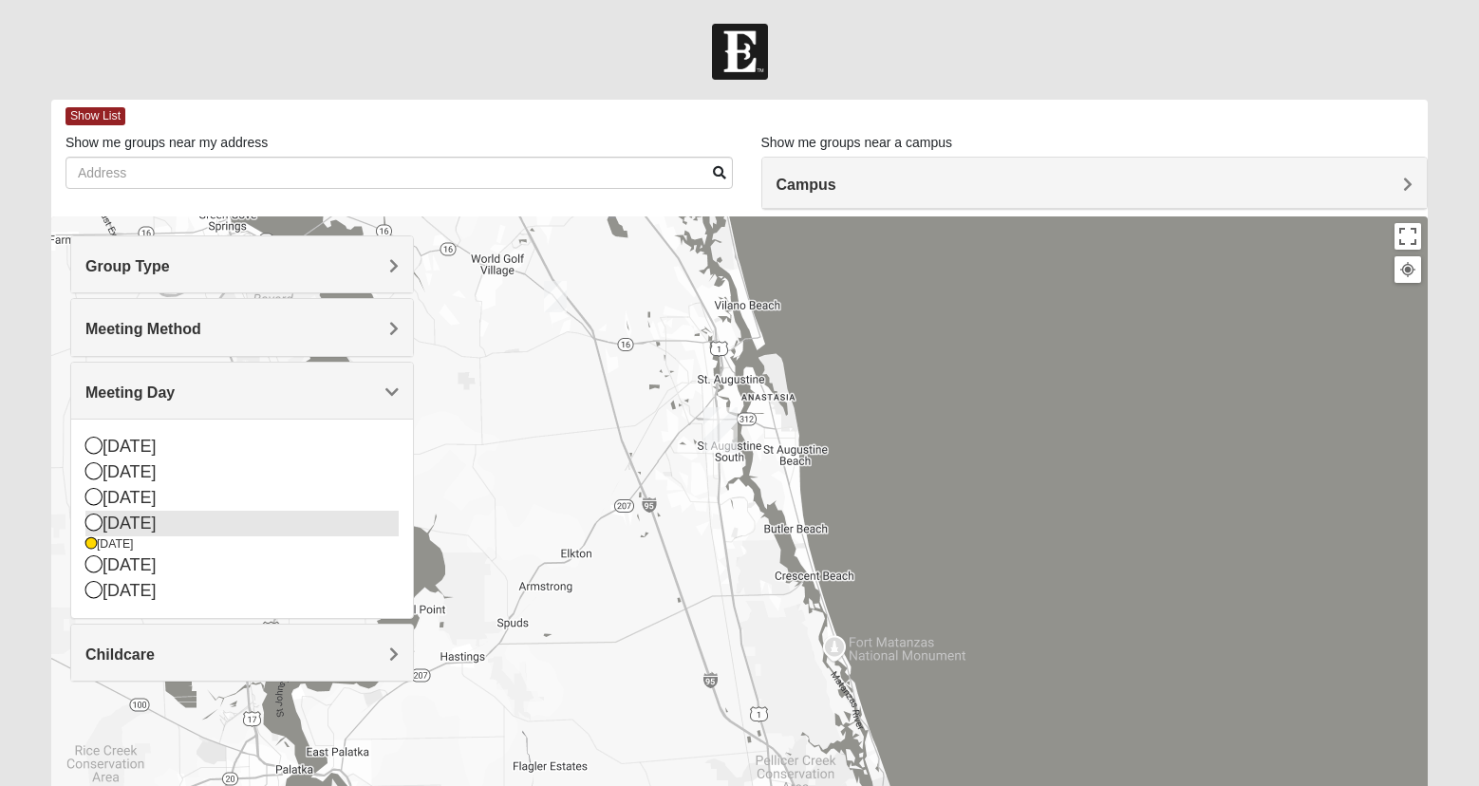
click at [137, 525] on div "[DATE]" at bounding box center [242, 524] width 314 height 26
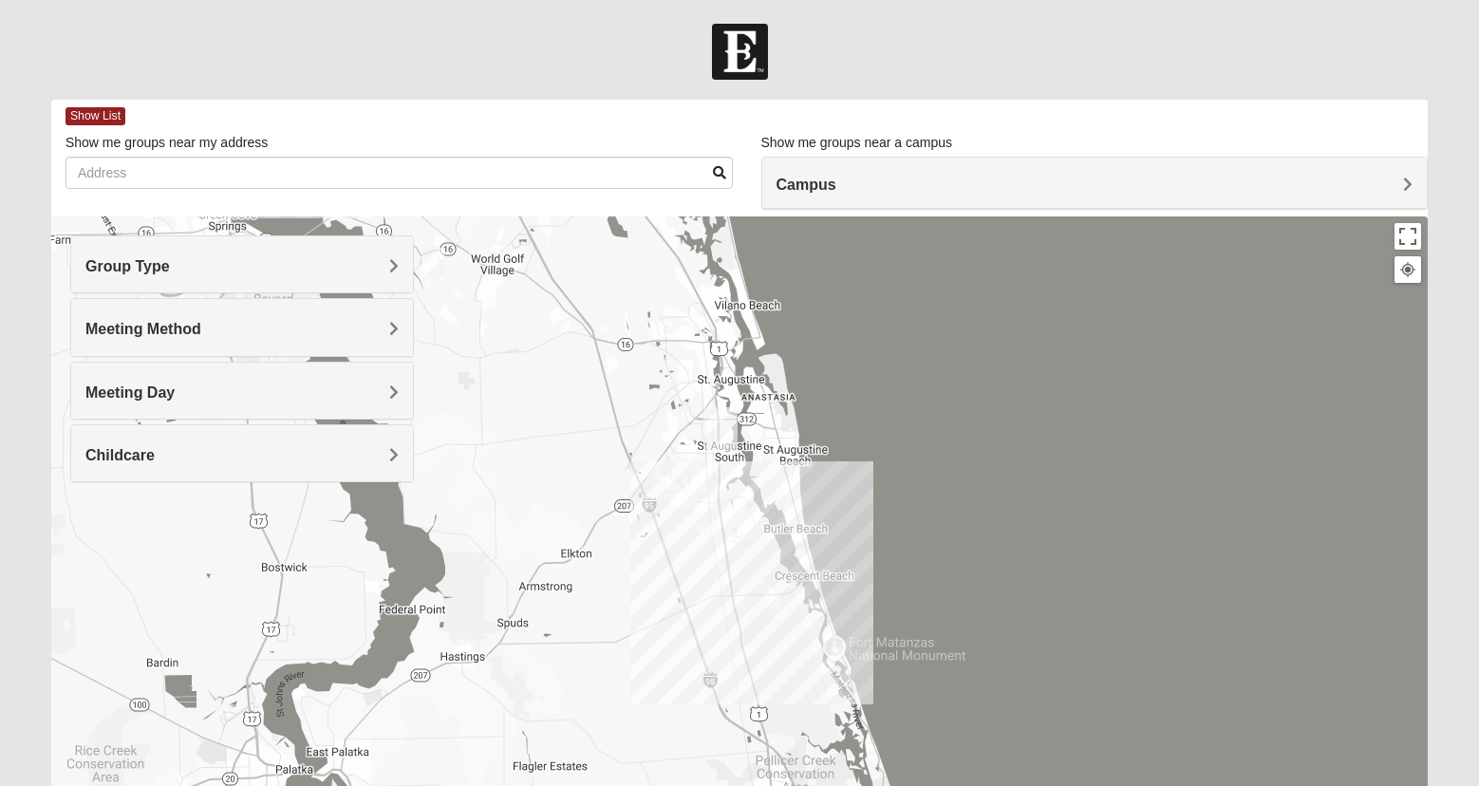
click at [787, 491] on div at bounding box center [739, 597] width 1377 height 760
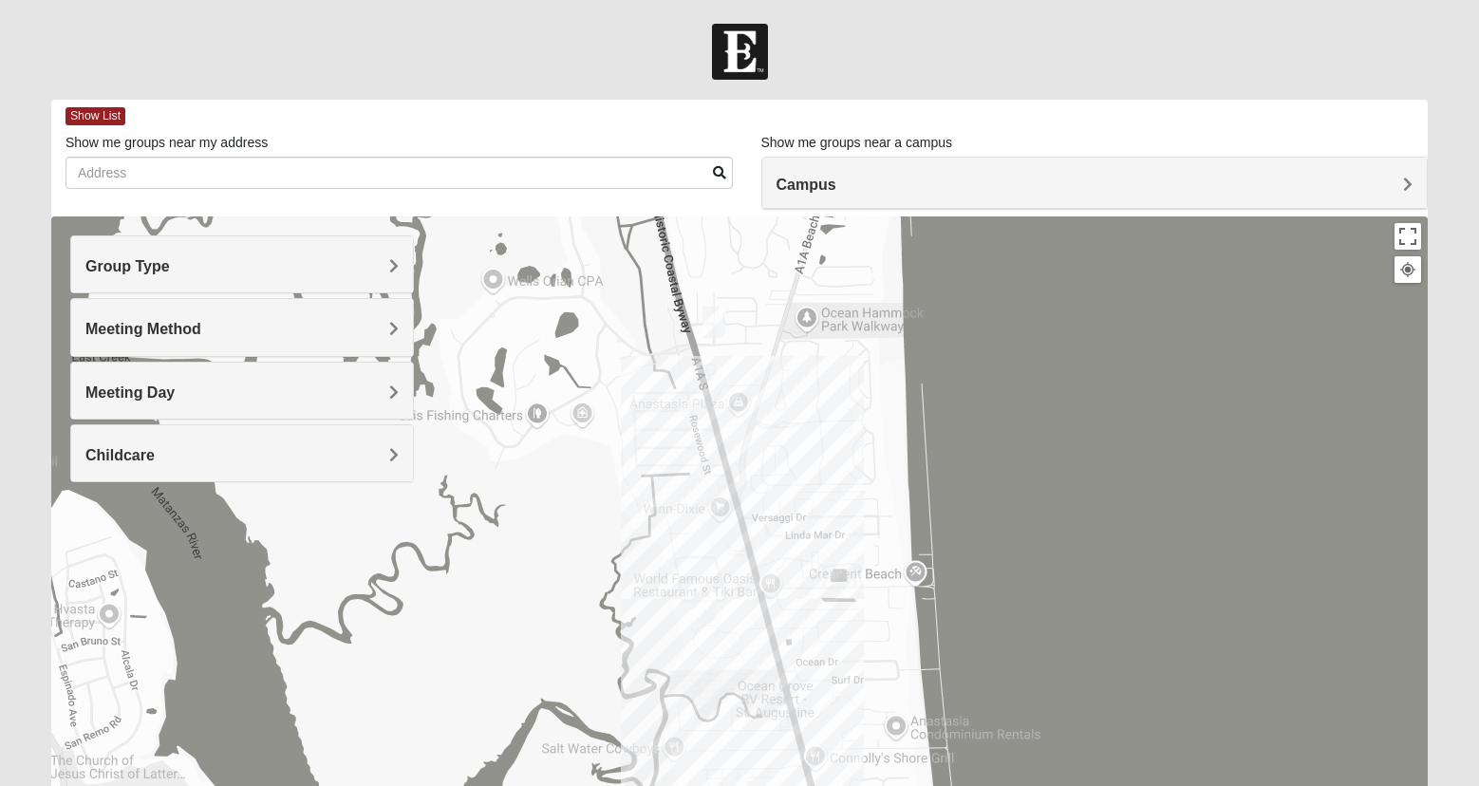
click at [700, 601] on img "WILDASIN/GUNDERSON MIXED" at bounding box center [703, 608] width 23 height 31
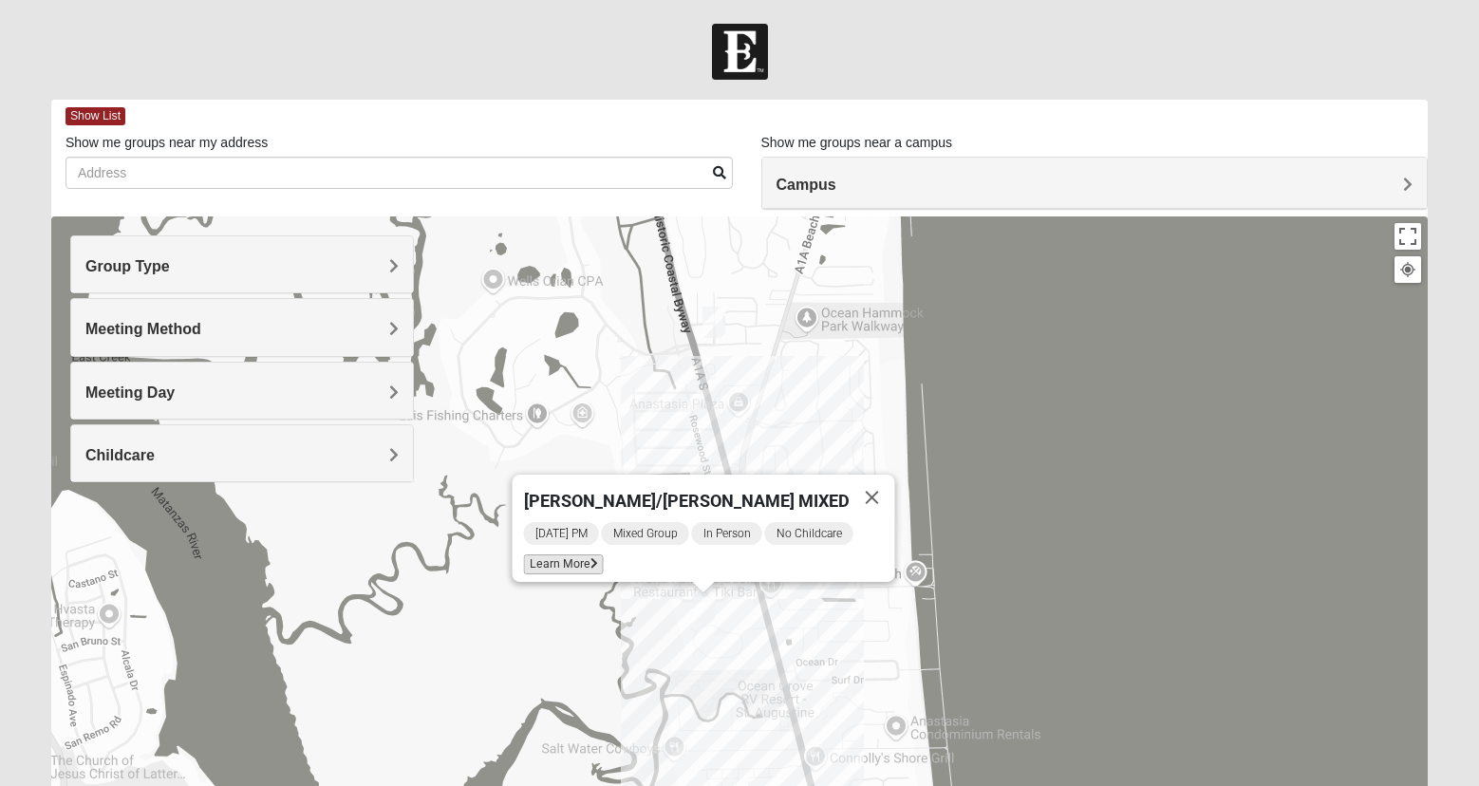
click at [588, 555] on span "Learn More" at bounding box center [564, 565] width 80 height 20
